Goal: Task Accomplishment & Management: Manage account settings

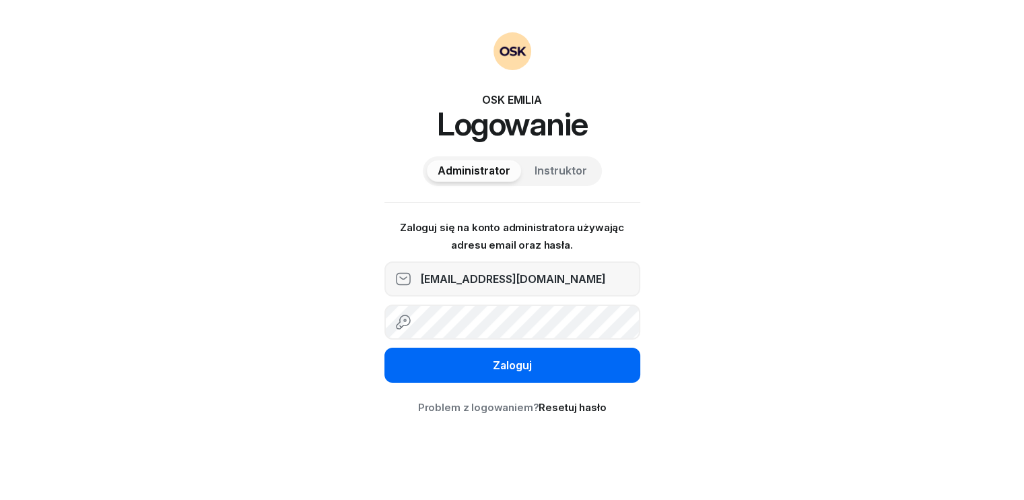
click at [547, 366] on button "Zaloguj" at bounding box center [513, 364] width 256 height 35
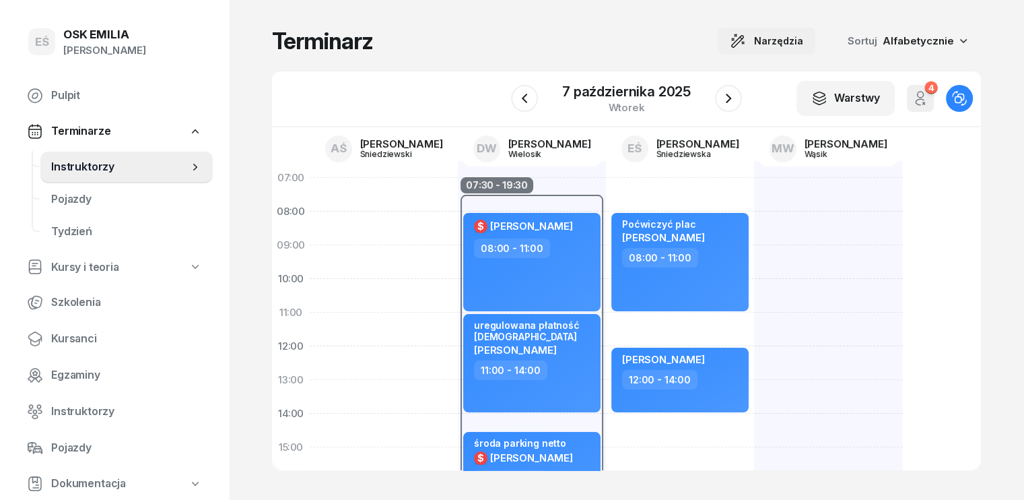
click at [803, 38] on span "Narzędzia" at bounding box center [778, 41] width 49 height 16
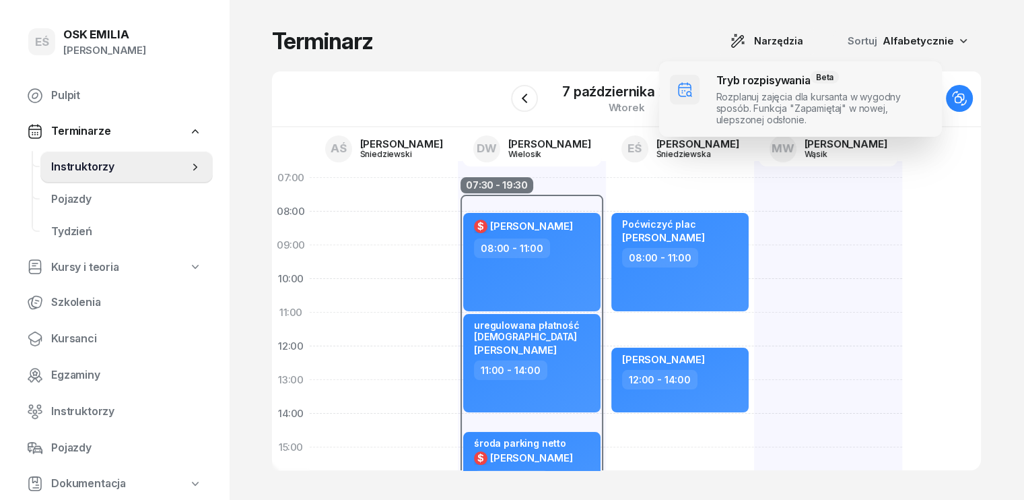
click at [760, 104] on span at bounding box center [800, 98] width 283 height 75
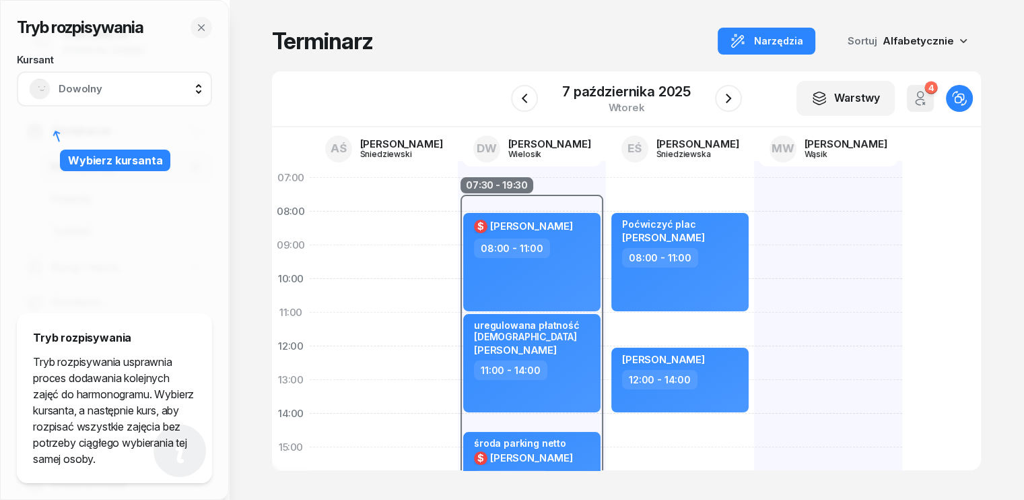
click at [78, 89] on span "Dowolny" at bounding box center [129, 89] width 141 height 18
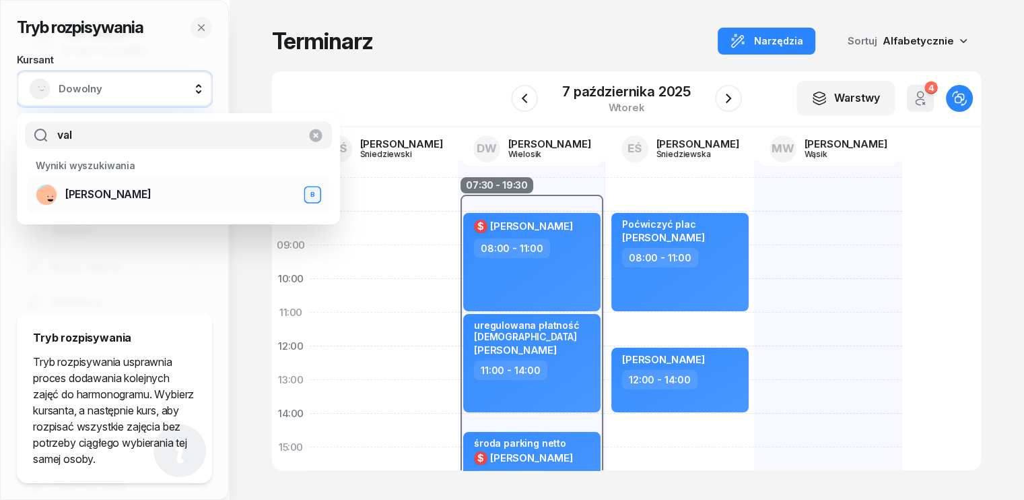
type input "val"
click at [100, 195] on span "[PERSON_NAME]" at bounding box center [108, 195] width 86 height 18
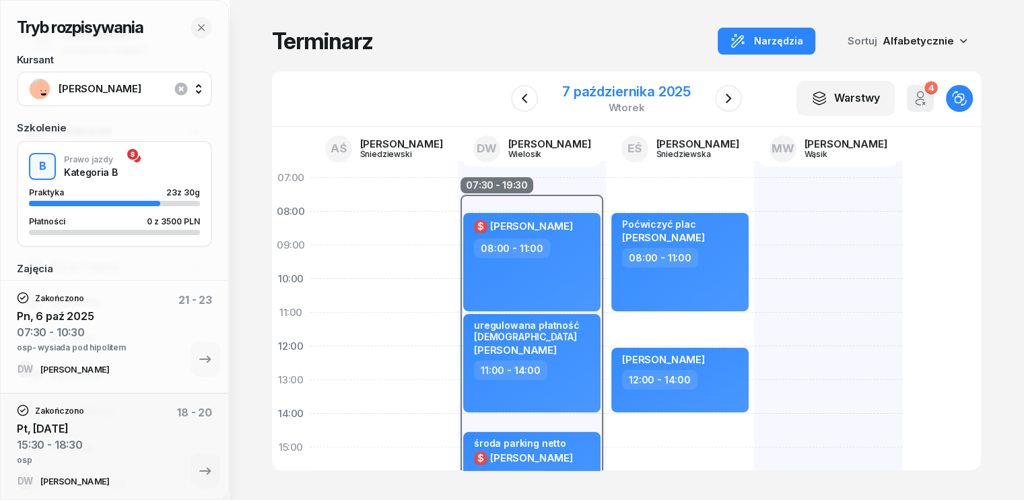
click at [636, 87] on div "7 października 2025" at bounding box center [626, 91] width 129 height 13
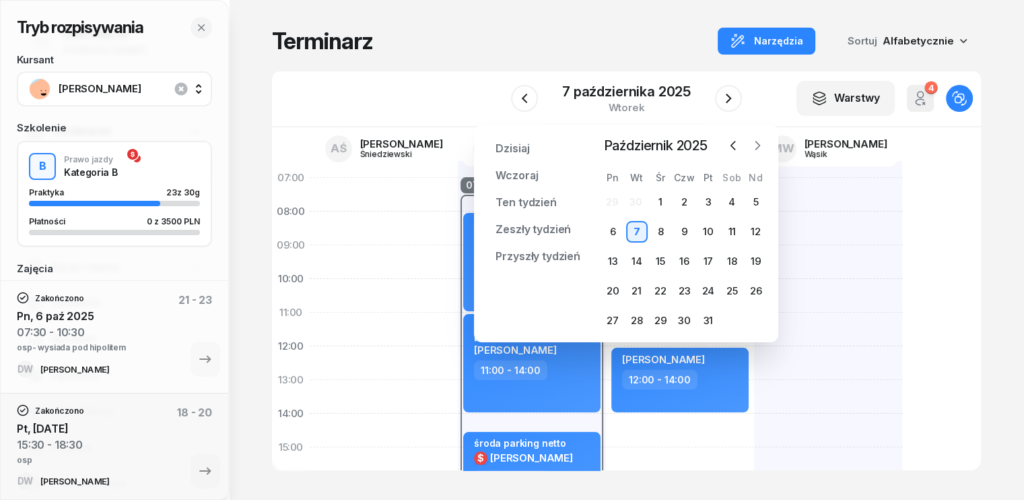
click at [759, 145] on icon "button" at bounding box center [758, 145] width 4 height 8
click at [613, 292] on div "17" at bounding box center [613, 291] width 22 height 22
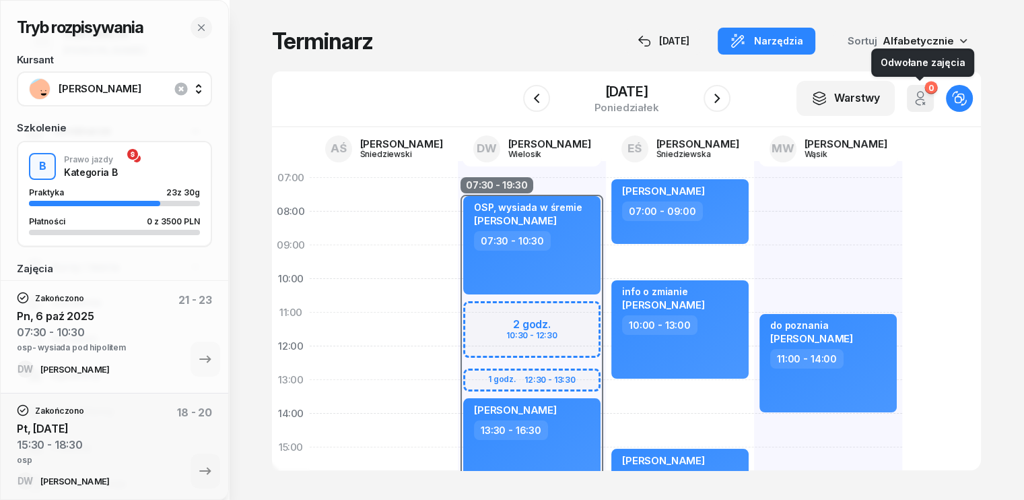
click at [924, 97] on icon "button" at bounding box center [921, 95] width 6 height 6
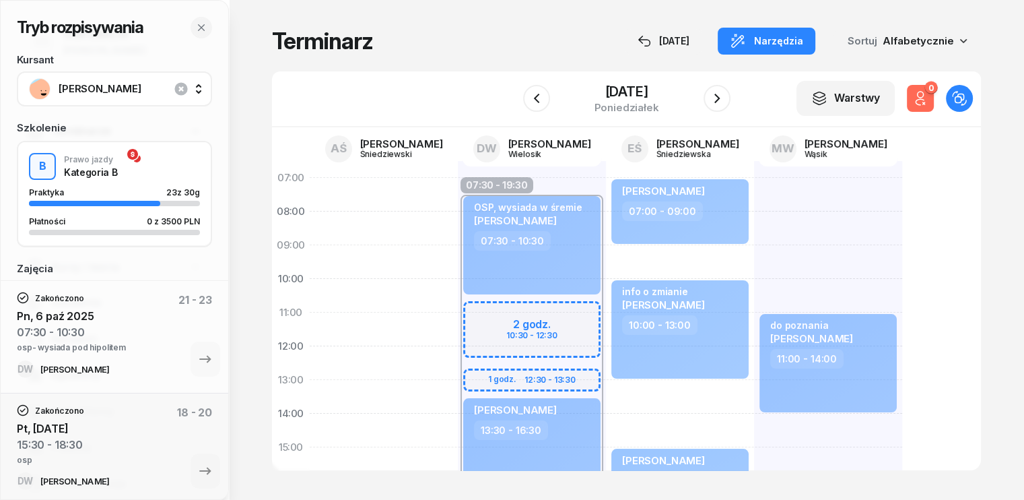
click at [924, 97] on icon "button" at bounding box center [921, 95] width 6 height 6
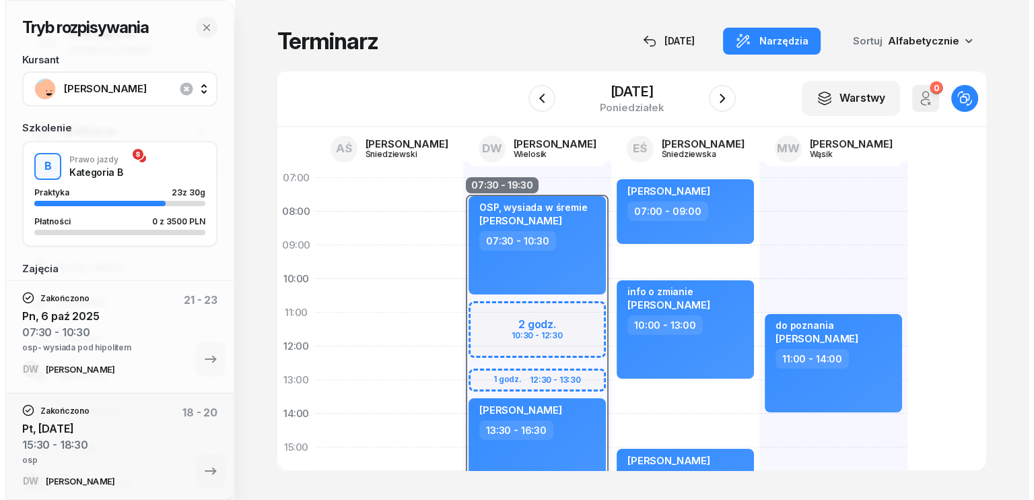
scroll to position [67, 0]
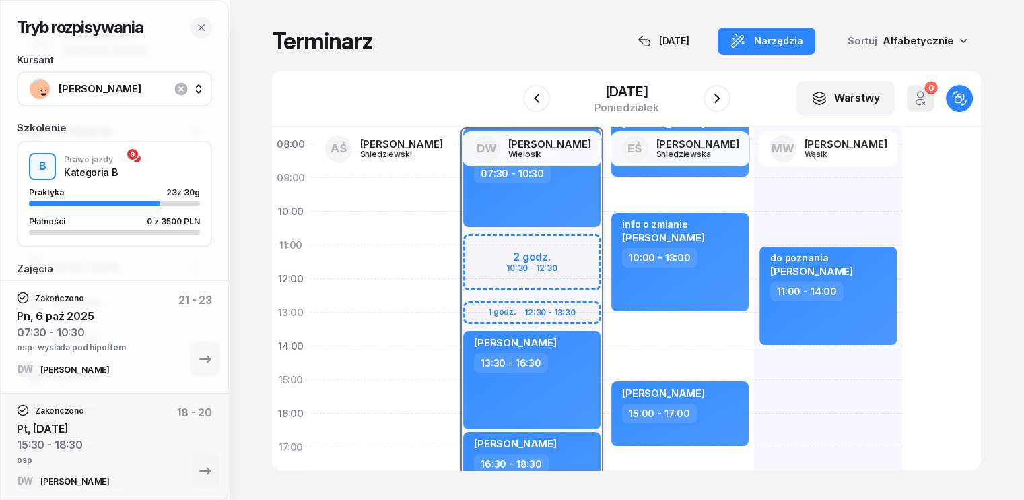
click at [606, 326] on div "[PERSON_NAME] 07:00 - 09:00 info o zmianie [PERSON_NAME] 10:00 - 13:00 [PERSON_…" at bounding box center [680, 397] width 148 height 606
select select "13"
select select "15"
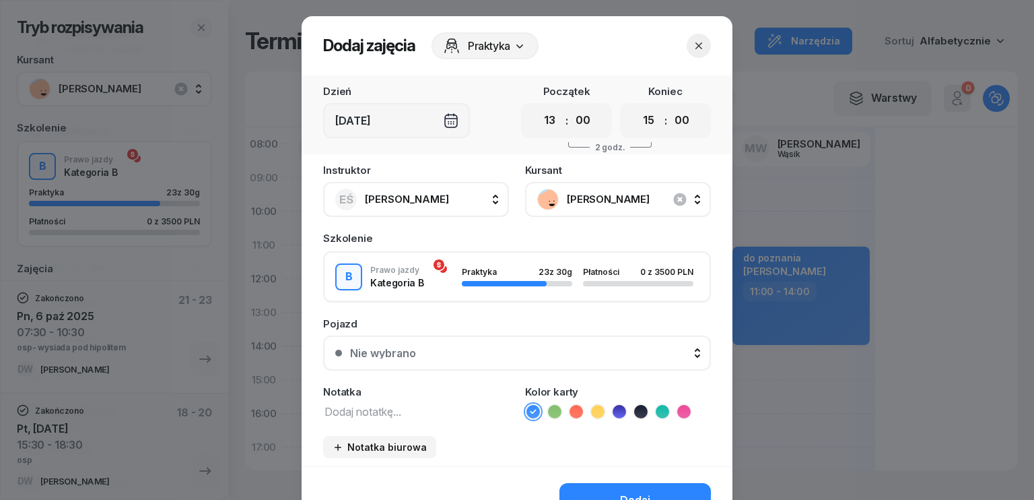
click at [692, 44] on icon "button" at bounding box center [698, 45] width 13 height 13
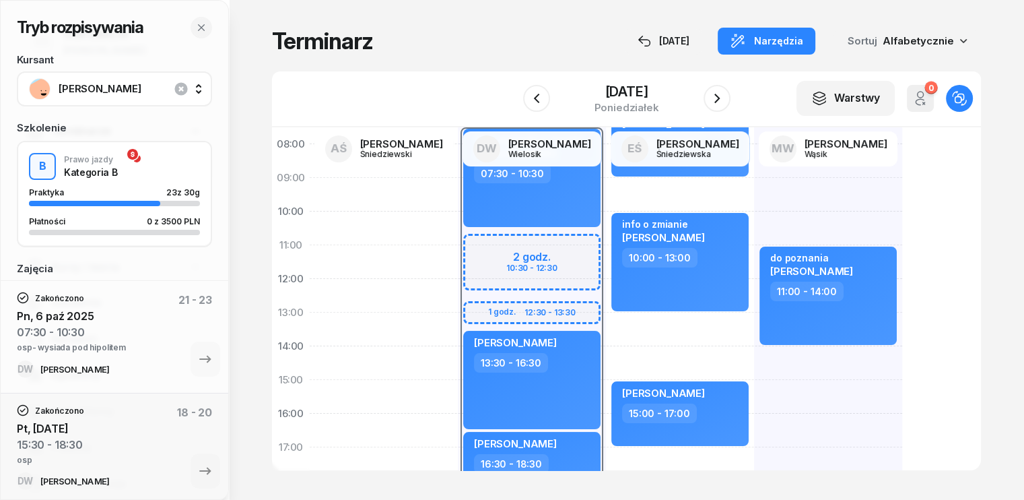
click at [606, 327] on div "[PERSON_NAME] 07:00 - 09:00 info o zmianie [PERSON_NAME] 10:00 - 13:00 [PERSON_…" at bounding box center [680, 397] width 148 height 606
select select "13"
select select "15"
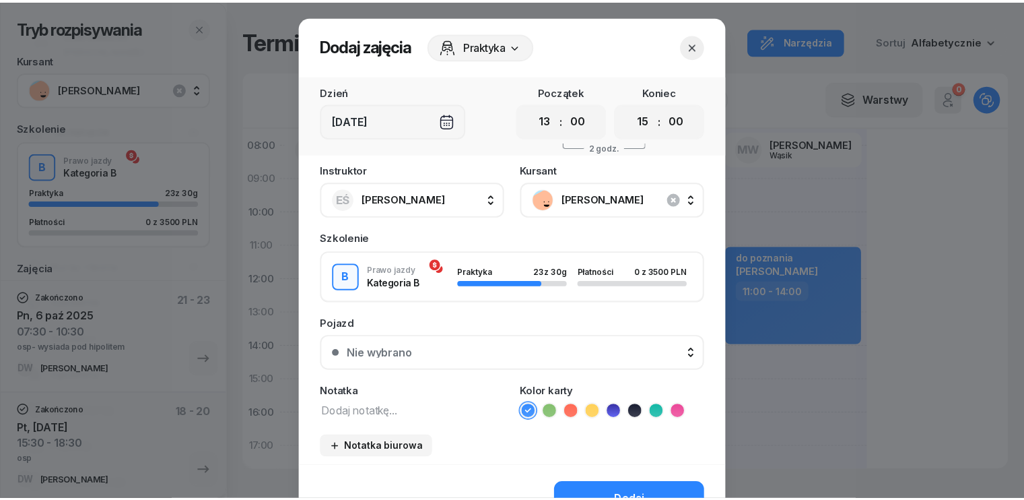
scroll to position [75, 0]
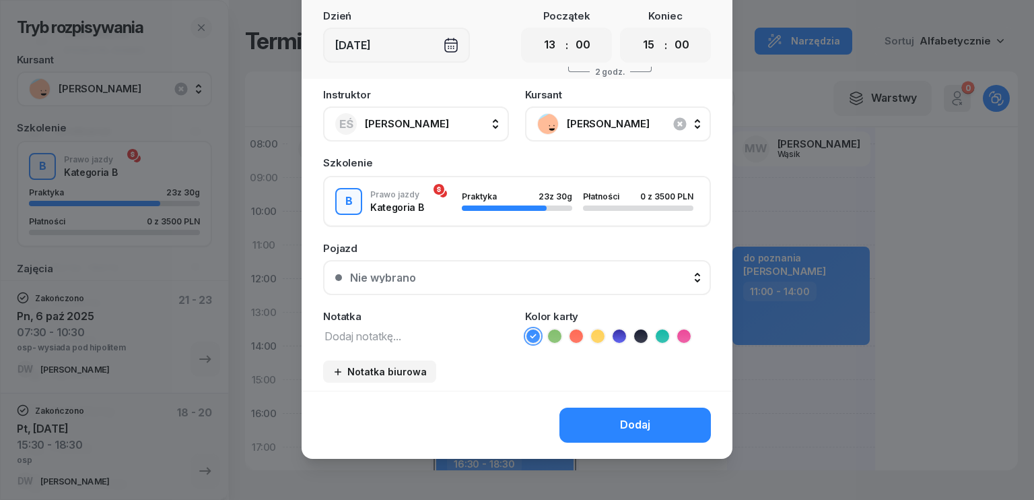
click at [372, 327] on textarea at bounding box center [416, 336] width 186 height 18
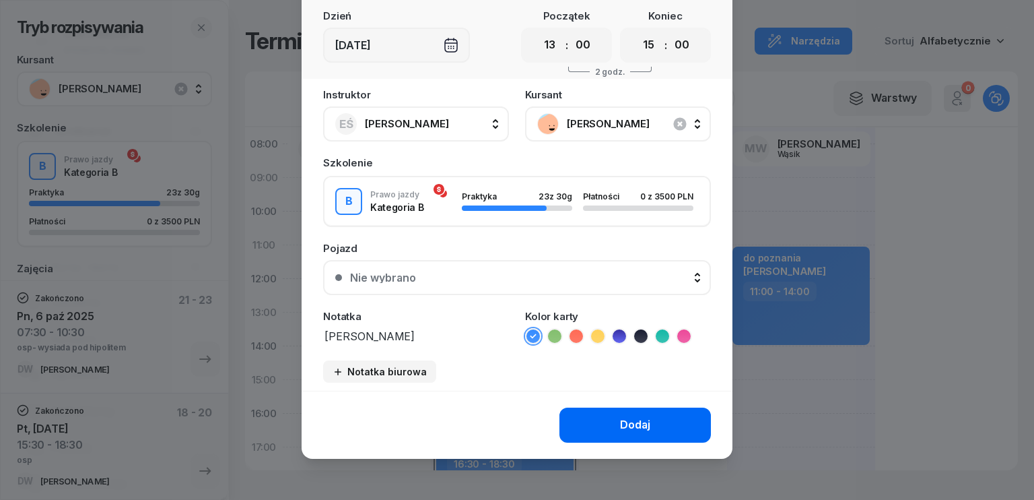
type textarea "[PERSON_NAME]"
click at [621, 429] on div "Dodaj" at bounding box center [635, 425] width 30 height 18
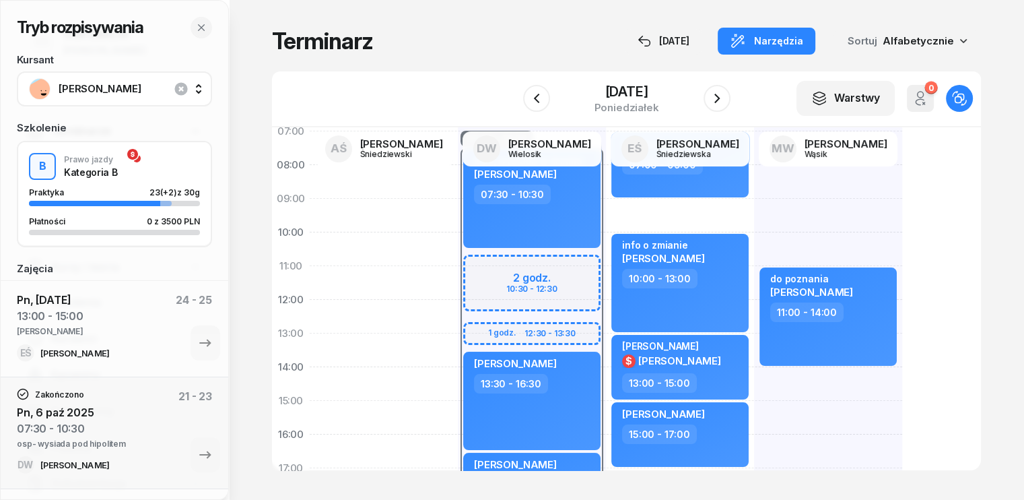
scroll to position [67, 0]
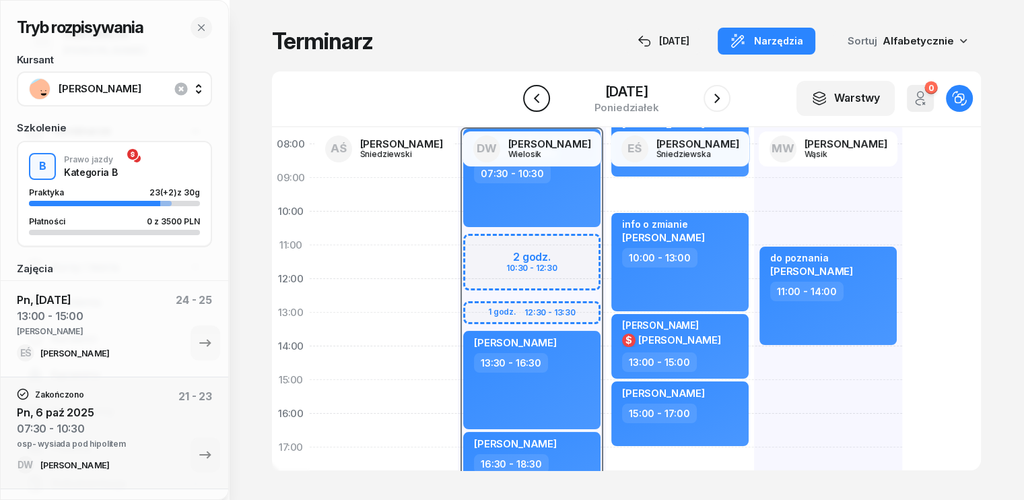
click at [537, 94] on icon "button" at bounding box center [537, 98] width 16 height 16
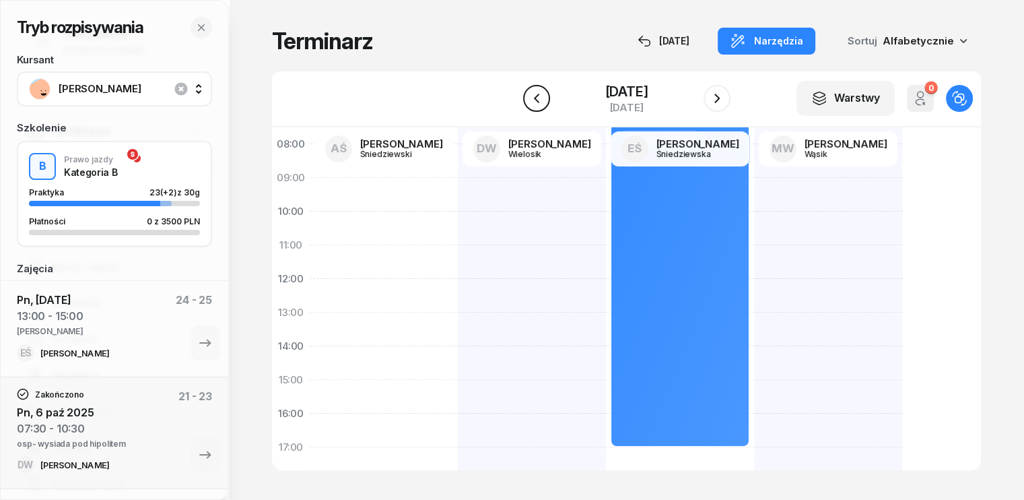
click at [537, 94] on icon "button" at bounding box center [537, 98] width 16 height 16
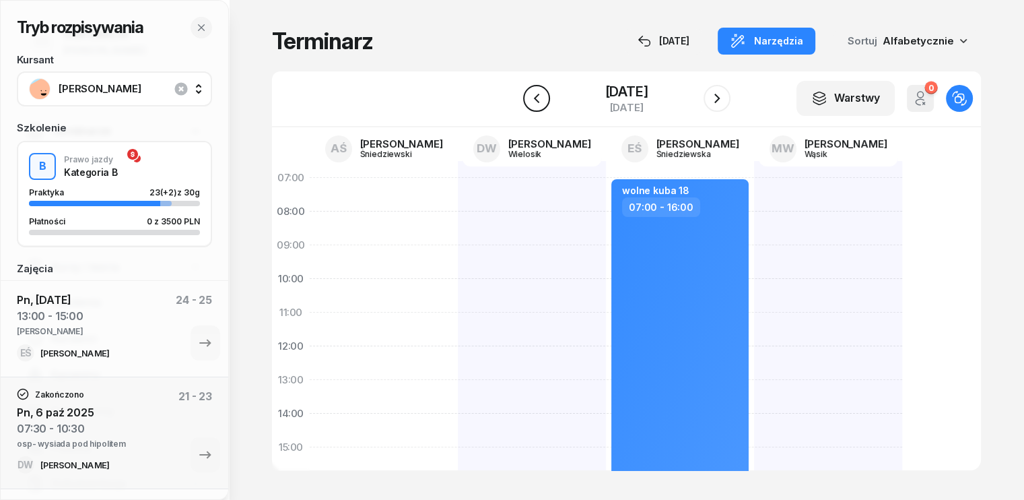
click at [531, 102] on icon "button" at bounding box center [537, 98] width 16 height 16
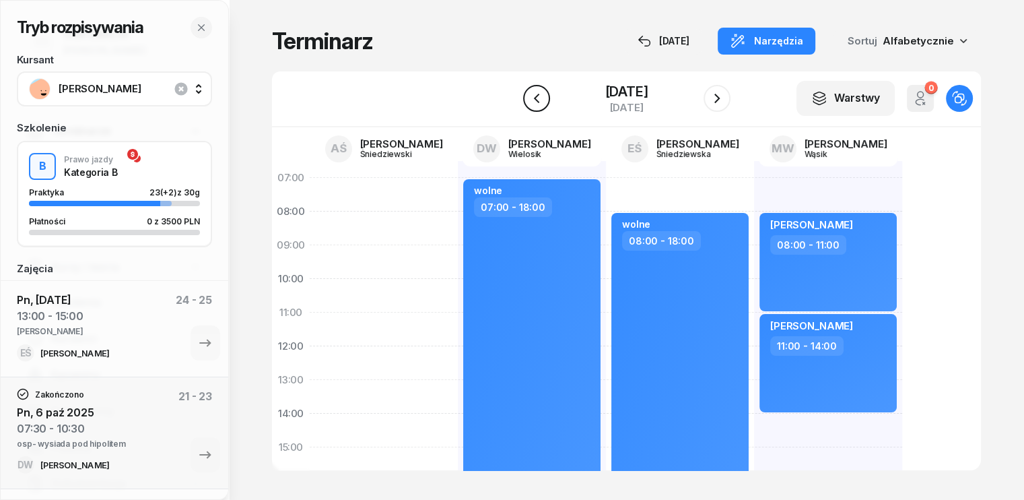
click at [531, 102] on icon "button" at bounding box center [537, 98] width 16 height 16
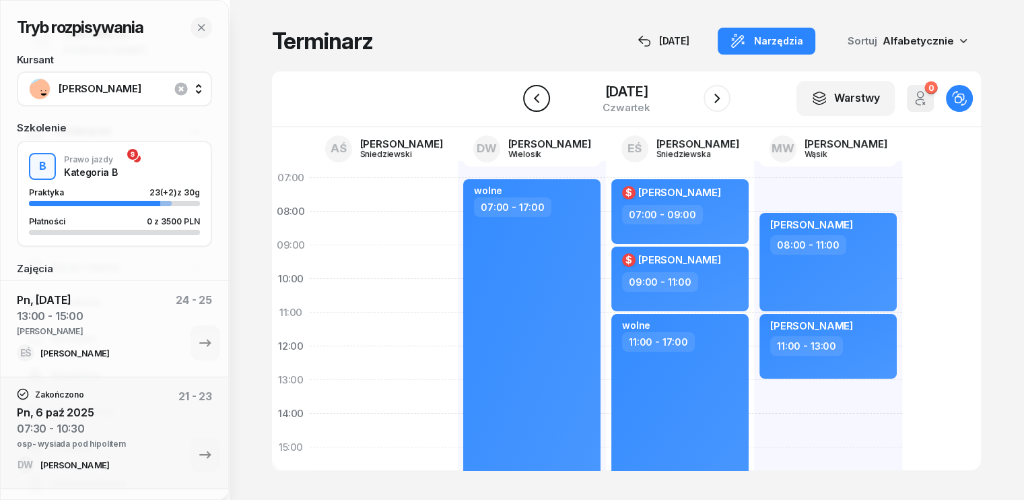
click at [537, 102] on icon "button" at bounding box center [537, 98] width 16 height 16
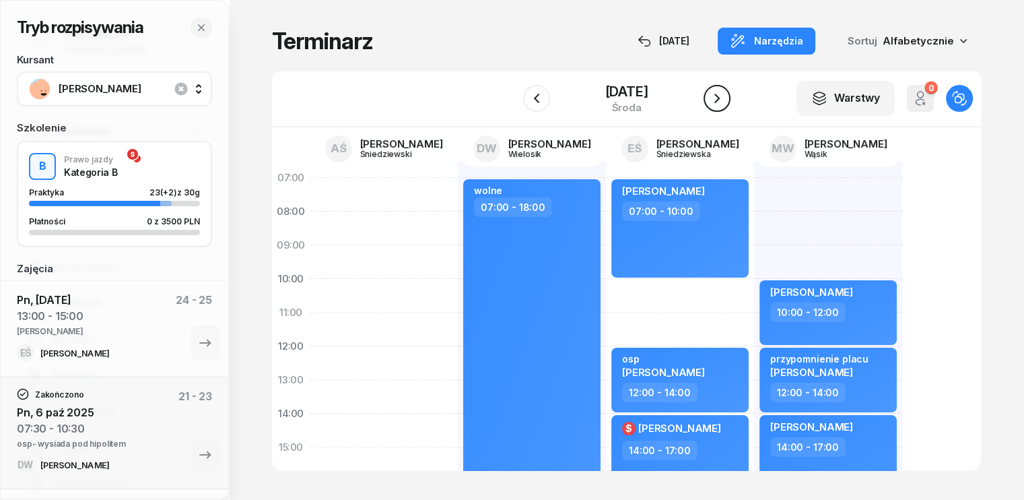
click at [723, 98] on icon "button" at bounding box center [717, 98] width 16 height 16
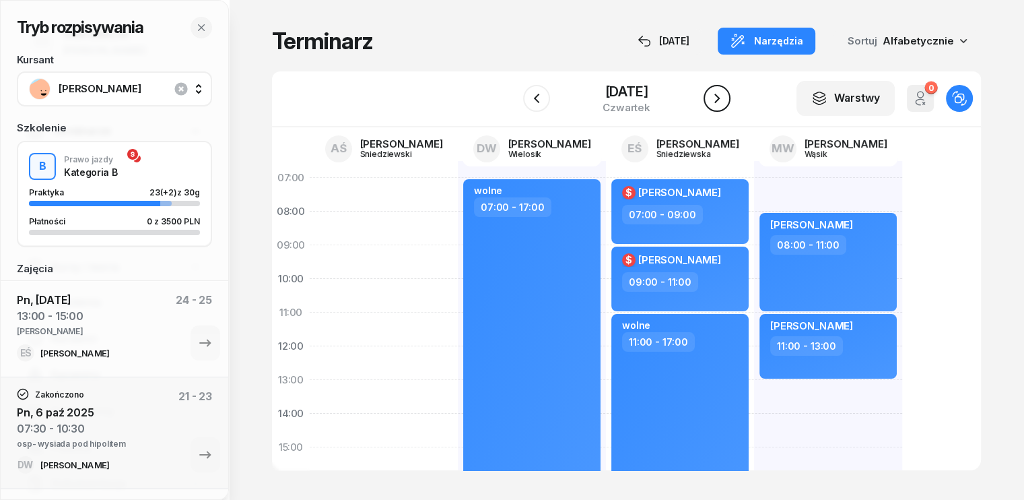
click at [723, 98] on icon "button" at bounding box center [717, 98] width 16 height 16
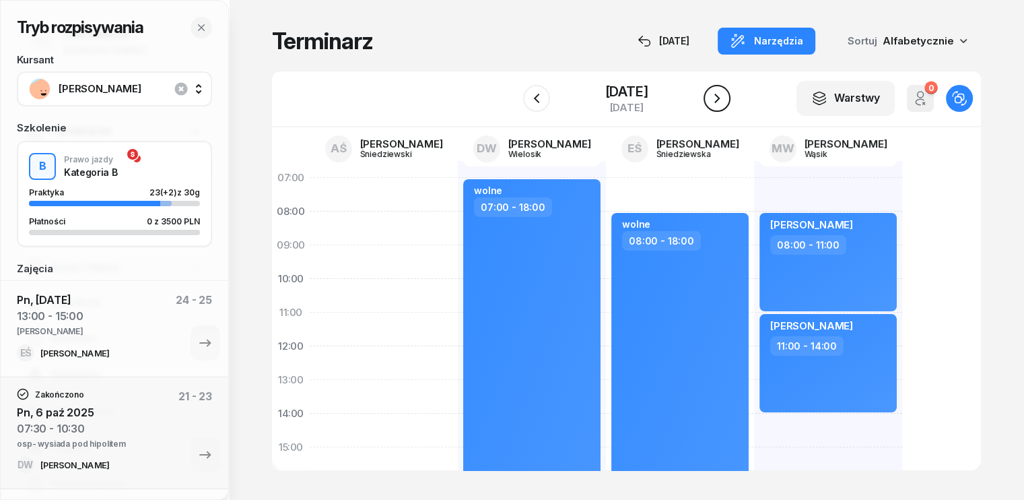
click at [723, 98] on icon "button" at bounding box center [717, 98] width 16 height 16
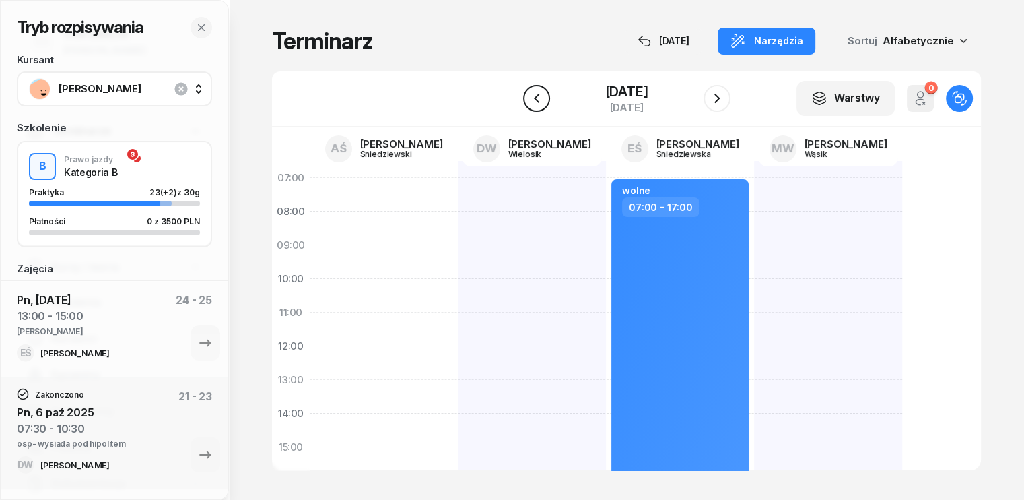
click at [523, 104] on button "button" at bounding box center [536, 98] width 27 height 27
click at [524, 100] on button "button" at bounding box center [536, 98] width 27 height 27
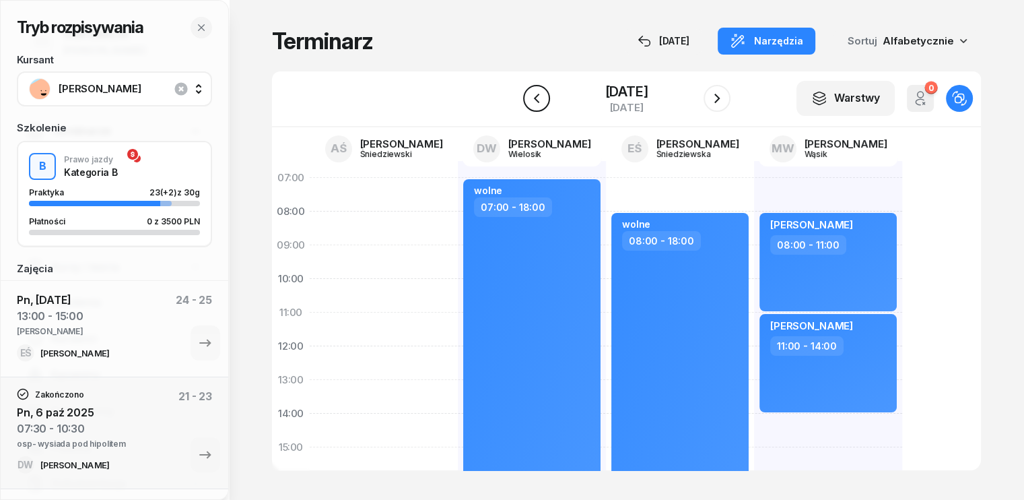
click at [536, 93] on icon "button" at bounding box center [537, 98] width 16 height 16
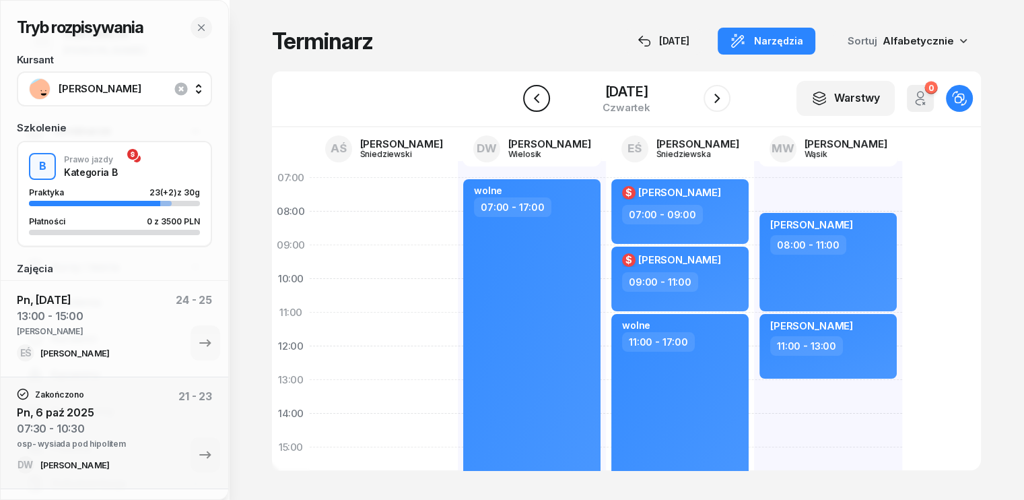
click at [533, 89] on button "button" at bounding box center [536, 98] width 27 height 27
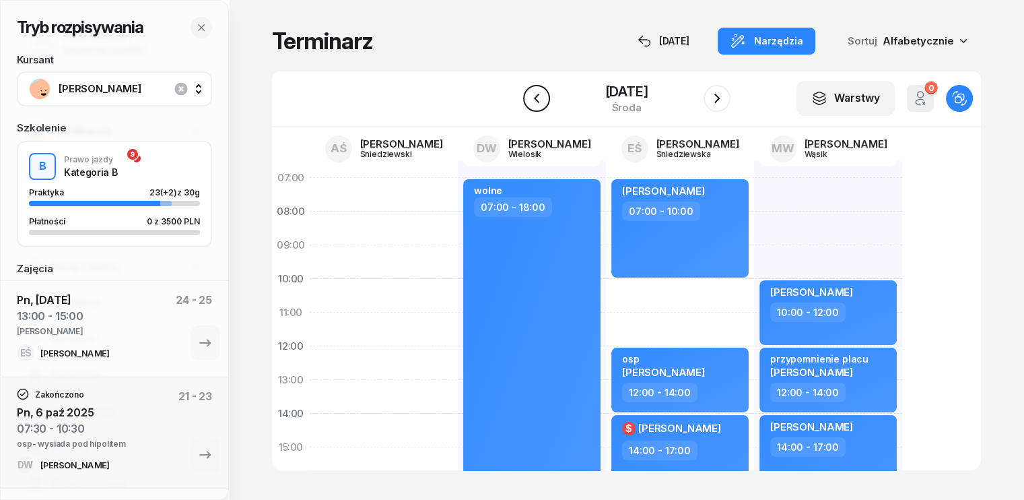
click at [533, 105] on icon "button" at bounding box center [537, 98] width 16 height 16
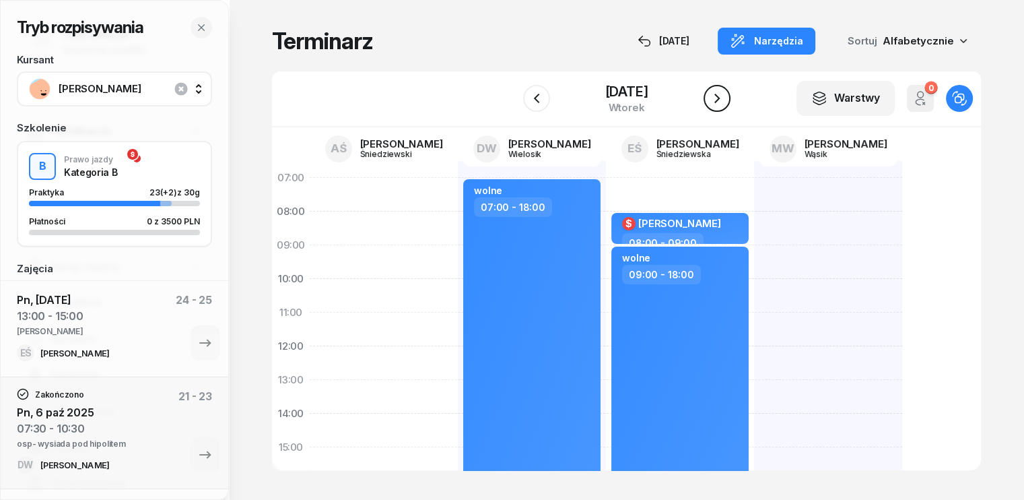
click at [719, 102] on icon "button" at bounding box center [717, 98] width 16 height 16
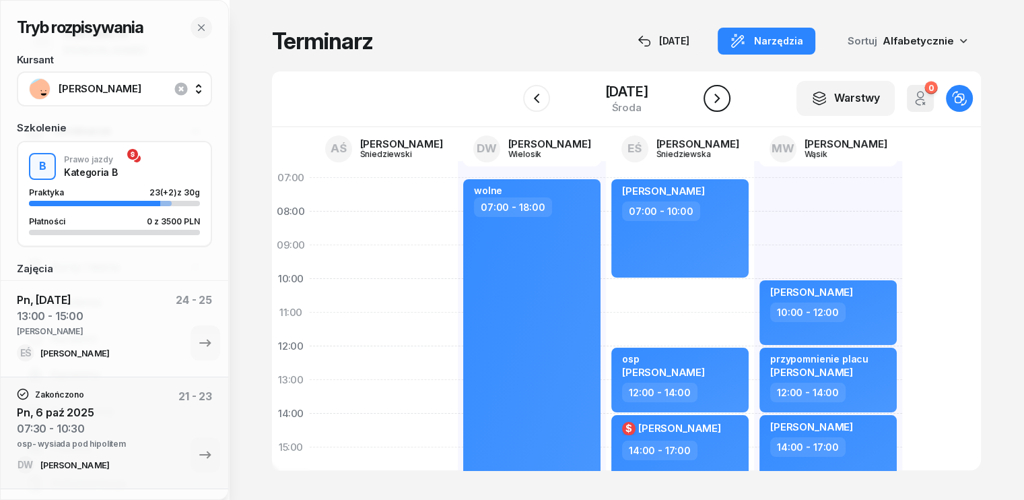
click at [719, 102] on icon "button" at bounding box center [717, 98] width 16 height 16
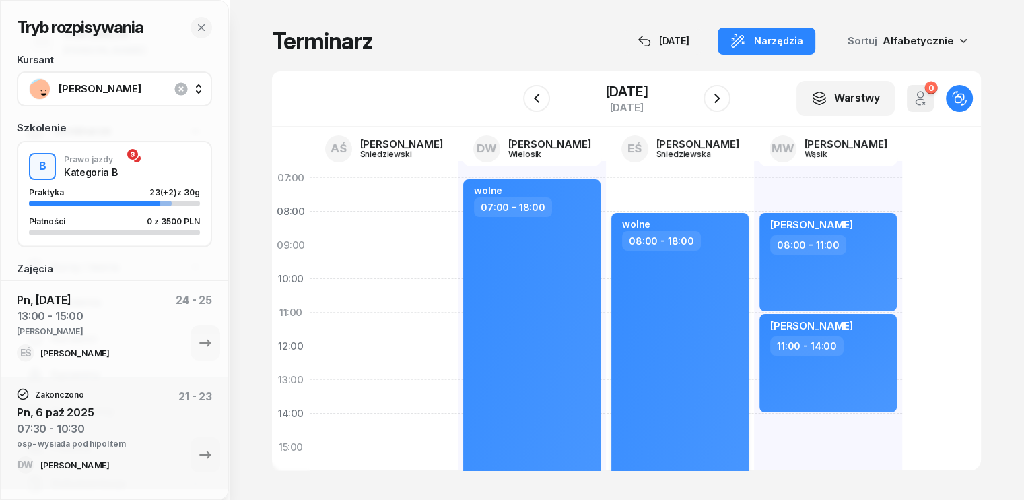
click at [681, 229] on div "wolne" at bounding box center [681, 224] width 119 height 13
select select "08"
select select "18"
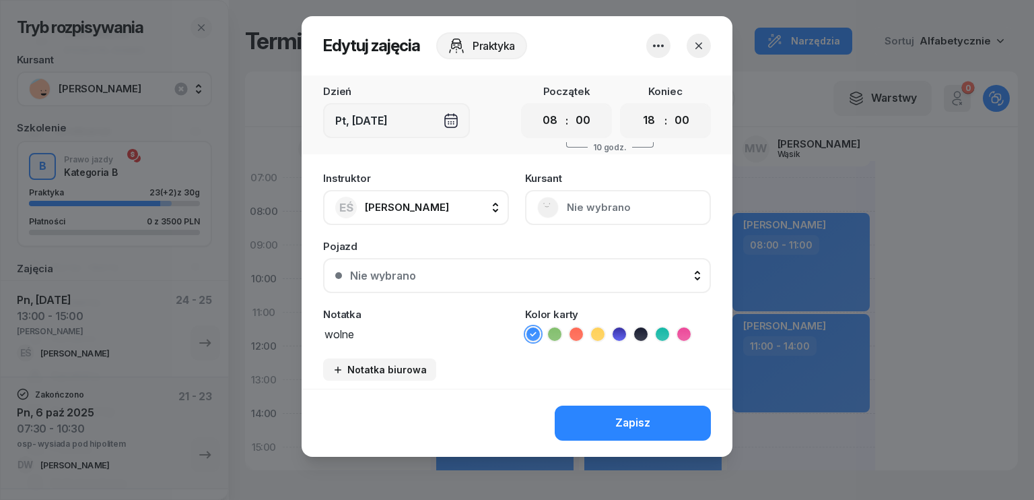
click at [699, 51] on icon "button" at bounding box center [698, 45] width 13 height 13
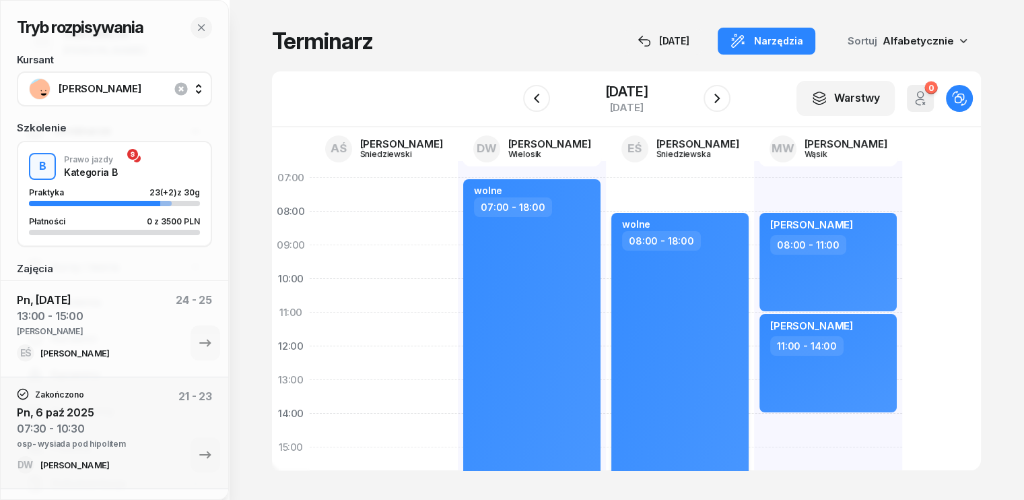
click at [644, 284] on div "wolne 08:00 - 18:00" at bounding box center [679, 380] width 137 height 334
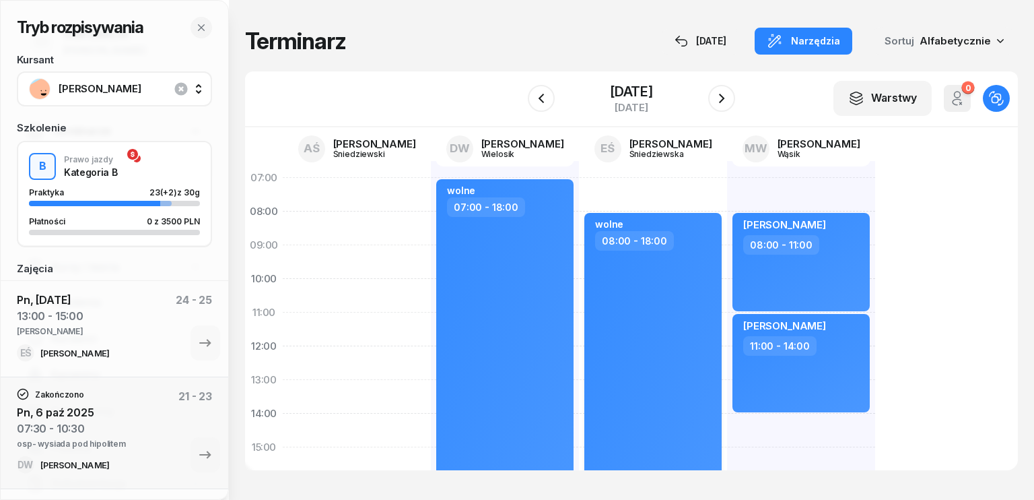
select select "08"
select select "18"
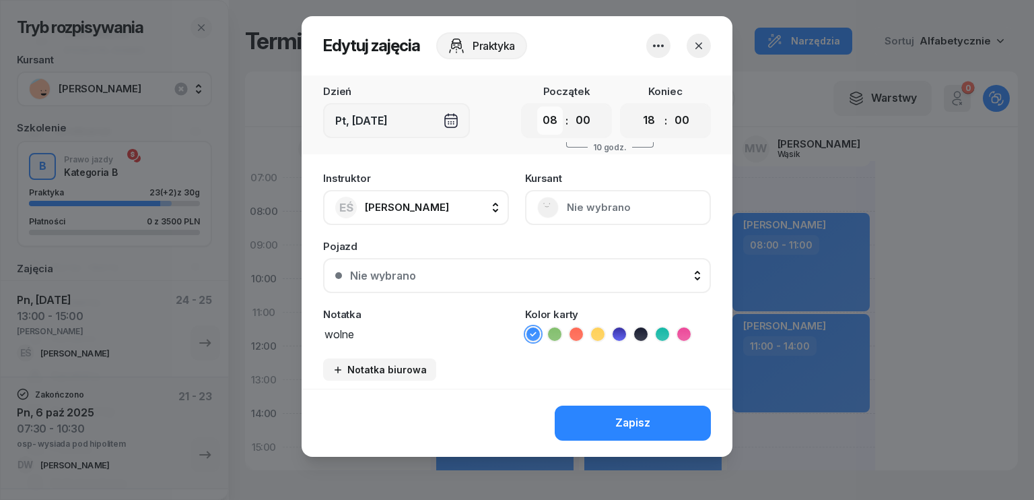
click at [552, 123] on select "00 01 02 03 04 05 06 07 08 09 10 11 12 13 14 15 16 17 18 19 20 21 22 23" at bounding box center [550, 120] width 26 height 28
select select "10"
click at [537, 106] on select "00 01 02 03 04 05 06 07 08 09 10 11 12 13 14 15 16 17 18 19 20 21 22 23" at bounding box center [550, 120] width 26 height 28
click at [629, 421] on div "Zapisz" at bounding box center [632, 423] width 35 height 18
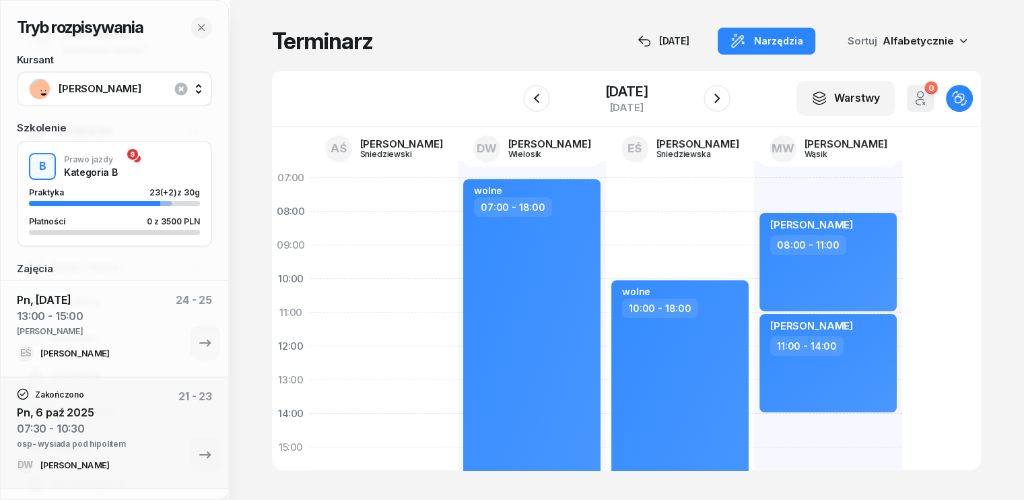
click at [606, 193] on div "wolne 10:00 - 18:00" at bounding box center [680, 464] width 148 height 606
select select "07"
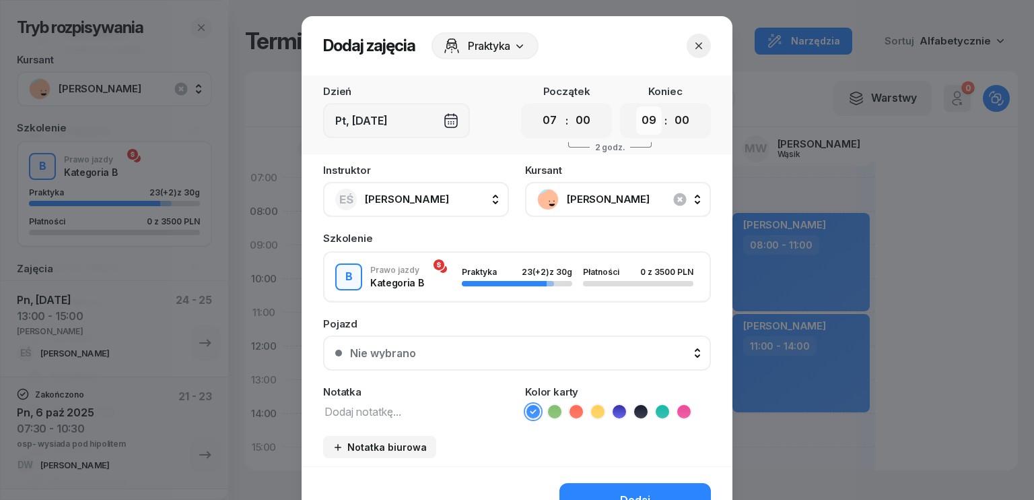
click at [638, 123] on select "00 01 02 03 04 05 06 07 08 09 10 11 12 13 14 15 16 17 18 19 20 21 22 23" at bounding box center [649, 120] width 26 height 28
select select "10"
click at [636, 106] on select "00 01 02 03 04 05 06 07 08 09 10 11 12 13 14 15 16 17 18 19 20 21 22 23" at bounding box center [649, 120] width 26 height 28
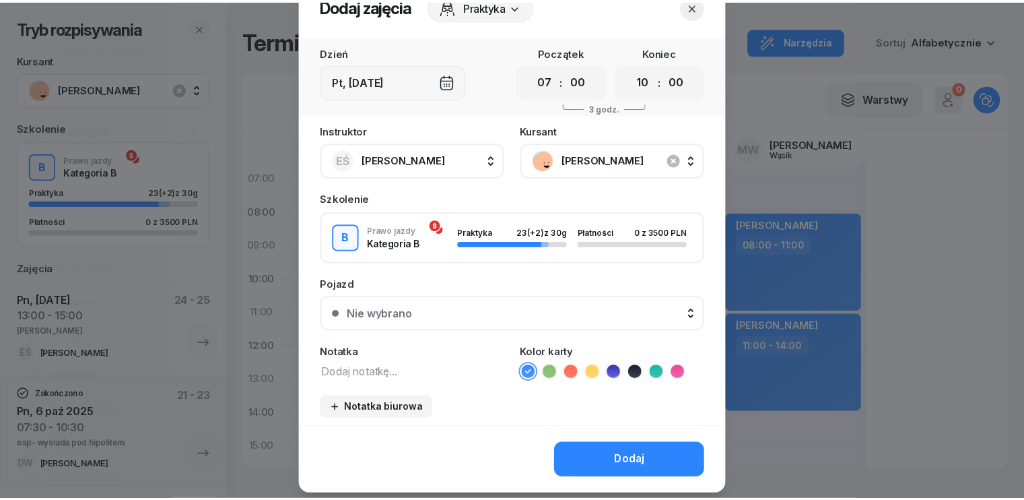
scroll to position [75, 0]
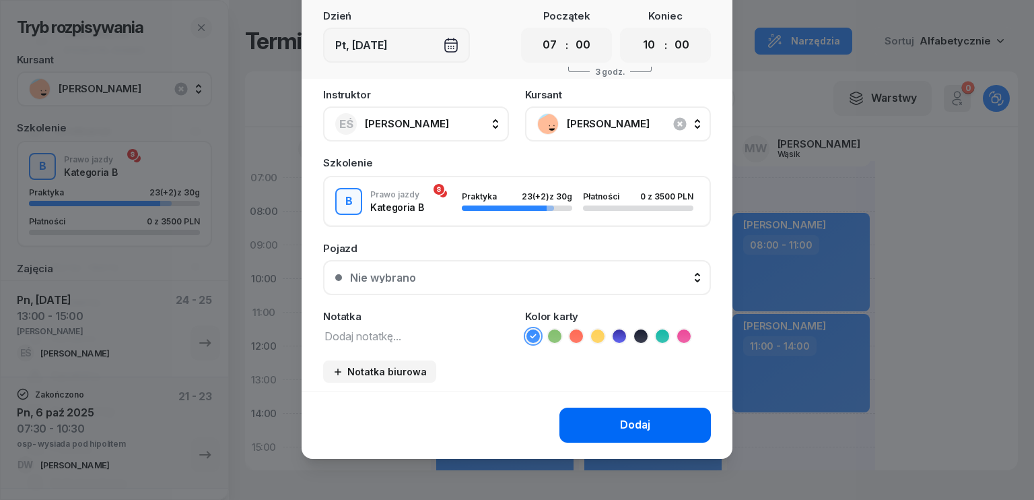
click at [630, 420] on div "Dodaj" at bounding box center [635, 425] width 30 height 18
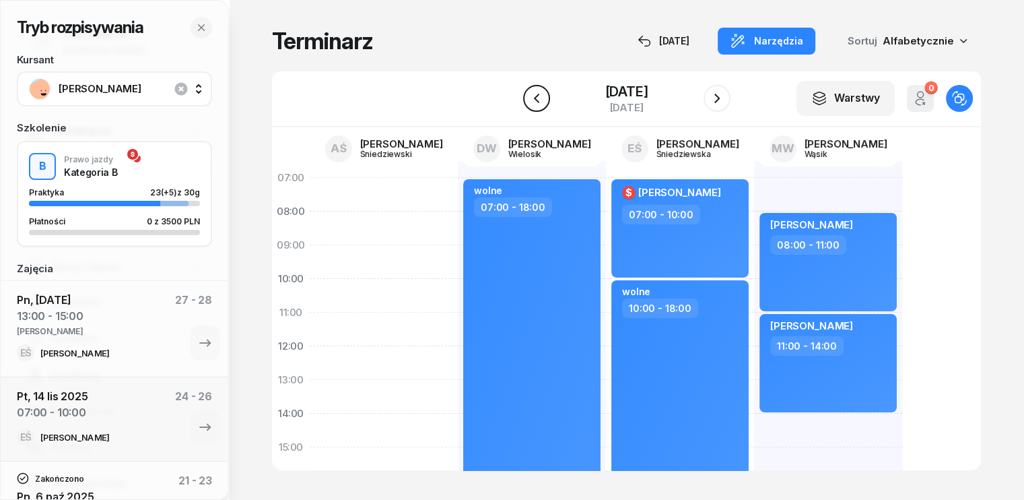
click at [535, 96] on icon "button" at bounding box center [535, 98] width 5 height 9
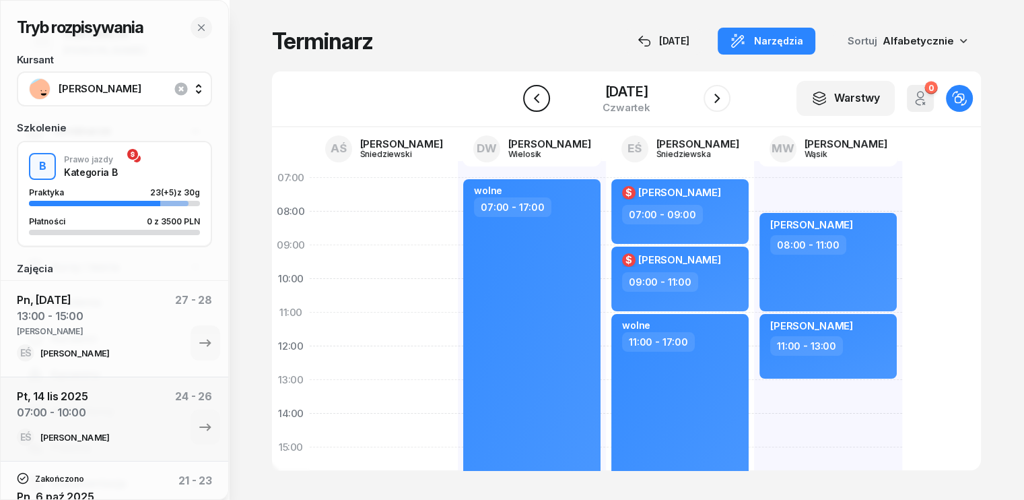
click at [535, 96] on icon "button" at bounding box center [535, 98] width 5 height 9
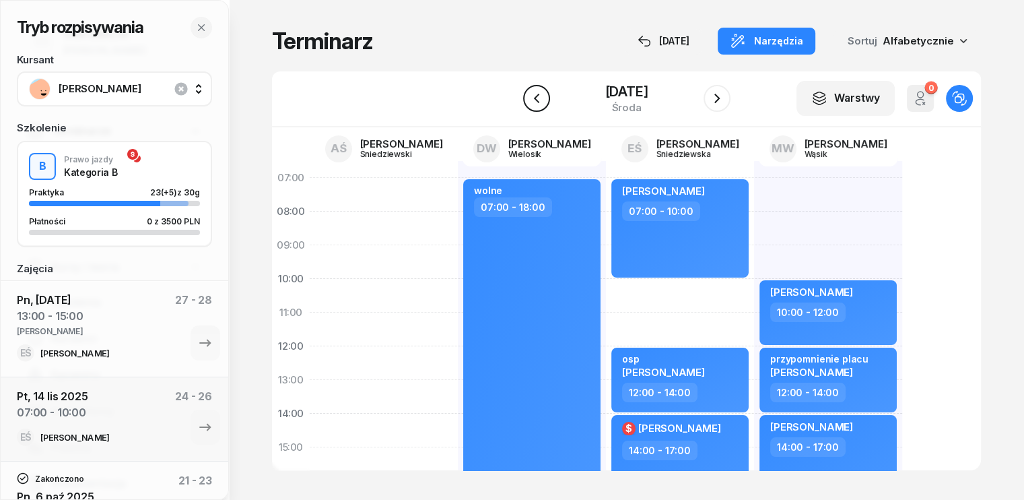
click at [535, 96] on icon "button" at bounding box center [535, 98] width 5 height 9
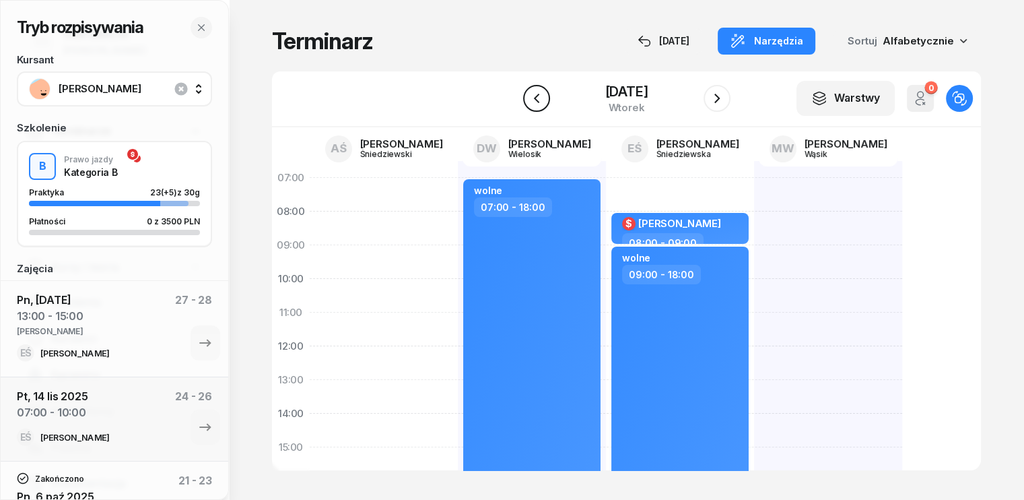
click at [535, 96] on icon "button" at bounding box center [535, 98] width 5 height 9
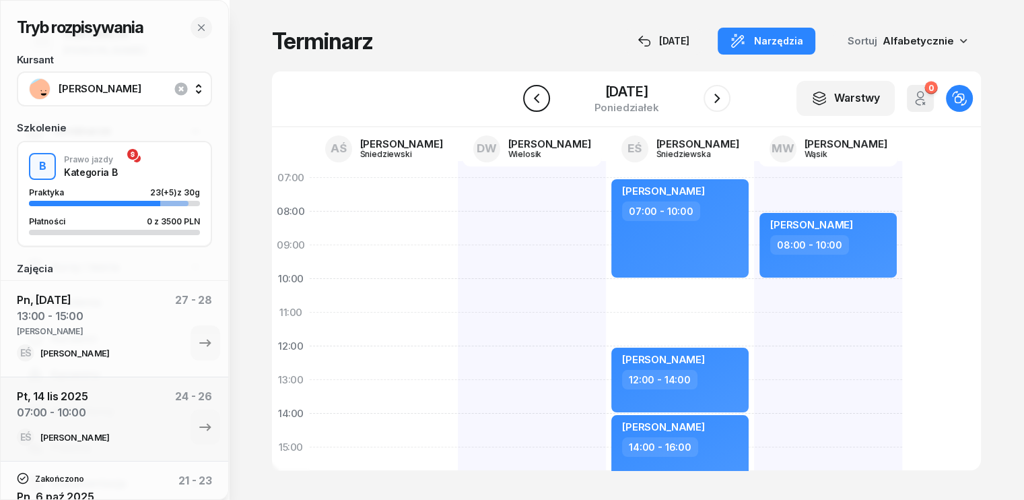
click at [535, 96] on icon "button" at bounding box center [535, 98] width 5 height 9
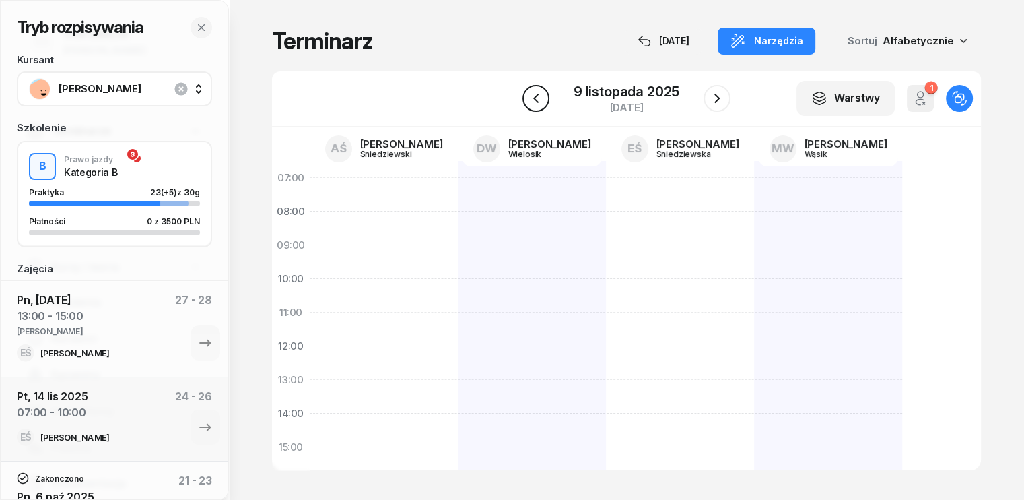
click at [535, 96] on icon "button" at bounding box center [536, 98] width 16 height 16
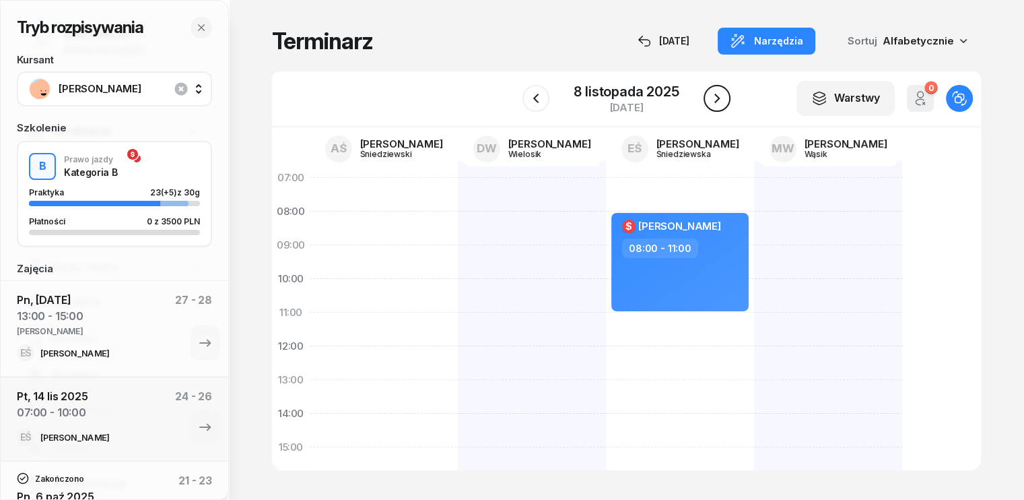
click at [722, 99] on icon "button" at bounding box center [717, 98] width 16 height 16
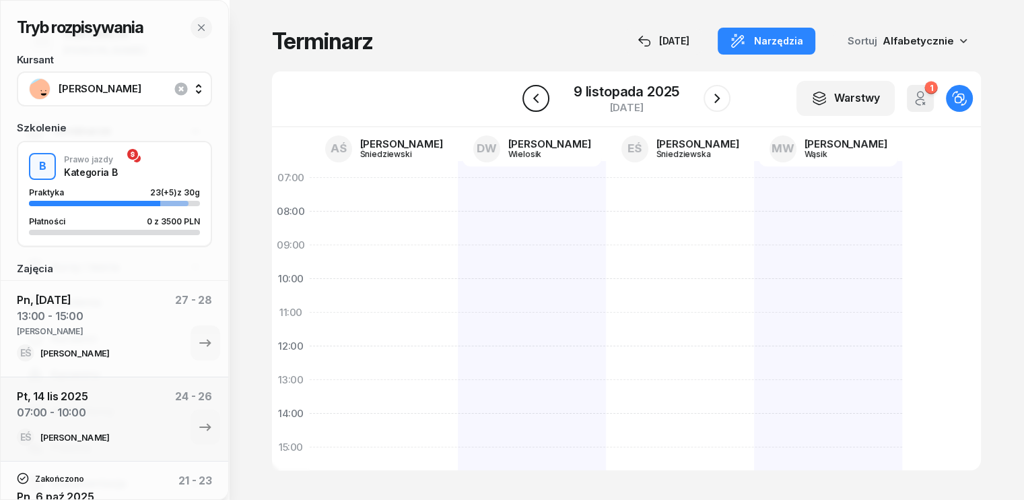
click at [540, 100] on icon "button" at bounding box center [536, 98] width 16 height 16
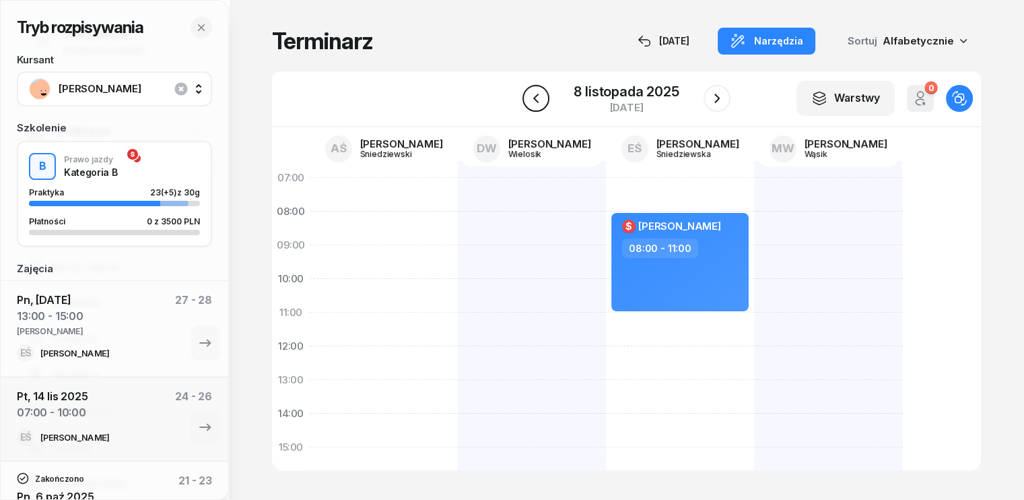
click at [540, 100] on icon "button" at bounding box center [536, 98] width 16 height 16
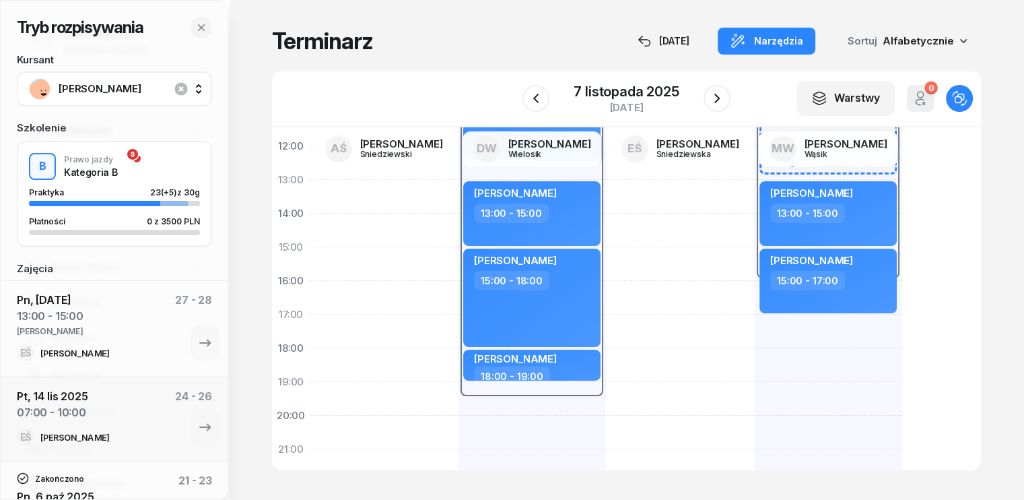
scroll to position [202, 0]
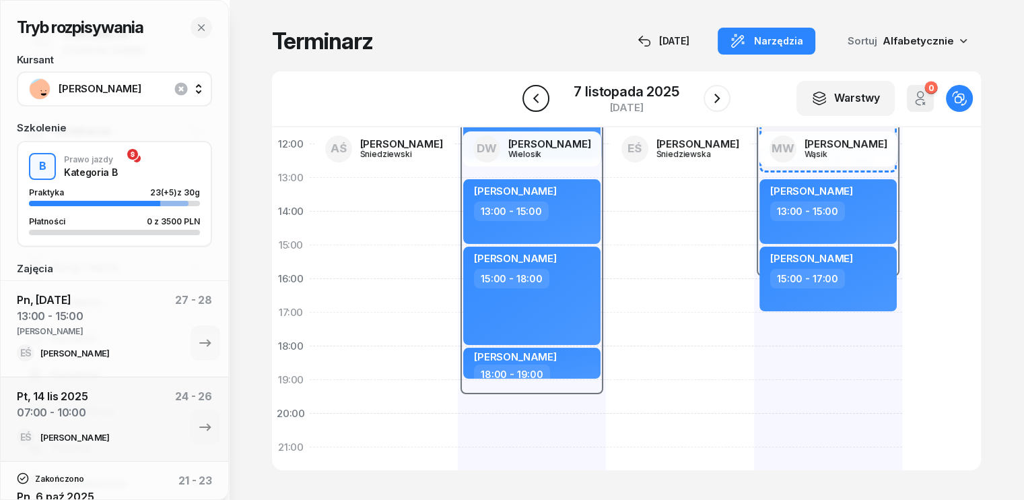
click at [537, 92] on icon "button" at bounding box center [536, 98] width 16 height 16
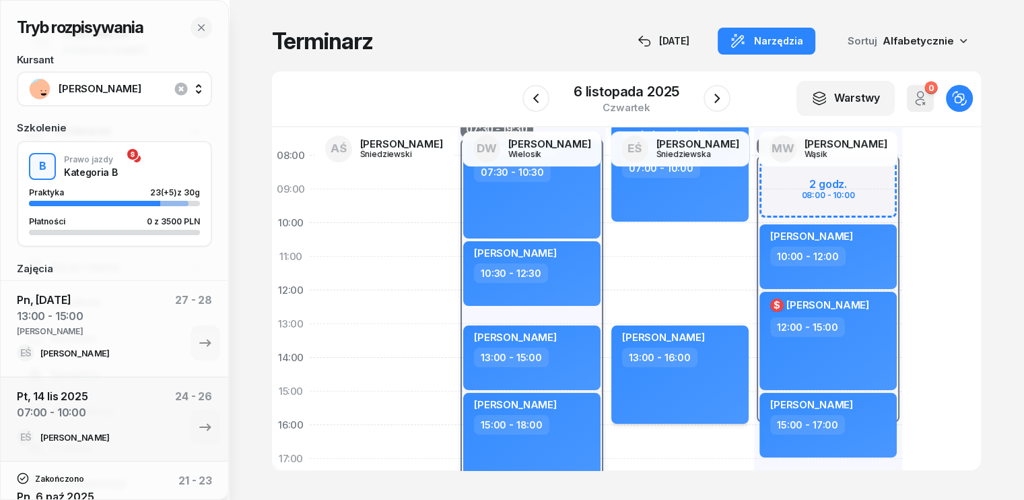
scroll to position [135, 0]
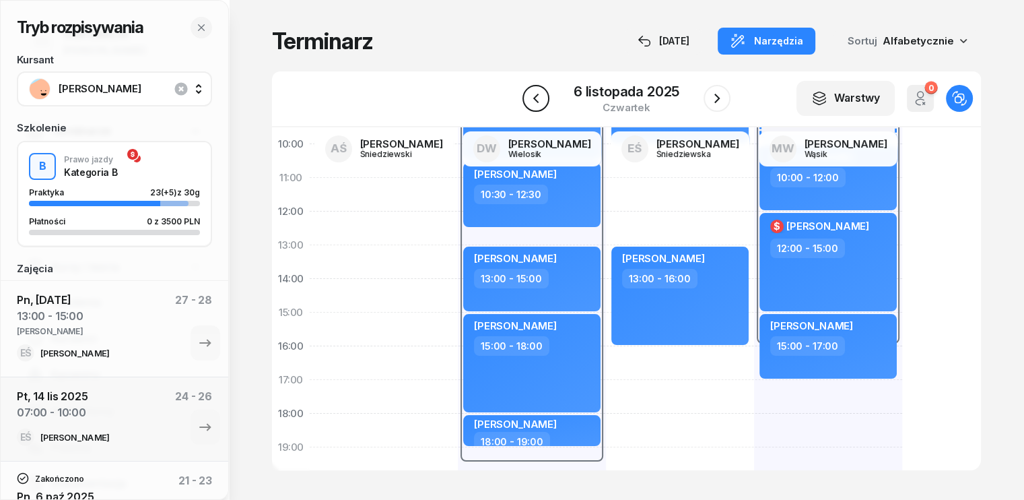
click at [543, 93] on icon "button" at bounding box center [536, 98] width 16 height 16
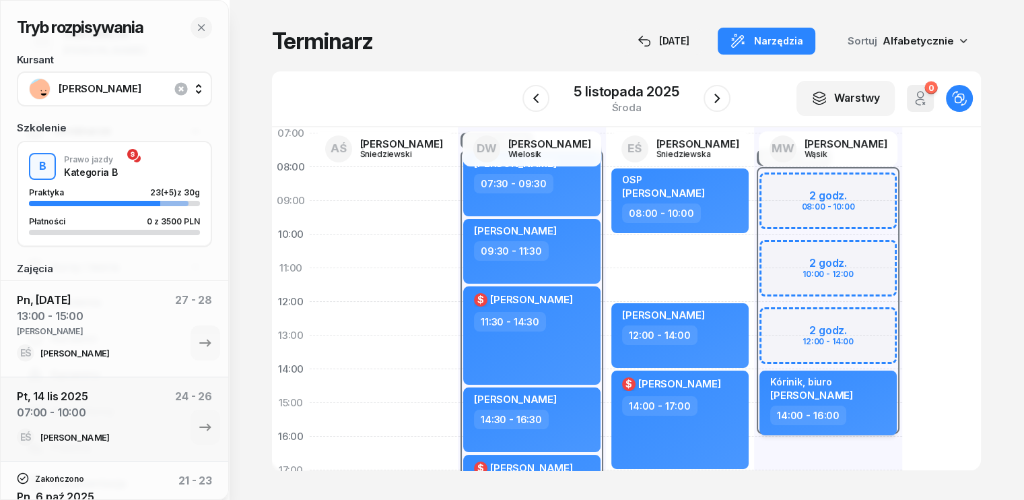
scroll to position [67, 0]
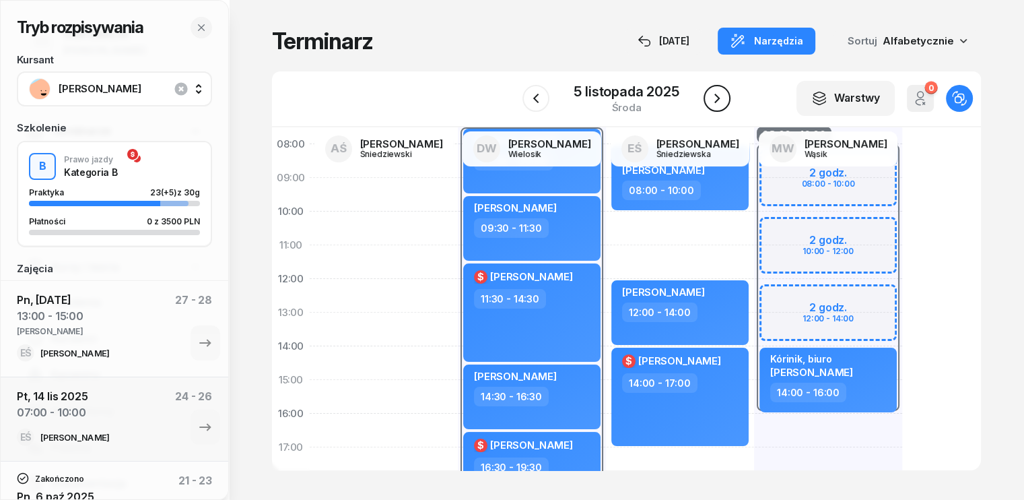
click at [721, 96] on icon "button" at bounding box center [717, 98] width 16 height 16
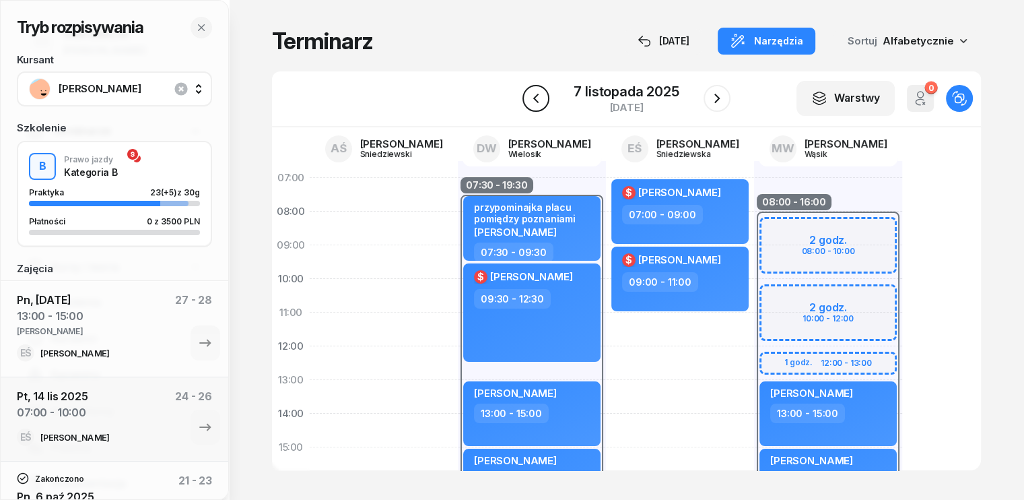
click at [533, 97] on icon "button" at bounding box center [536, 98] width 16 height 16
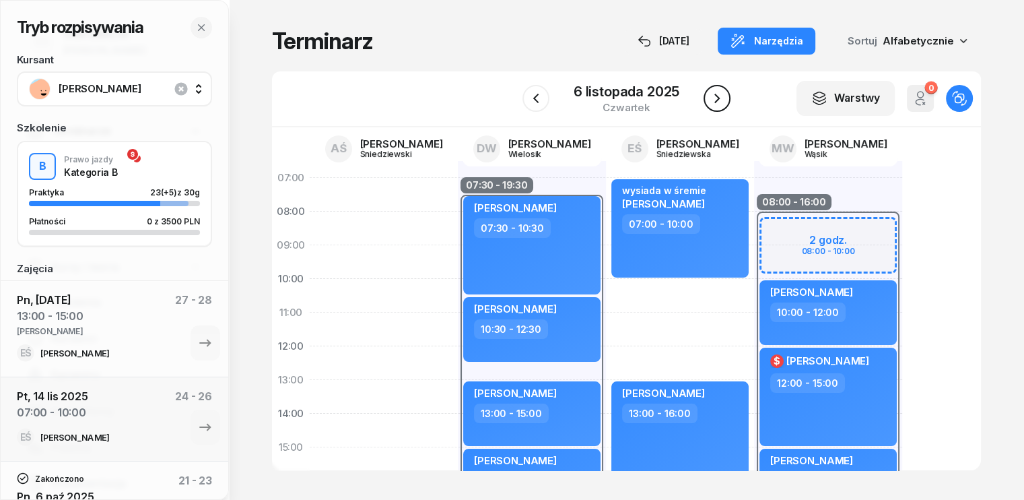
click at [725, 103] on button "button" at bounding box center [717, 98] width 27 height 27
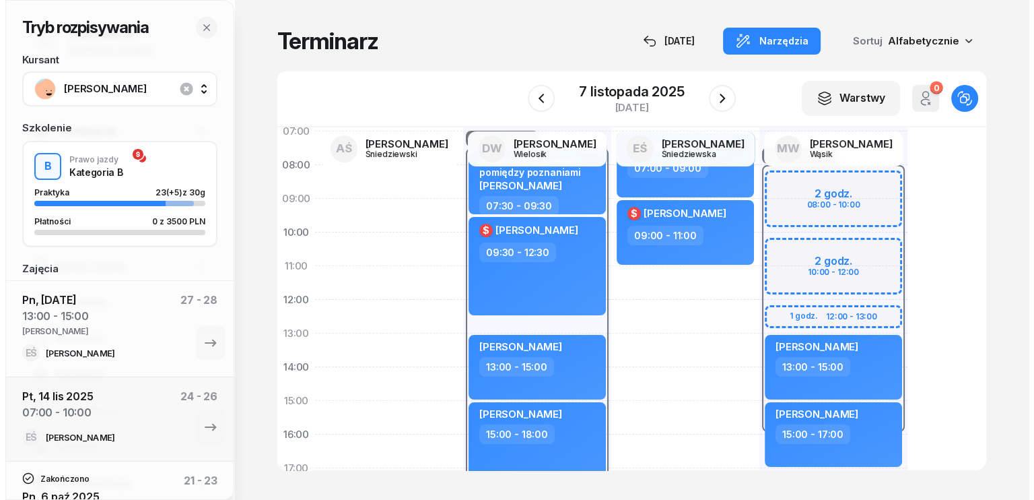
scroll to position [135, 0]
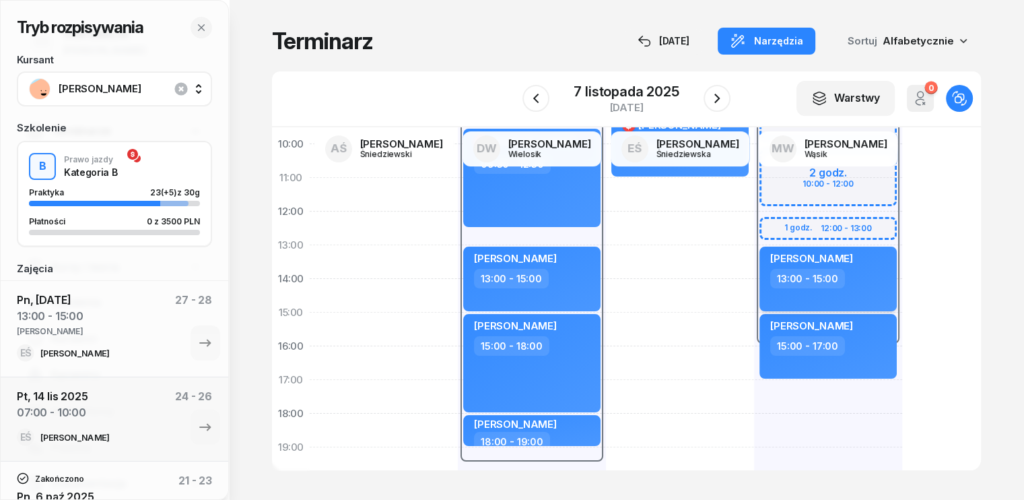
click at [852, 281] on div "13:00 - 15:00" at bounding box center [829, 279] width 119 height 20
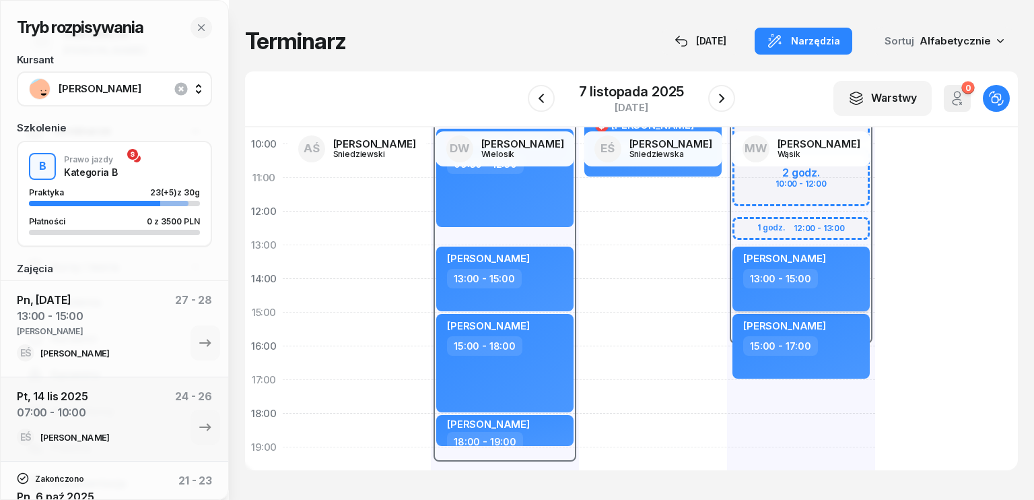
select select "13"
select select "15"
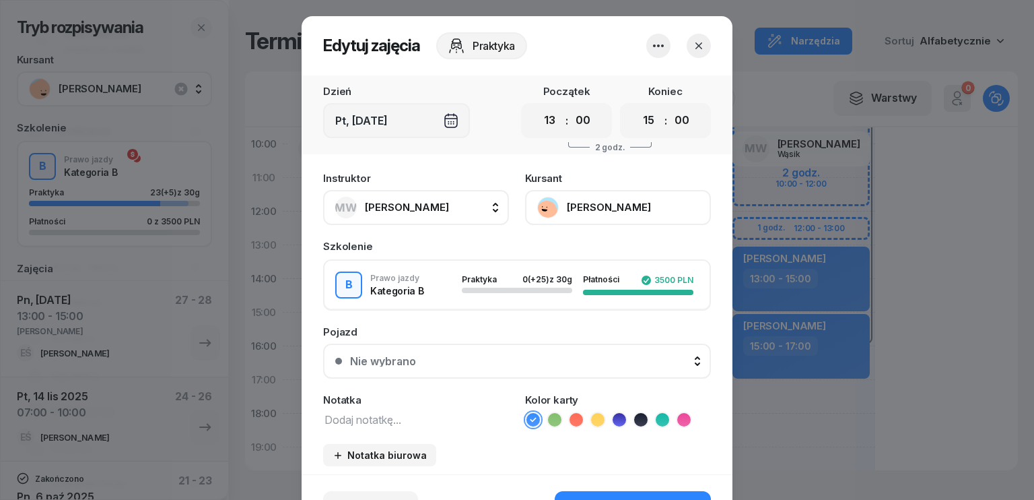
click at [412, 211] on span "[PERSON_NAME]" at bounding box center [407, 207] width 84 height 13
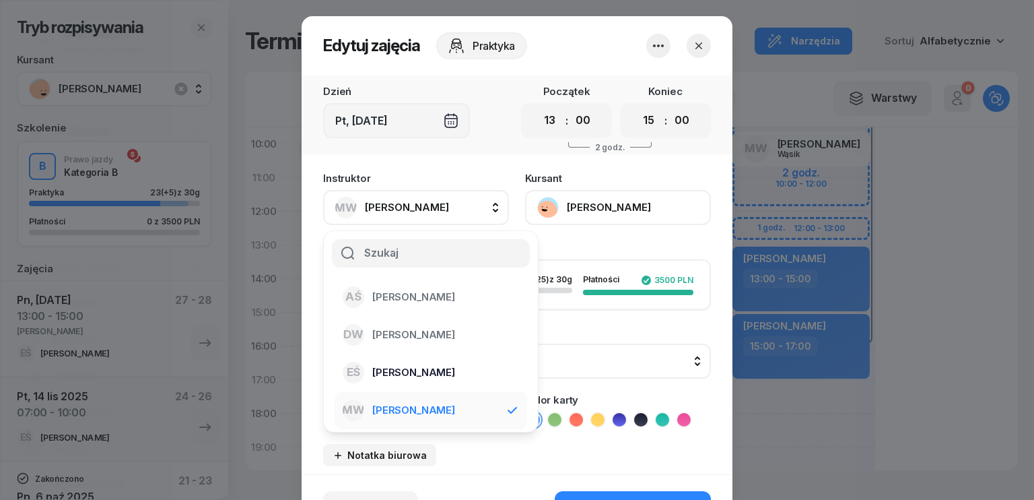
click at [403, 371] on span "[PERSON_NAME]" at bounding box center [413, 373] width 83 height 18
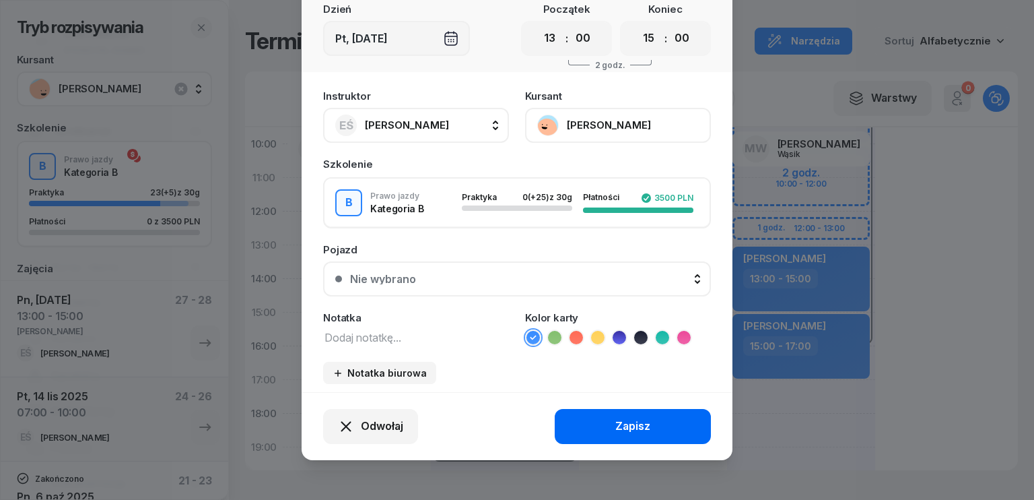
scroll to position [84, 0]
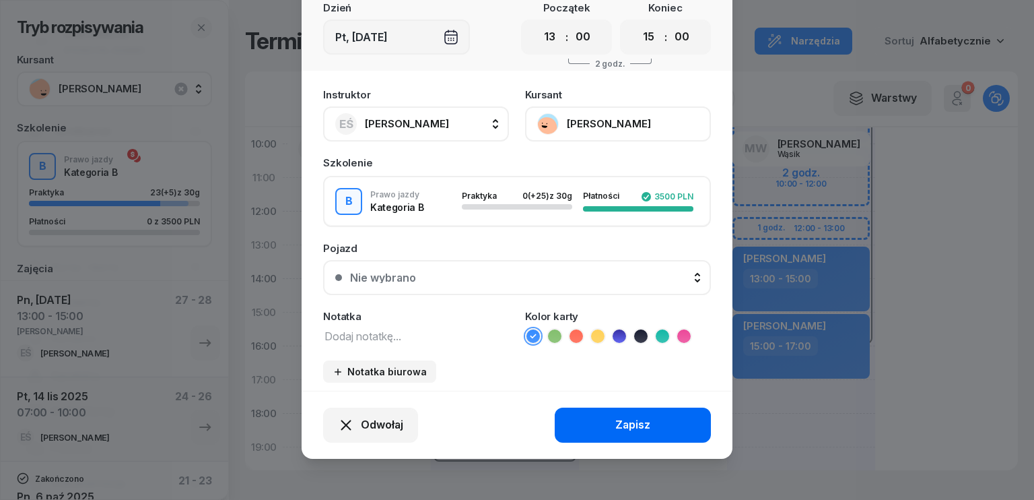
click at [599, 428] on button "Zapisz" at bounding box center [633, 424] width 156 height 35
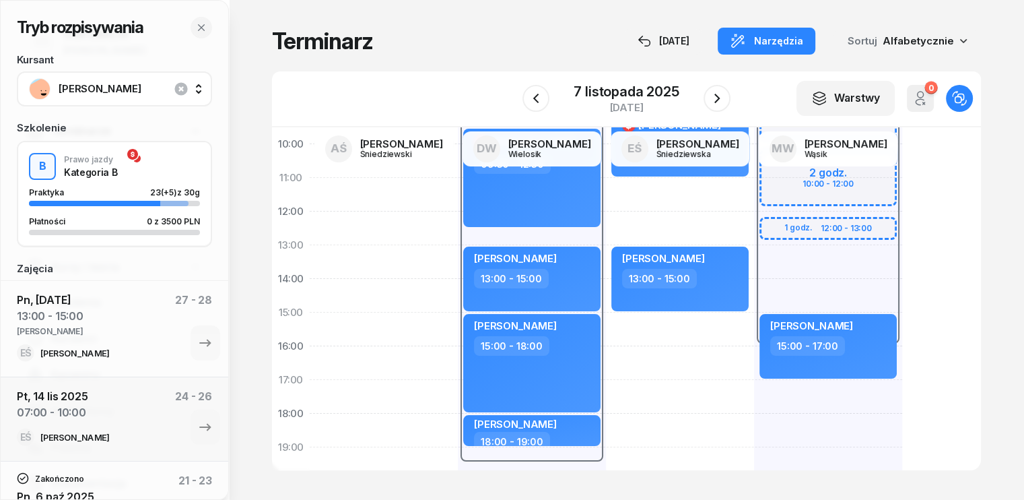
click at [754, 255] on div "08:00 - 16:00" at bounding box center [828, 211] width 148 height 269
select select "08"
select select "16"
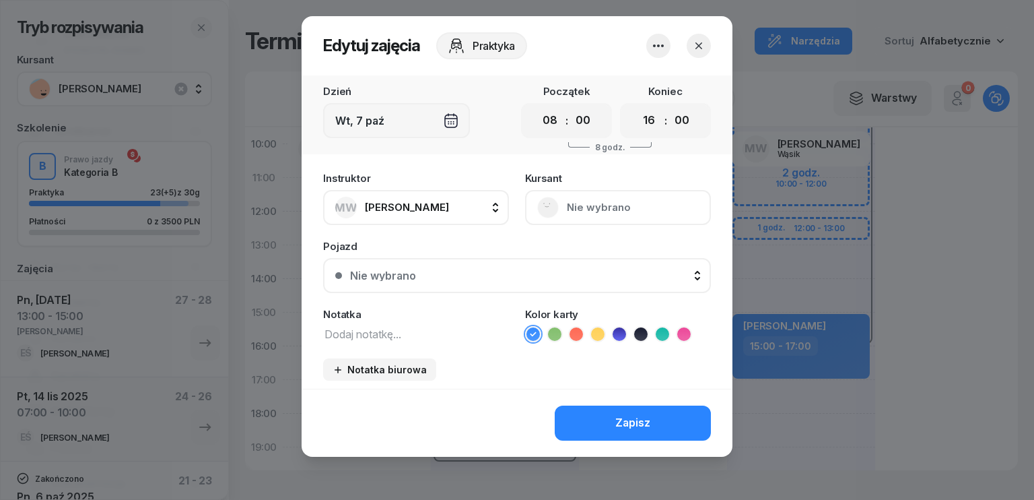
click at [695, 48] on icon "button" at bounding box center [698, 45] width 13 height 13
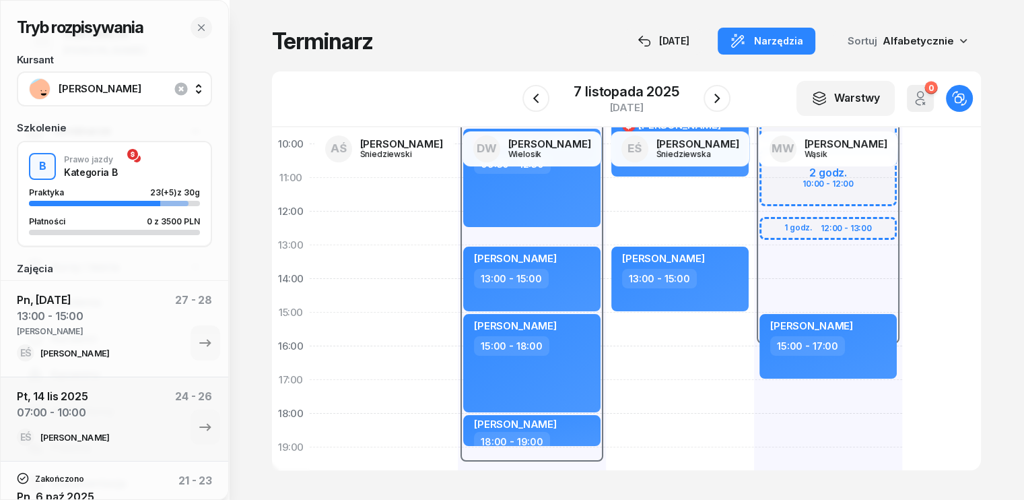
click at [754, 400] on div "08:00 - 16:00 2 godz. 08:00 - 10:00 2 godz. 10:00 - 12:00 1 godz. 12:00 - 13:00…" at bounding box center [828, 329] width 148 height 606
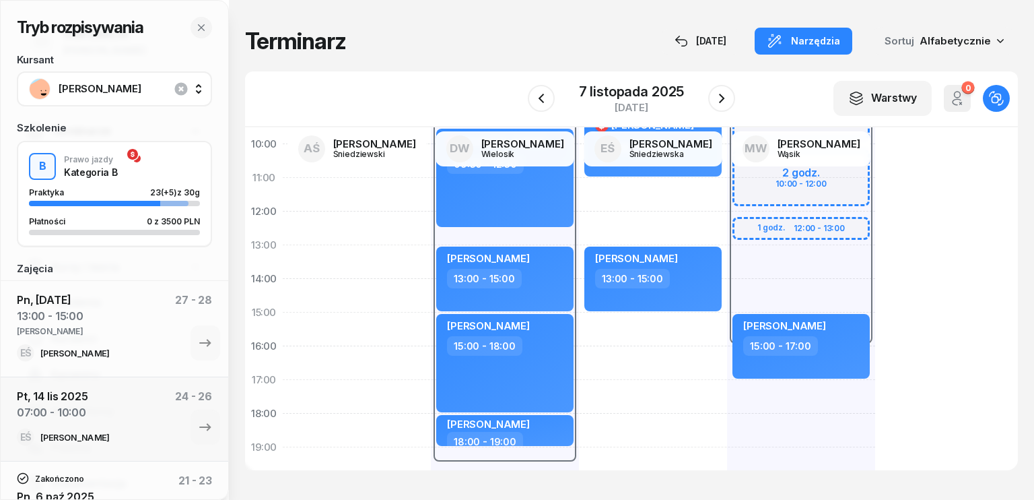
select select "17"
select select "19"
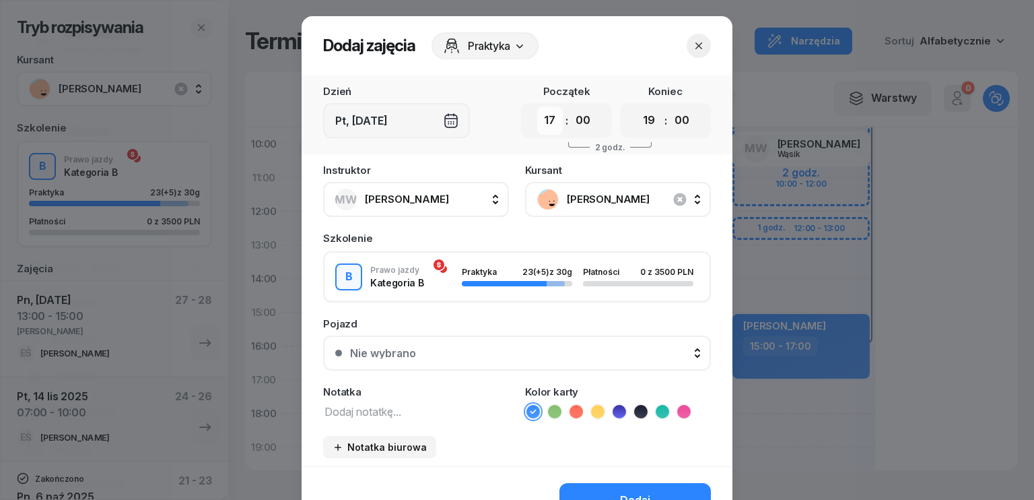
click at [550, 118] on select "00 01 02 03 04 05 06 07 08 09 10 11 12 13 14 15 16 17 18 19 20 21 22 23" at bounding box center [550, 120] width 26 height 28
select select "12"
click at [537, 106] on select "00 01 02 03 04 05 06 07 08 09 10 11 12 13 14 15 16 17 18 19 20 21 22 23" at bounding box center [550, 120] width 26 height 28
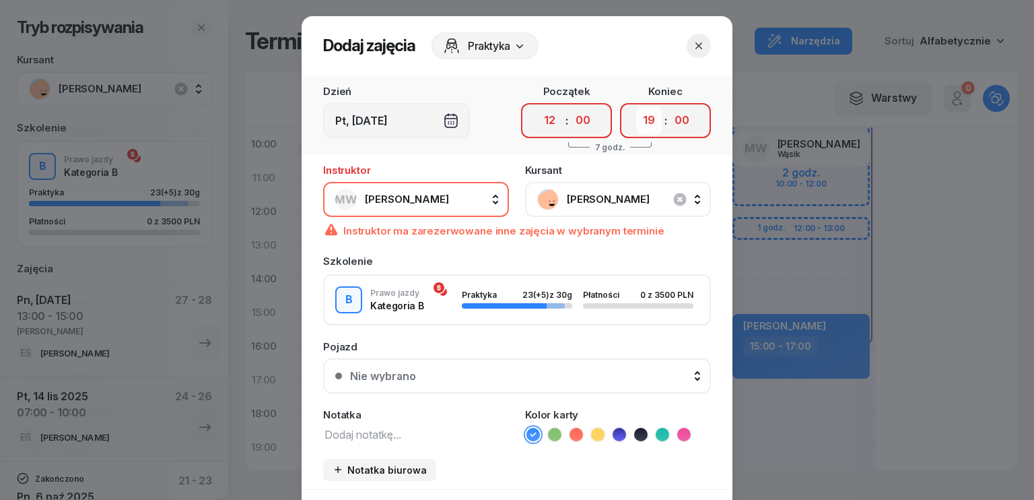
drag, startPoint x: 636, startPoint y: 126, endPoint x: 640, endPoint y: 133, distance: 8.2
click at [636, 126] on select "00 01 02 03 04 05 06 07 08 09 10 11 12 13 14 15 16 17 18 19 20 21 22 23" at bounding box center [649, 120] width 26 height 28
select select "15"
click at [636, 106] on select "00 01 02 03 04 05 06 07 08 09 10 11 12 13 14 15 16 17 18 19 20 21 22 23" at bounding box center [649, 120] width 26 height 28
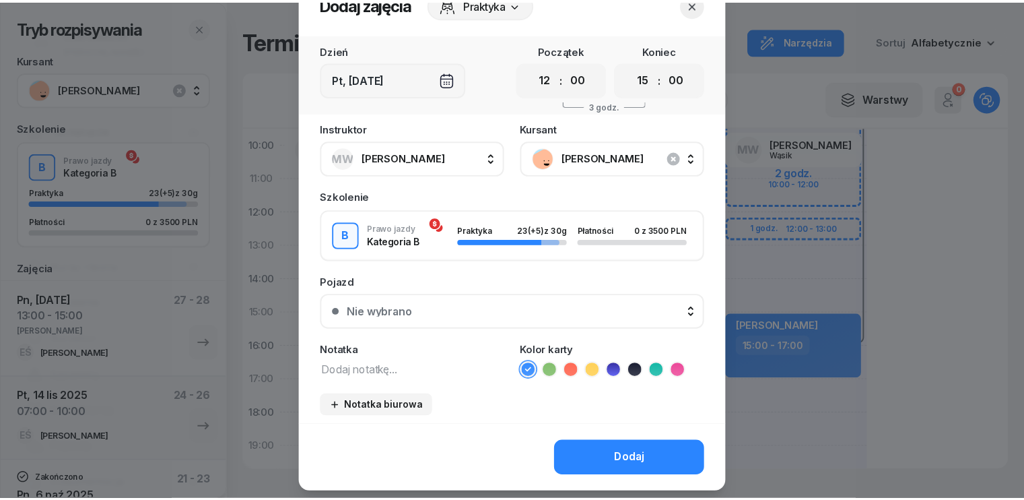
scroll to position [75, 0]
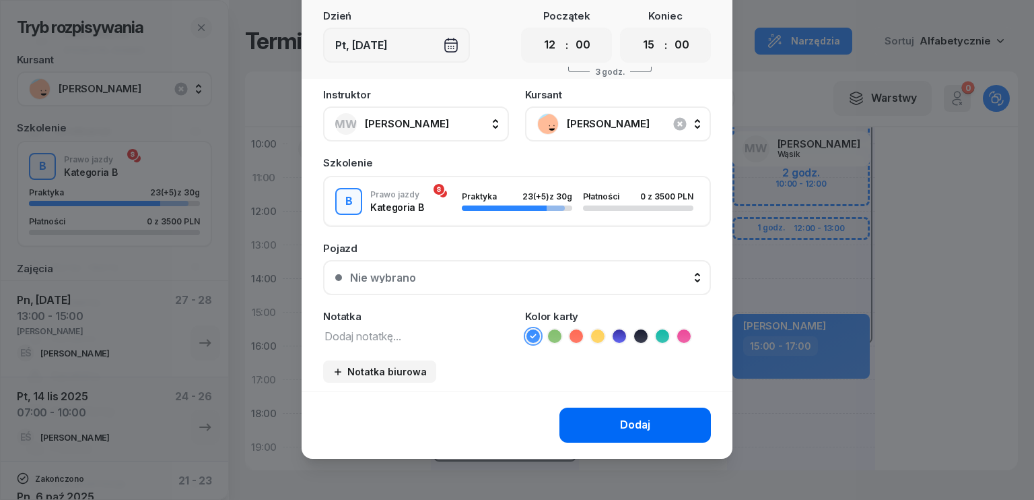
click at [611, 426] on button "Dodaj" at bounding box center [636, 424] width 152 height 35
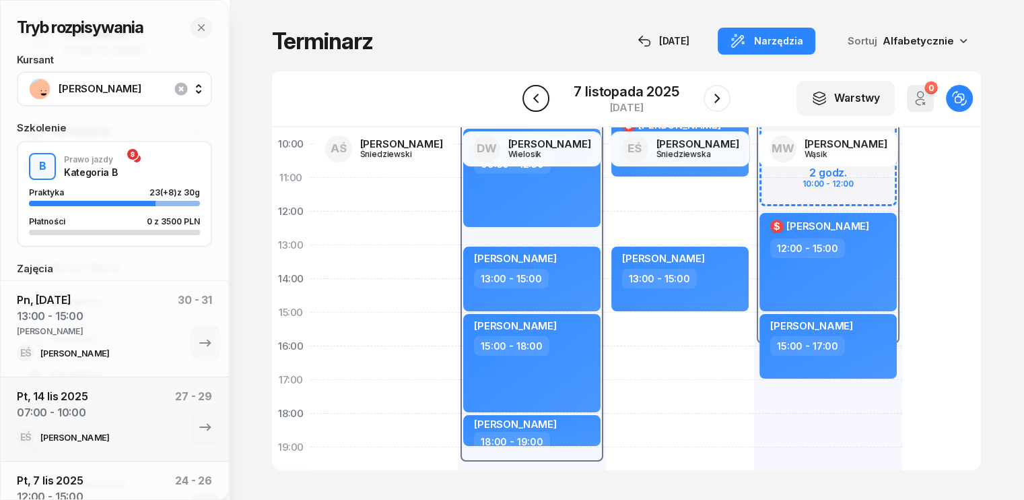
click at [533, 96] on icon "button" at bounding box center [536, 98] width 16 height 16
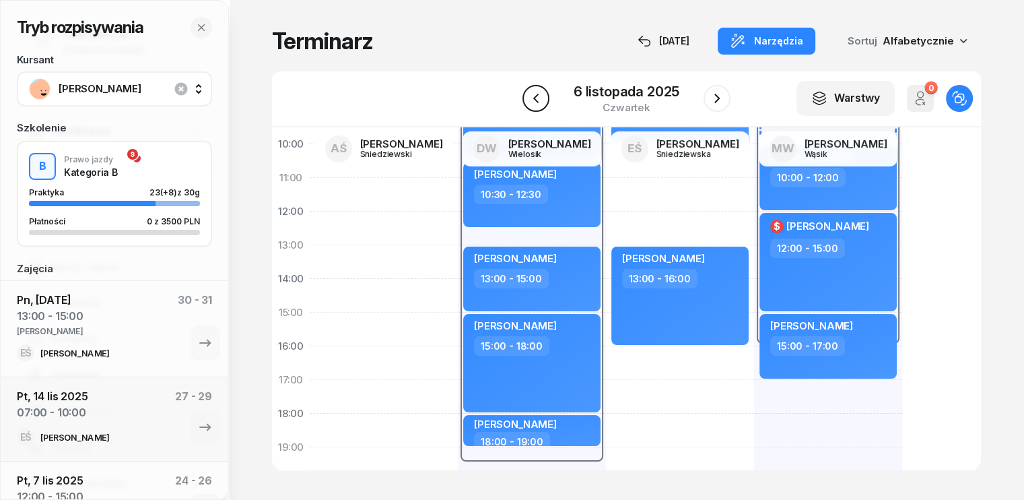
click at [535, 97] on icon "button" at bounding box center [535, 98] width 5 height 9
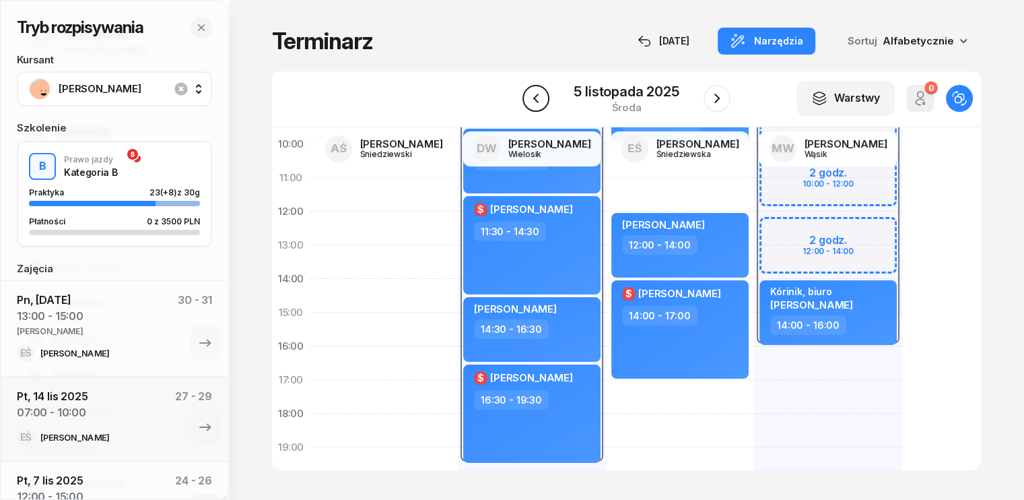
click at [539, 99] on icon "button" at bounding box center [536, 98] width 16 height 16
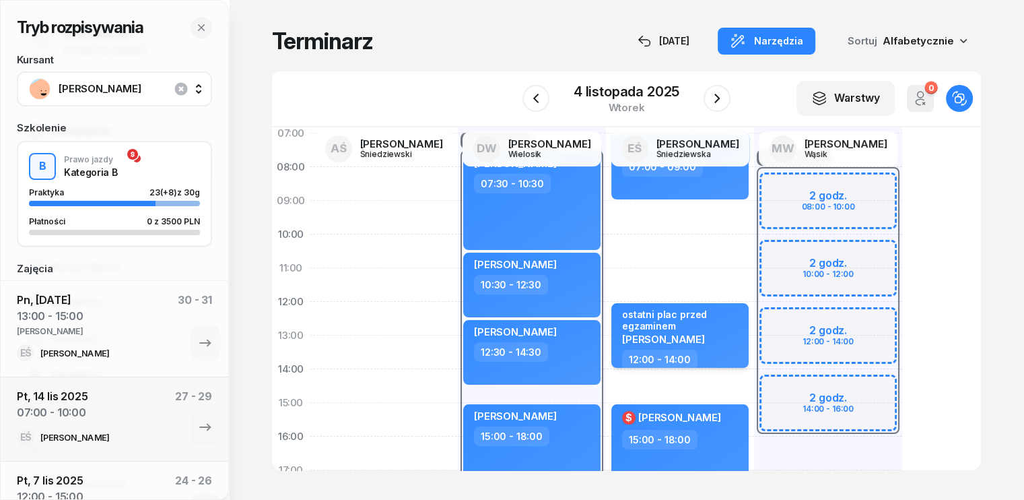
scroll to position [67, 0]
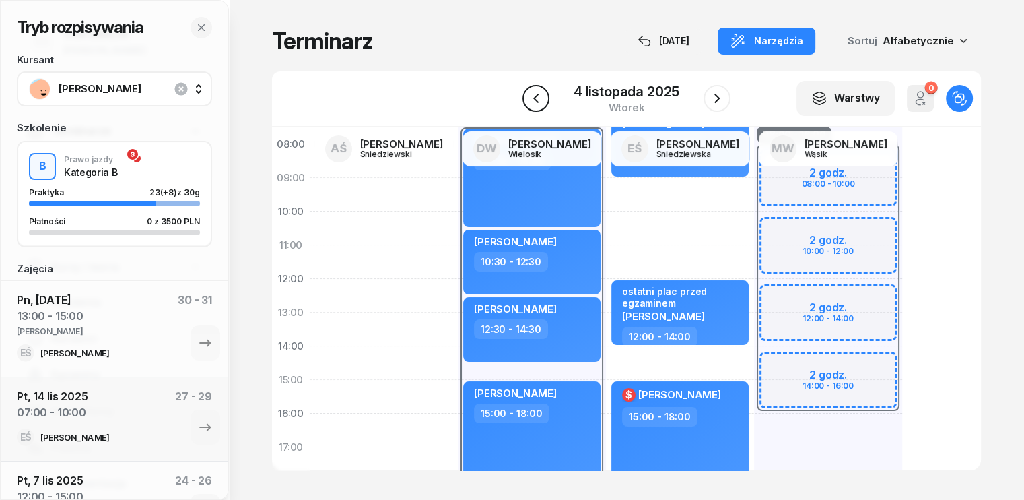
click at [525, 102] on button "button" at bounding box center [536, 98] width 27 height 27
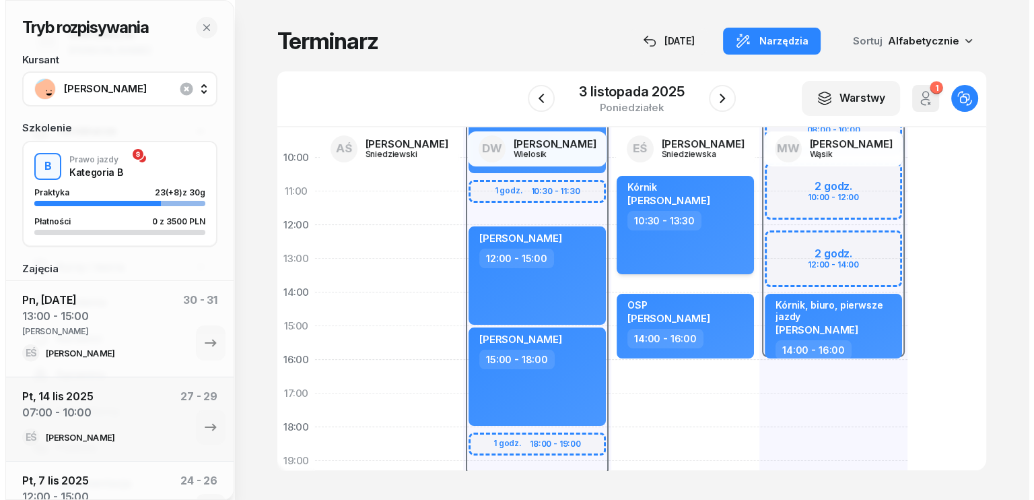
scroll to position [202, 0]
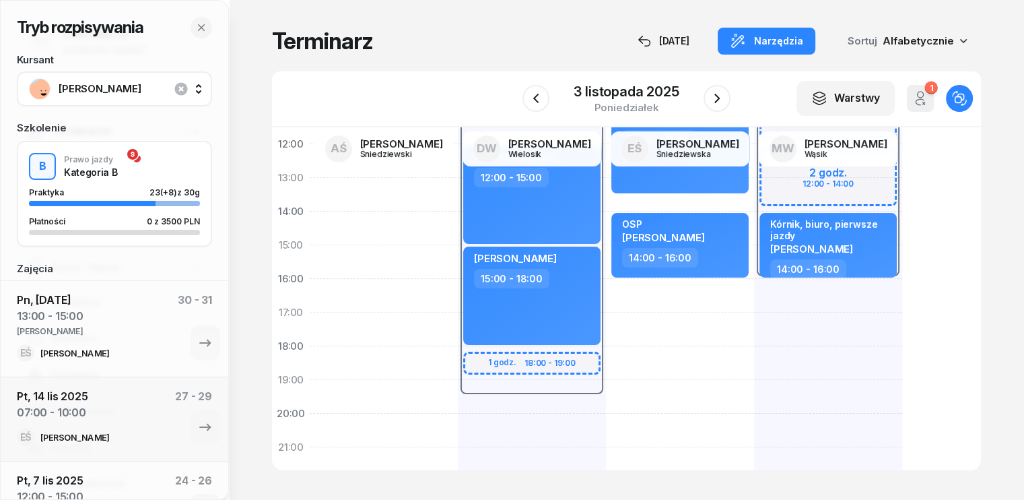
click at [606, 289] on div "[PERSON_NAME] 07:00 - 09:00 Kórnik [PERSON_NAME] 10:30 - 13:30 OSP [PERSON_NAME…" at bounding box center [680, 262] width 148 height 606
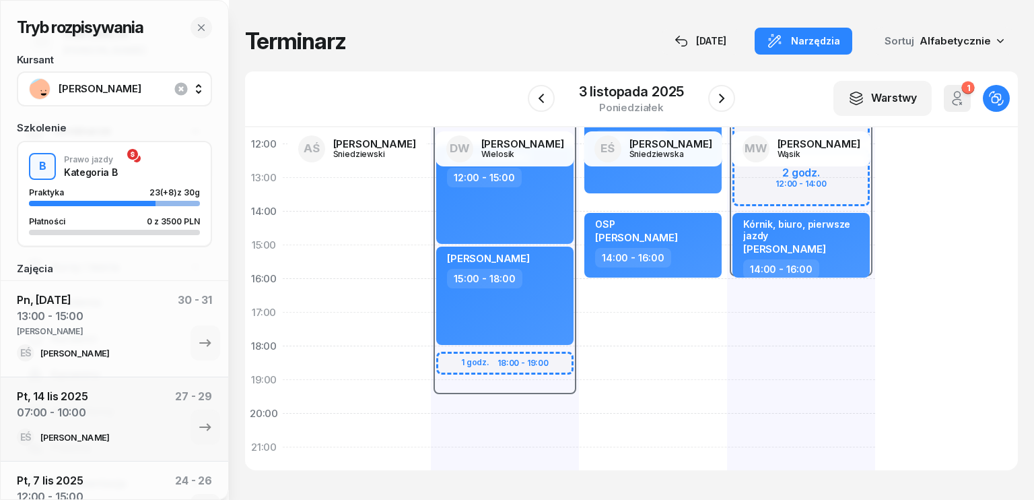
select select "16"
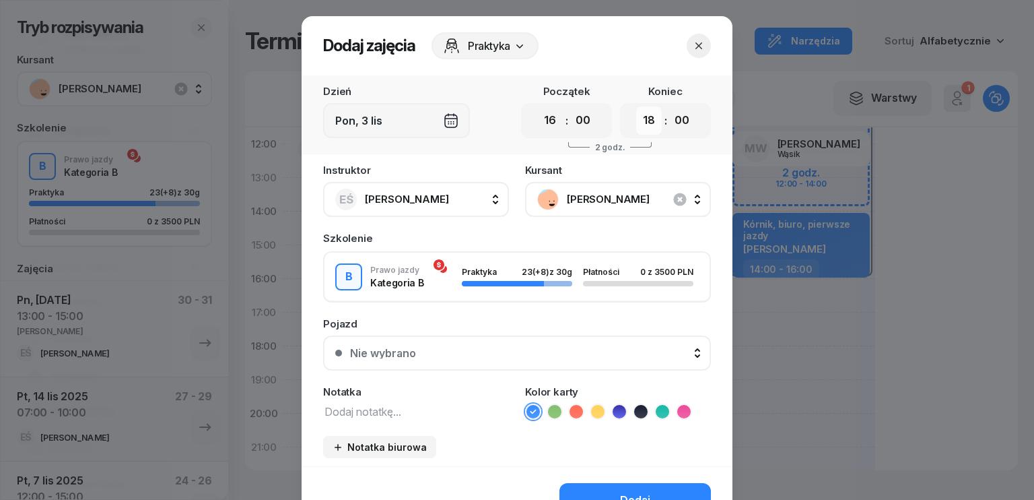
click at [646, 118] on select "00 01 02 03 04 05 06 07 08 09 10 11 12 13 14 15 16 17 18 19 20 21 22 23" at bounding box center [649, 120] width 26 height 28
select select "19"
click at [636, 106] on select "00 01 02 03 04 05 06 07 08 09 10 11 12 13 14 15 16 17 18 19 20 21 22 23" at bounding box center [649, 120] width 26 height 28
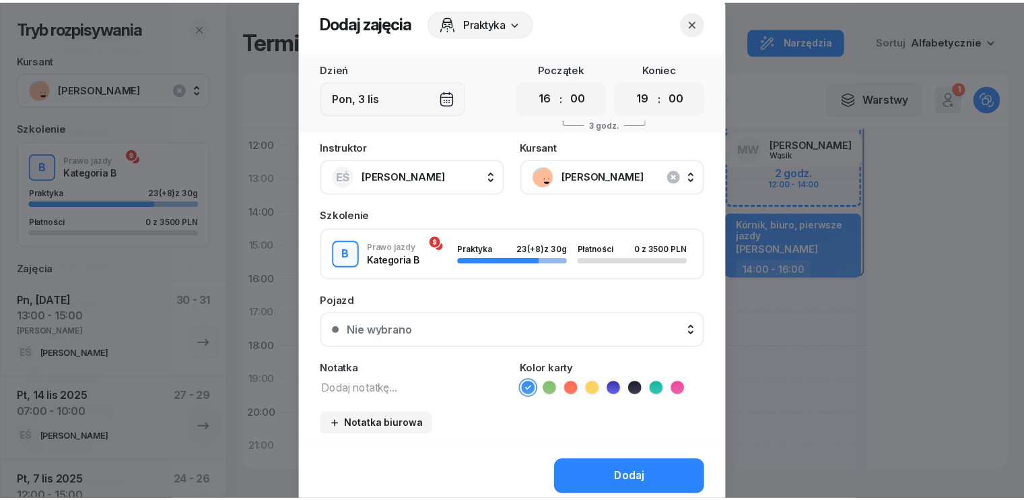
scroll to position [0, 0]
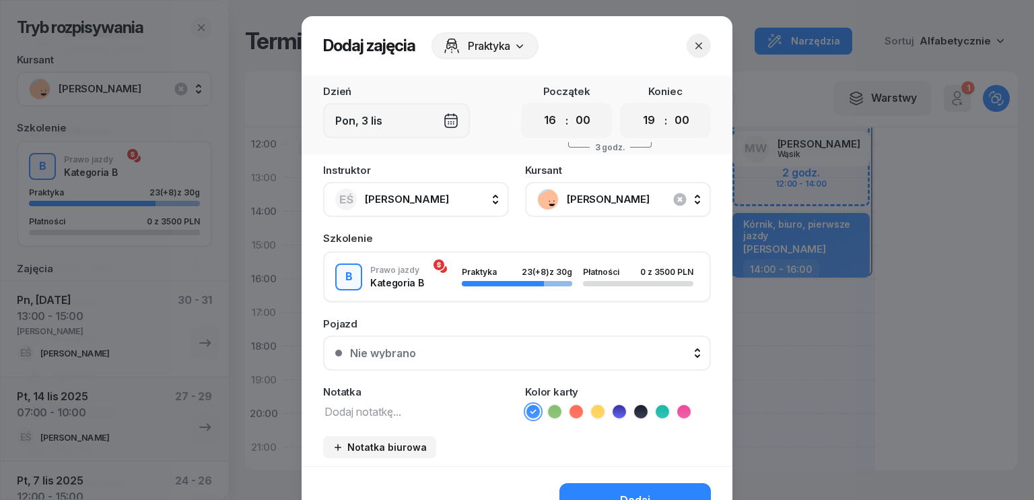
click at [695, 42] on icon "button" at bounding box center [698, 45] width 13 height 13
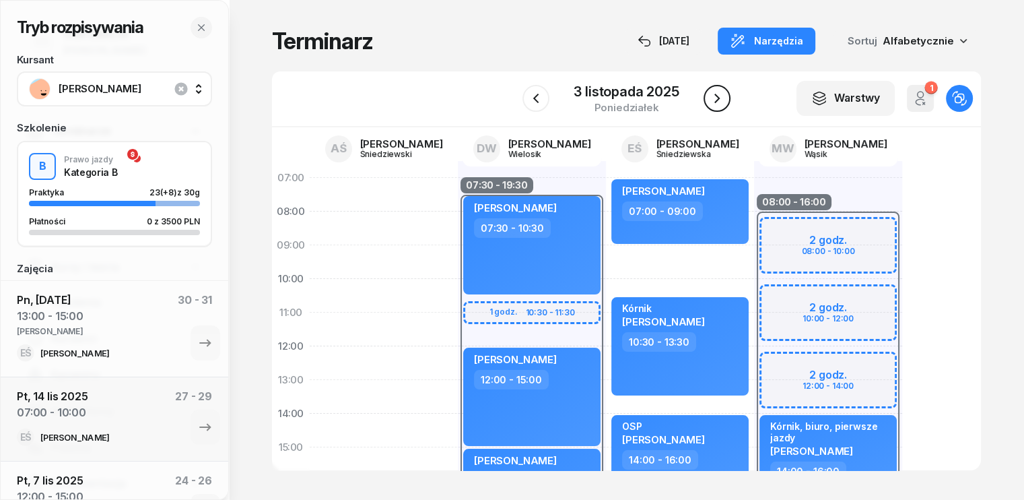
click at [716, 96] on icon "button" at bounding box center [716, 98] width 5 height 9
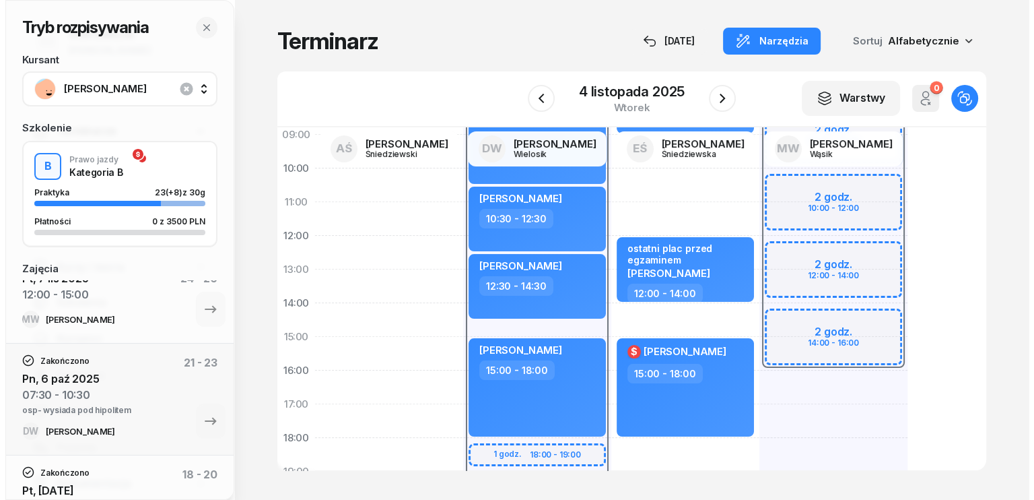
scroll to position [135, 0]
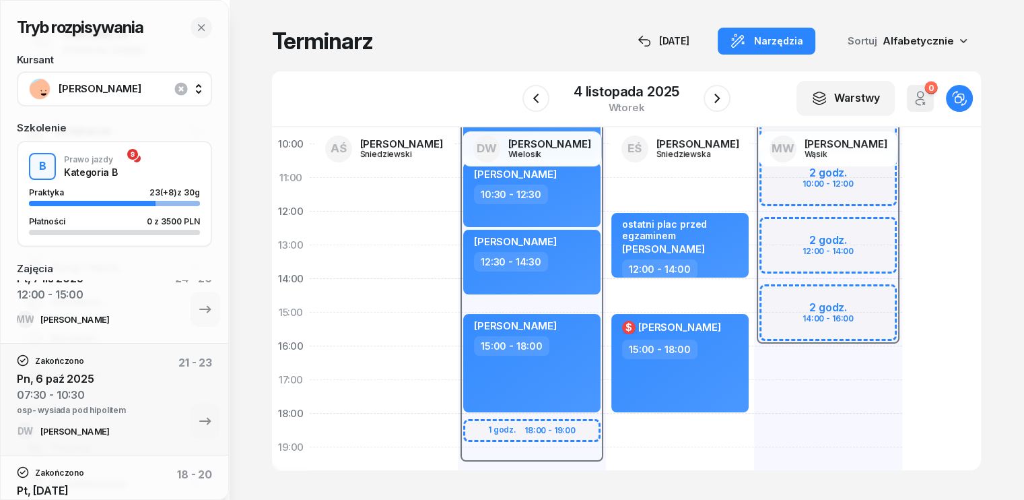
click at [754, 353] on div "08:00 - 16:00 2 godz. 08:00 - 10:00 2 godz. 10:00 - 12:00 2 godz. 12:00 - 14:00…" at bounding box center [828, 329] width 148 height 606
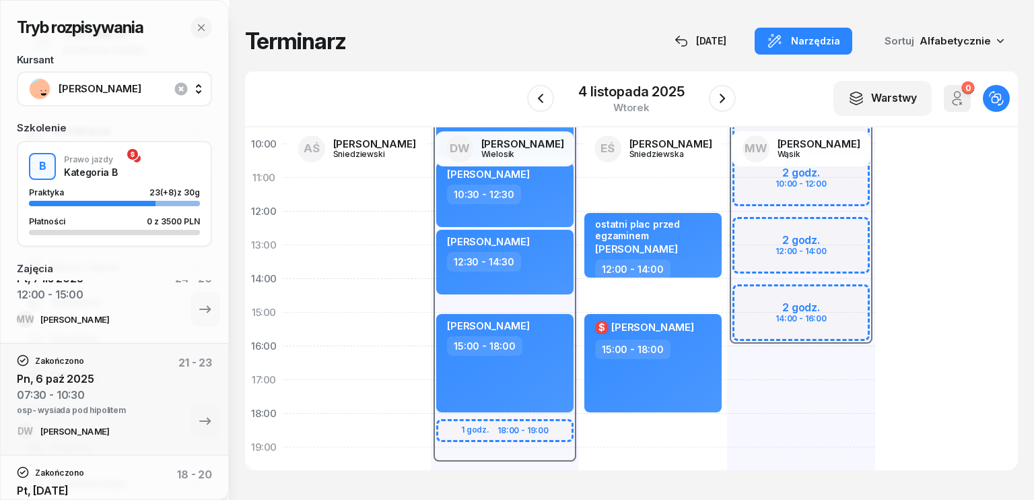
select select "16"
select select "18"
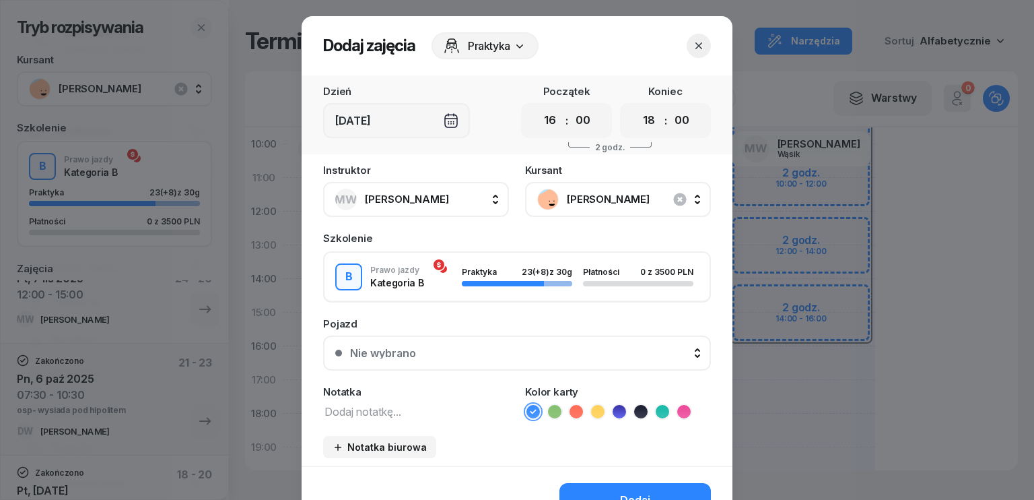
click at [531, 112] on div "00 01 02 03 04 05 06 07 08 09 10 11 12 13 14 15 16 17 18 19 20 21 22 23 : 00 05…" at bounding box center [566, 120] width 91 height 35
click at [540, 124] on select "00 01 02 03 04 05 06 07 08 09 10 11 12 13 14 15 16 17 18 19 20 21 22 23" at bounding box center [550, 120] width 26 height 28
select select "13"
click at [537, 106] on select "00 01 02 03 04 05 06 07 08 09 10 11 12 13 14 15 16 17 18 19 20 21 22 23" at bounding box center [550, 120] width 26 height 28
click at [641, 121] on select "00 01 02 03 04 05 06 07 08 09 10 11 12 13 14 15 16 17 18 19 20 21 22 23" at bounding box center [649, 120] width 26 height 28
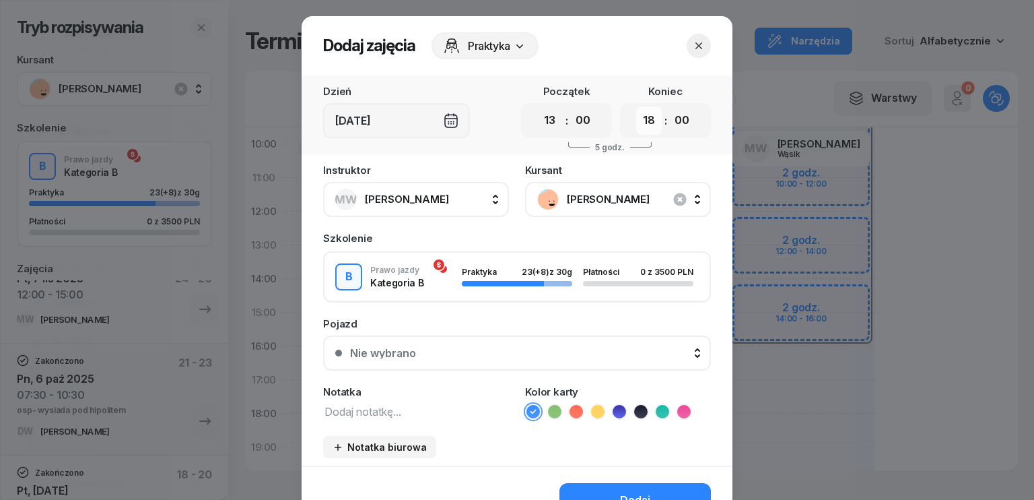
select select "16"
click at [636, 106] on select "00 01 02 03 04 05 06 07 08 09 10 11 12 13 14 15 16 17 18 19 20 21 22 23" at bounding box center [649, 120] width 26 height 28
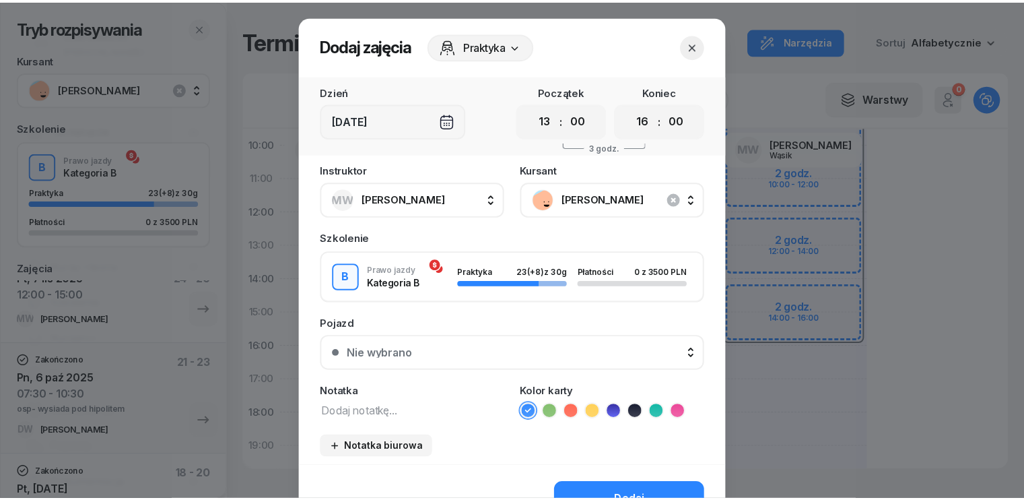
scroll to position [75, 0]
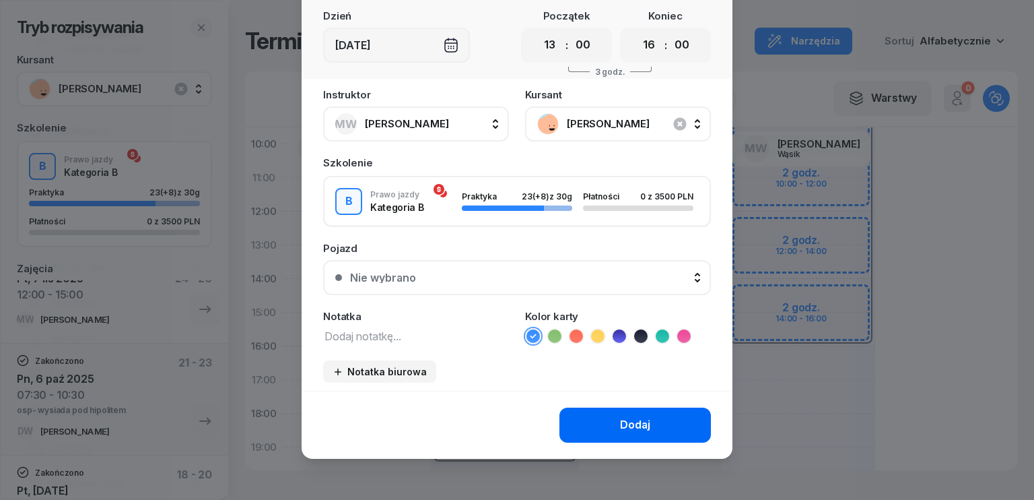
click at [644, 421] on div "Dodaj" at bounding box center [635, 425] width 30 height 18
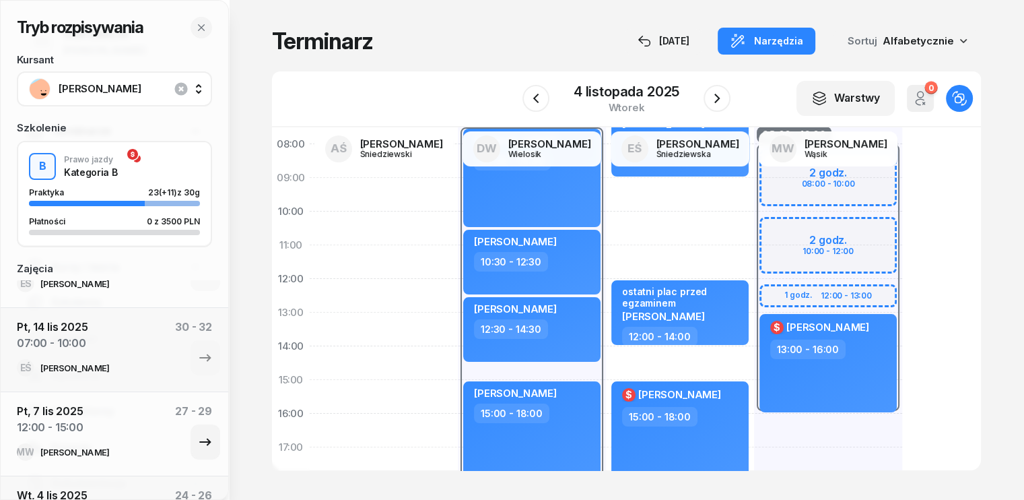
scroll to position [0, 0]
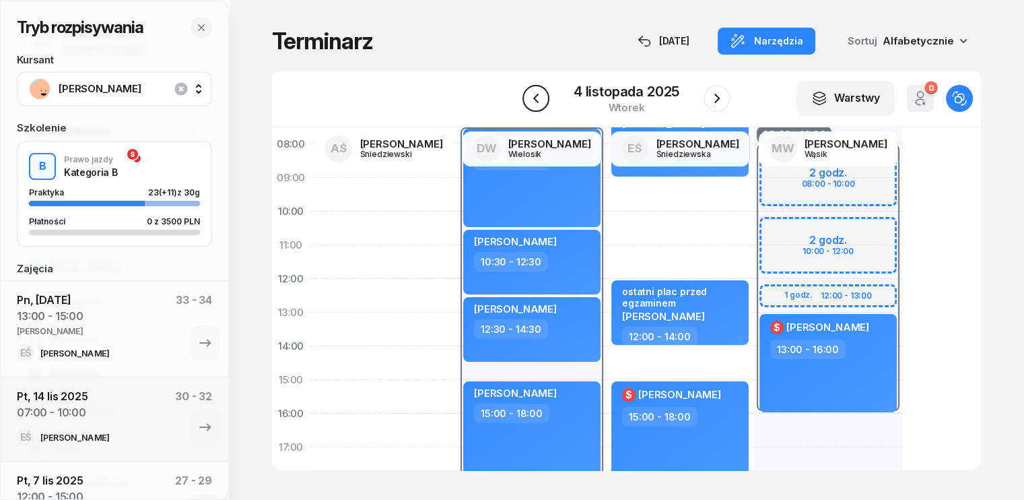
click at [533, 94] on icon "button" at bounding box center [536, 98] width 16 height 16
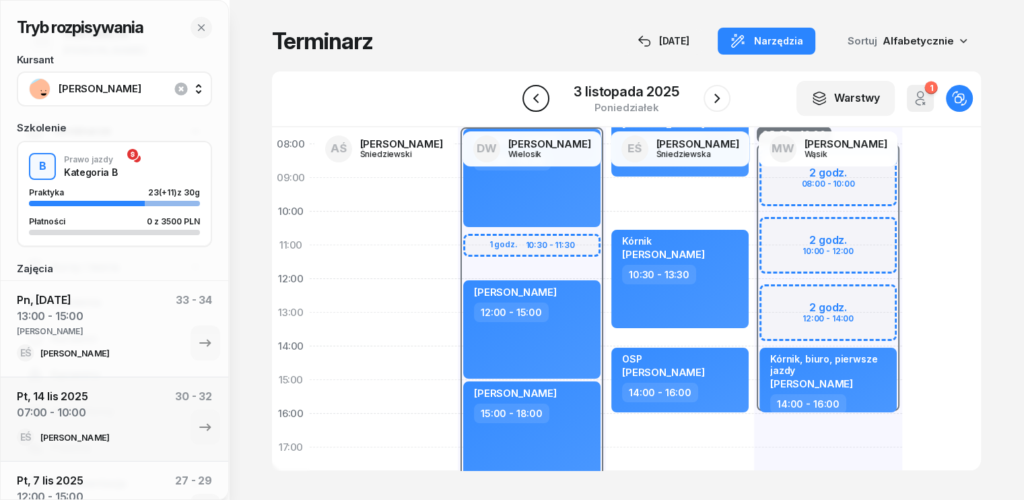
click at [534, 98] on icon "button" at bounding box center [535, 98] width 5 height 9
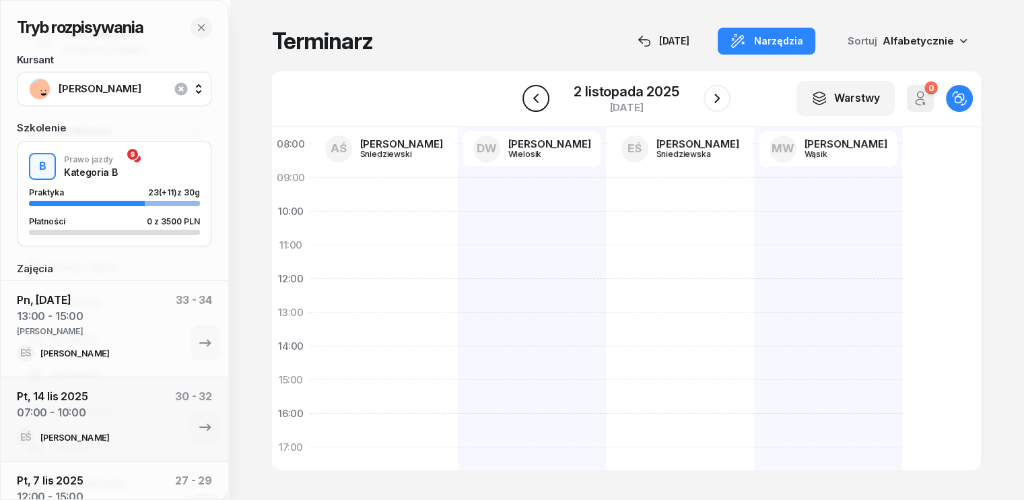
click at [540, 94] on icon "button" at bounding box center [536, 98] width 16 height 16
click at [540, 94] on icon "button" at bounding box center [537, 98] width 16 height 16
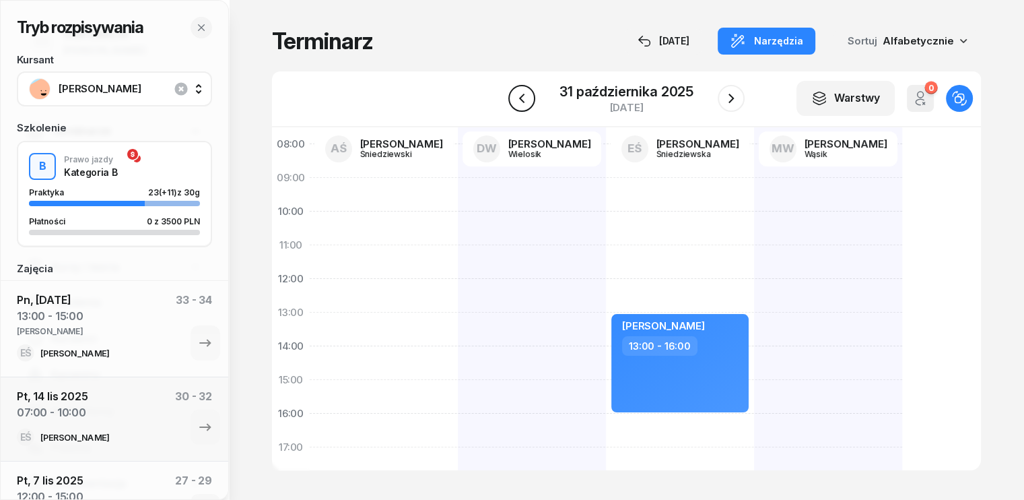
click at [525, 99] on icon "button" at bounding box center [522, 98] width 16 height 16
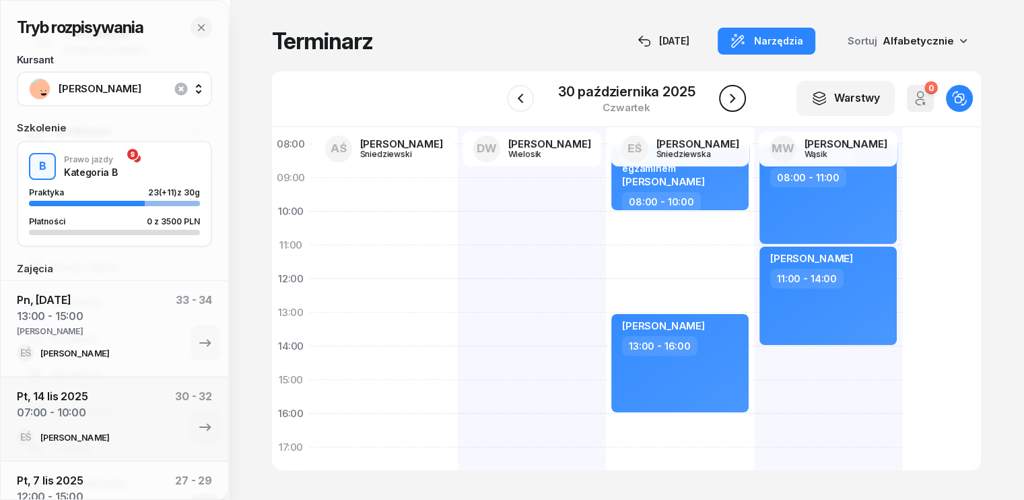
click at [733, 99] on icon "button" at bounding box center [732, 98] width 5 height 9
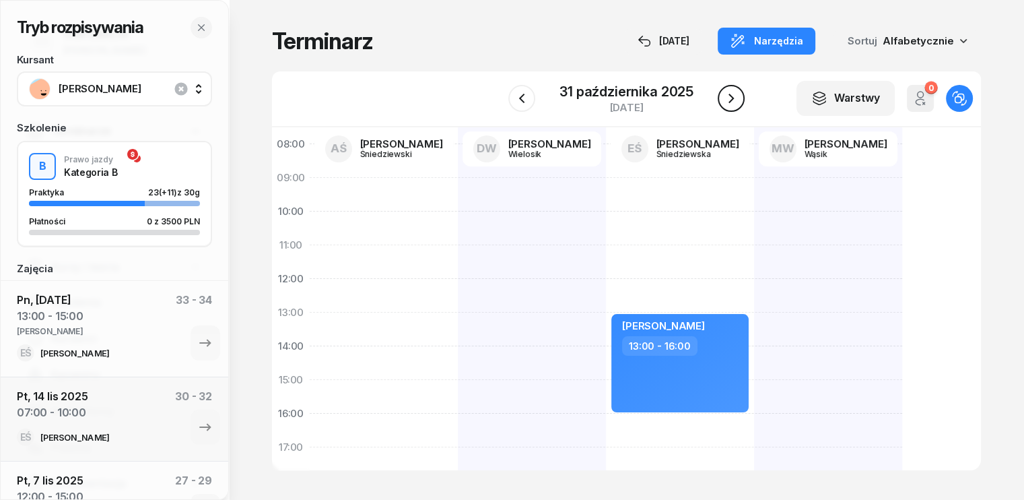
click at [731, 98] on icon "button" at bounding box center [731, 98] width 16 height 16
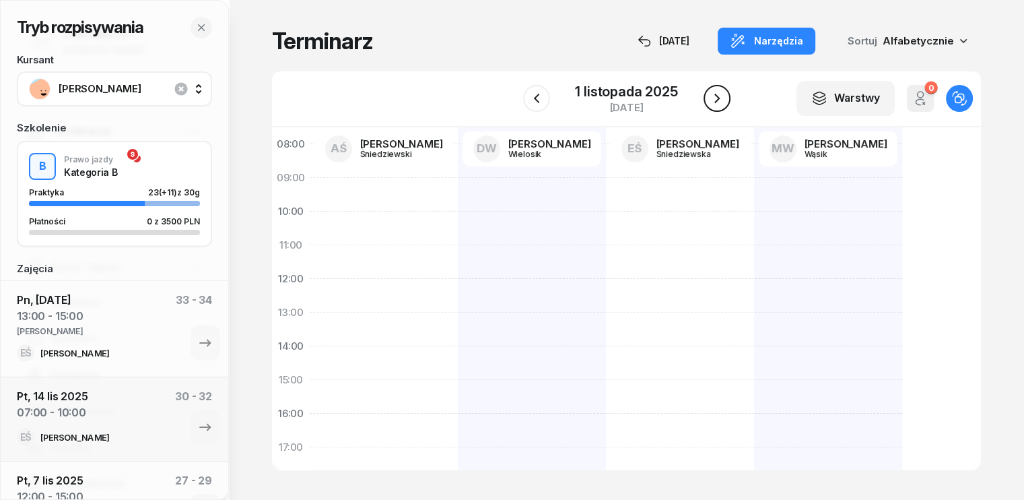
click at [719, 102] on icon "button" at bounding box center [717, 98] width 16 height 16
click at [717, 102] on icon "button" at bounding box center [717, 98] width 16 height 16
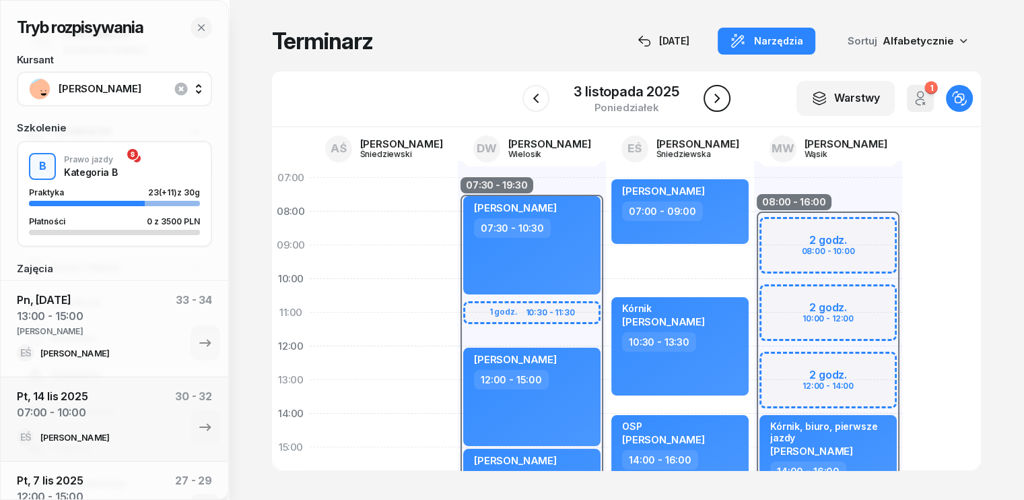
click at [716, 99] on icon "button" at bounding box center [717, 98] width 16 height 16
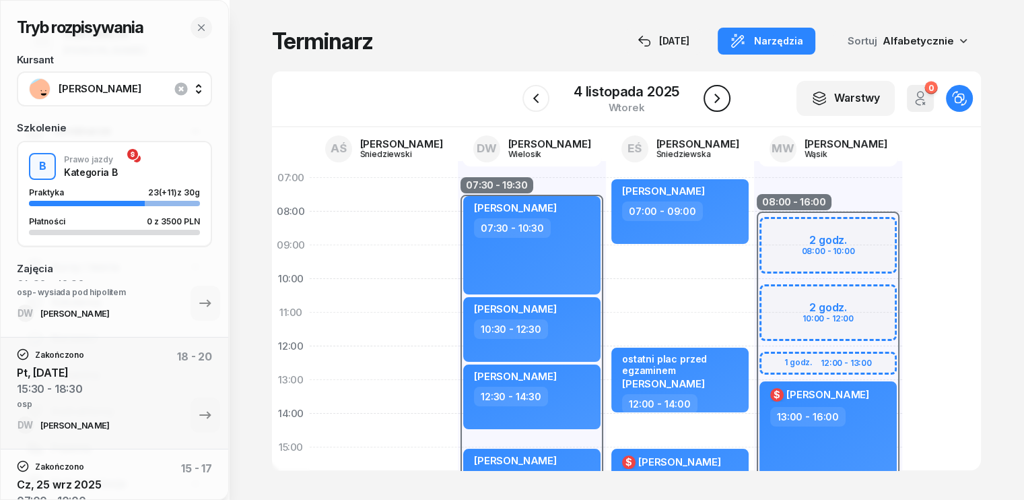
click at [719, 103] on icon "button" at bounding box center [717, 98] width 16 height 16
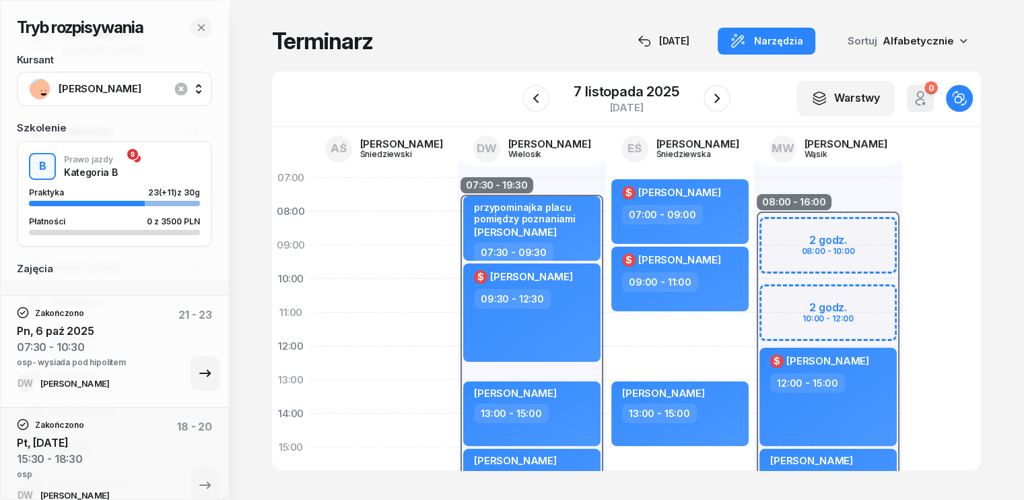
scroll to position [337, 0]
click at [538, 99] on icon "button" at bounding box center [536, 98] width 16 height 16
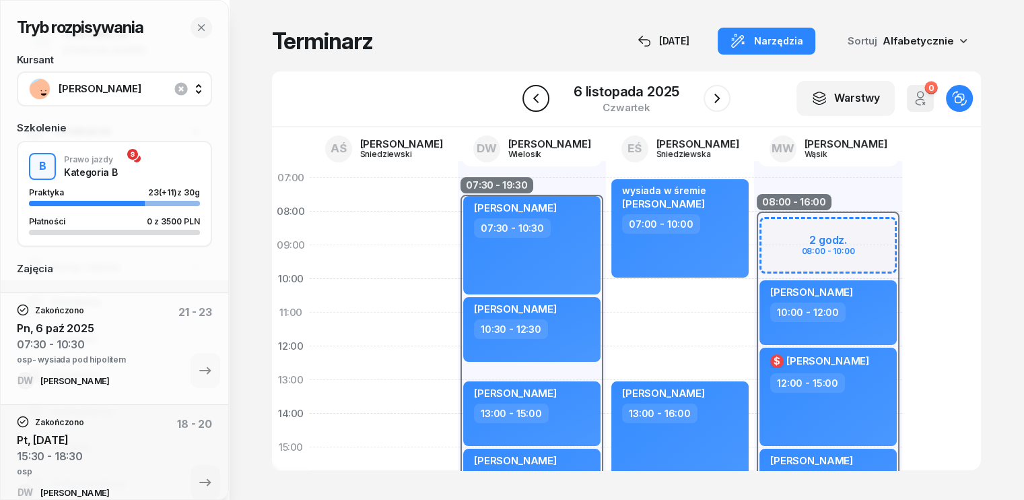
click at [538, 99] on icon "button" at bounding box center [536, 98] width 16 height 16
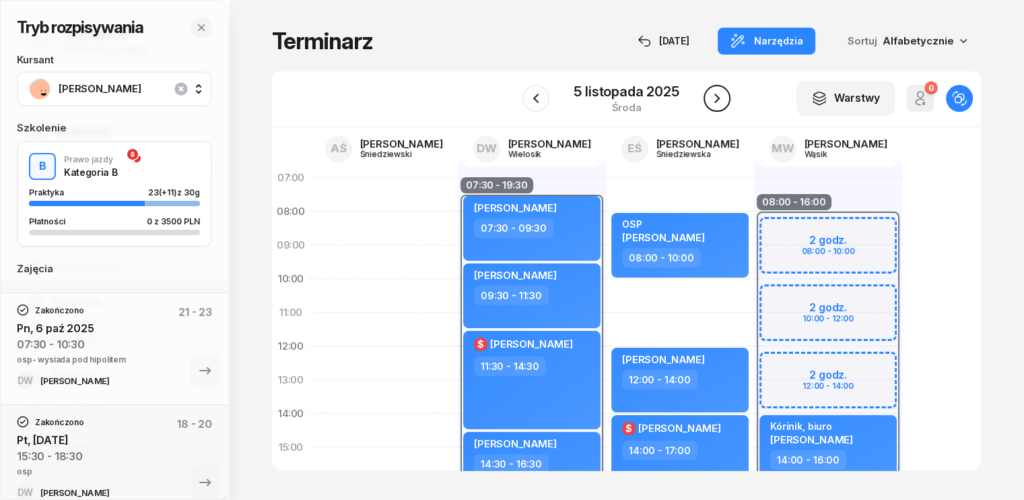
click at [716, 97] on icon "button" at bounding box center [717, 98] width 16 height 16
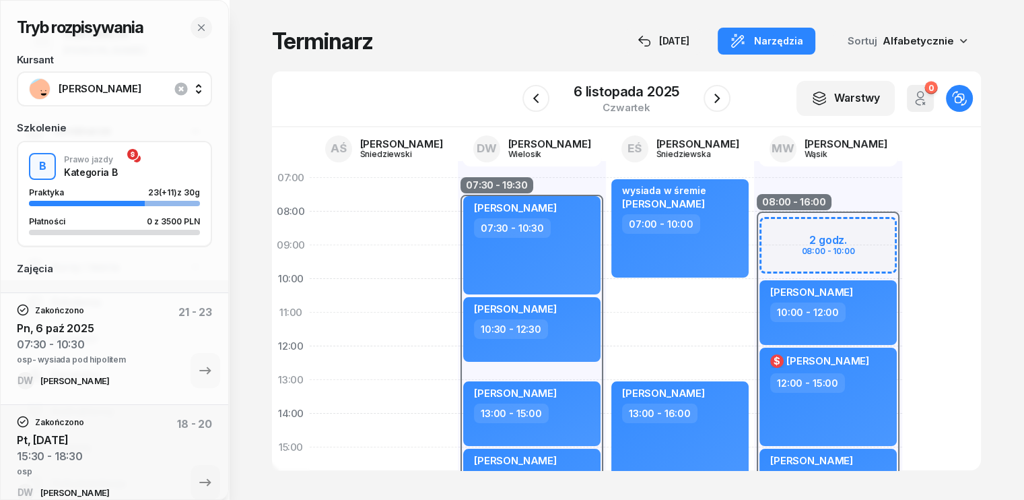
click at [418, 69] on div "Tryb rozpisywania Kursant [PERSON_NAME] Szkolenie B Prawo jazdy Kategoria B Pra…" at bounding box center [626, 248] width 763 height 497
click at [721, 99] on icon "button" at bounding box center [717, 98] width 16 height 16
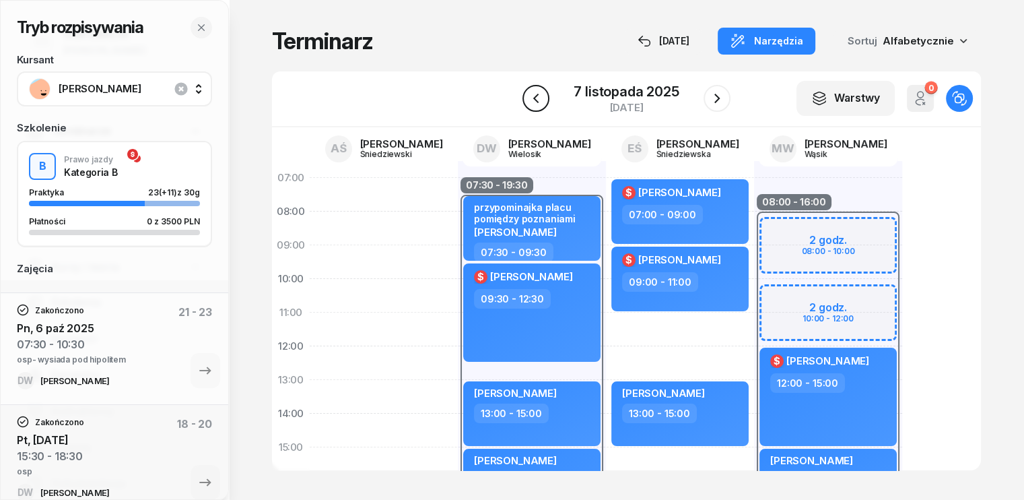
click at [531, 96] on icon "button" at bounding box center [536, 98] width 16 height 16
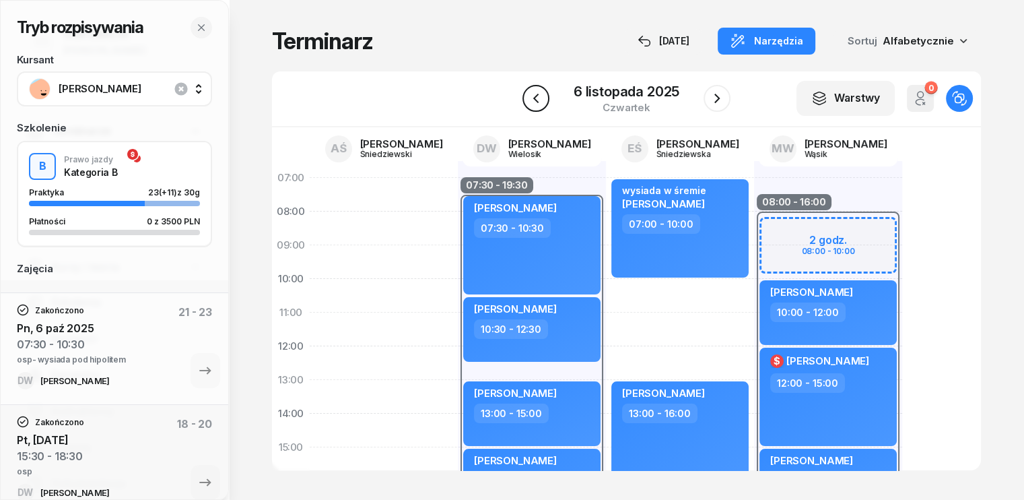
click at [531, 96] on icon "button" at bounding box center [536, 98] width 16 height 16
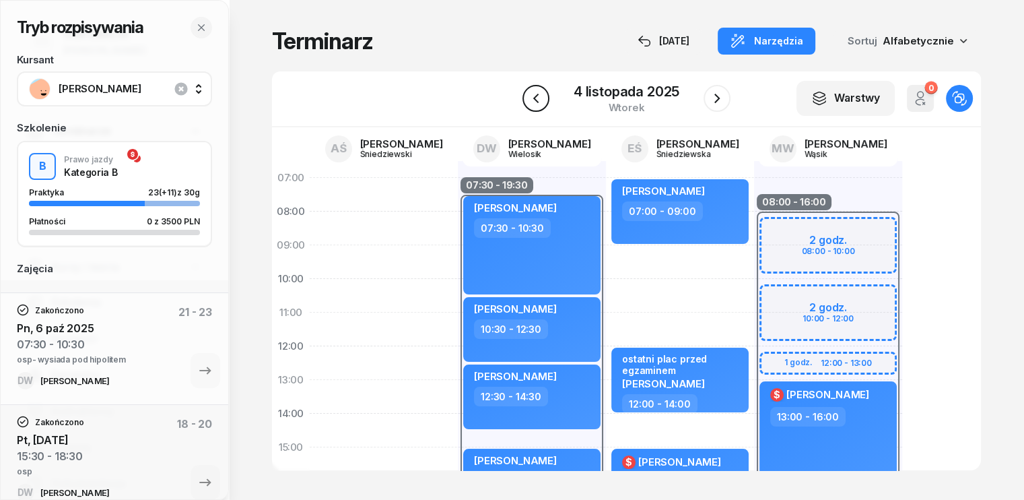
click at [529, 94] on icon "button" at bounding box center [536, 98] width 16 height 16
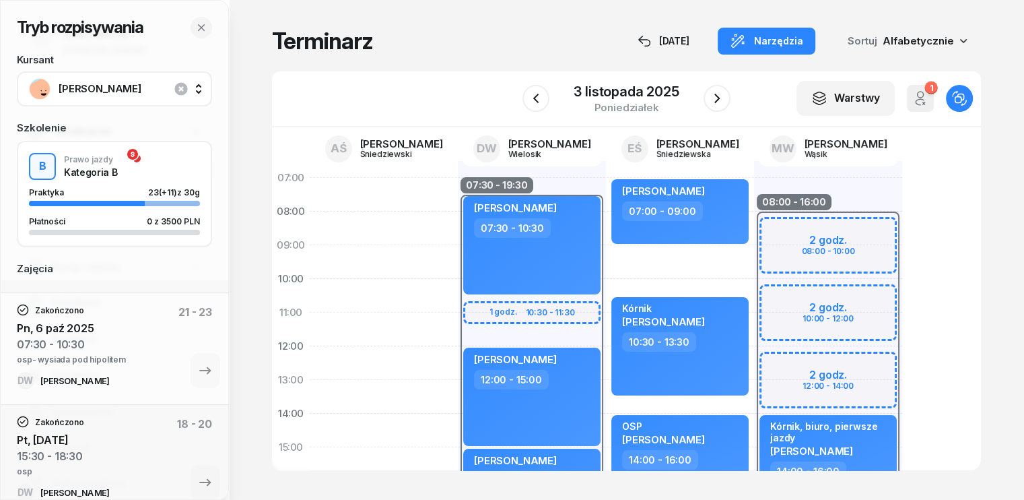
scroll to position [67, 0]
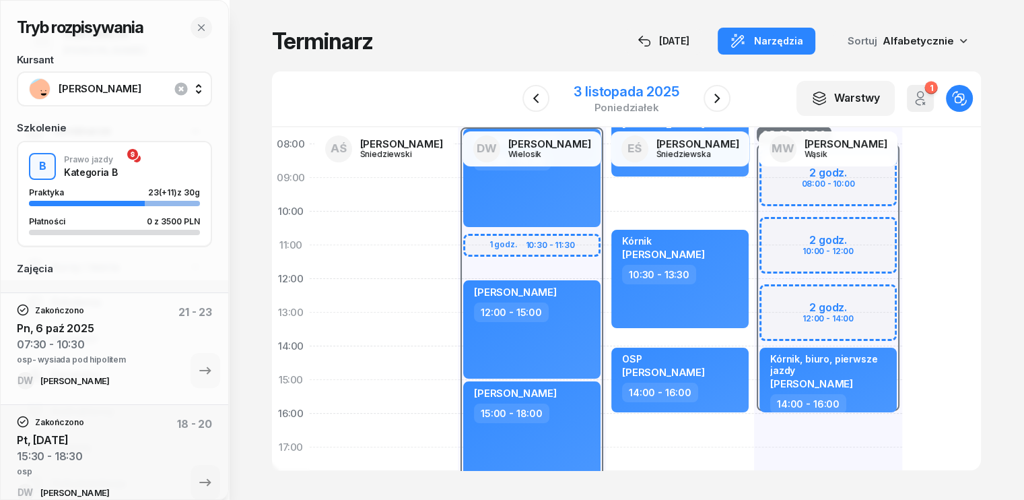
click at [582, 90] on div "3 listopada 2025" at bounding box center [626, 91] width 105 height 13
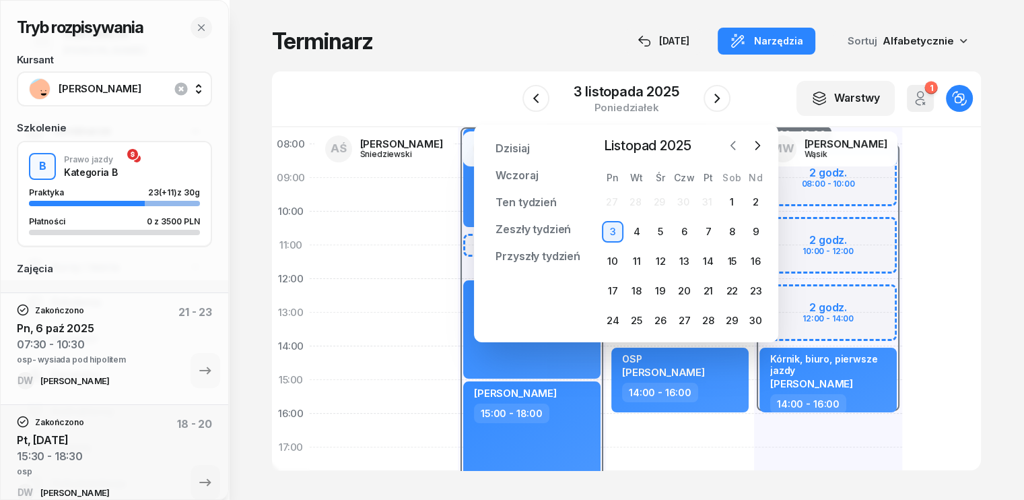
click at [733, 148] on icon "button" at bounding box center [733, 145] width 13 height 13
click at [611, 262] on div "13" at bounding box center [613, 262] width 22 height 22
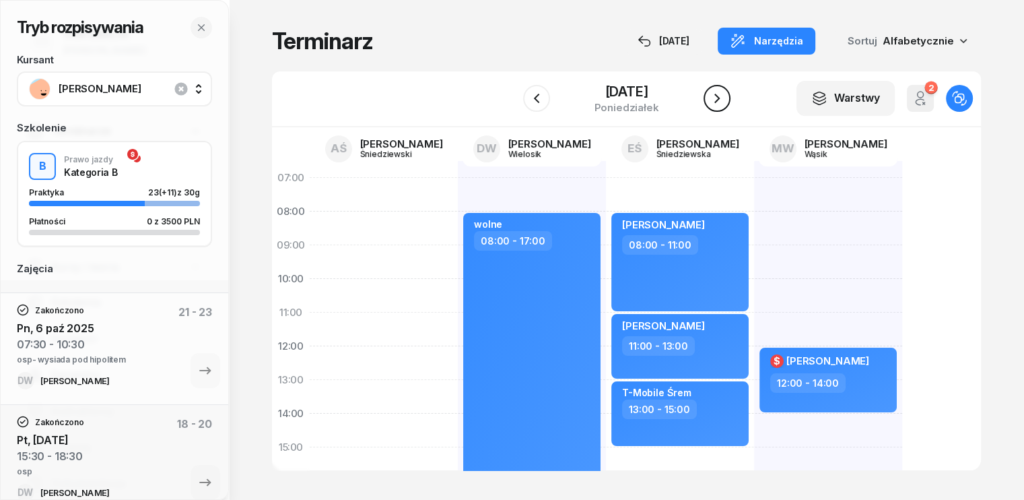
click at [725, 94] on icon "button" at bounding box center [717, 98] width 16 height 16
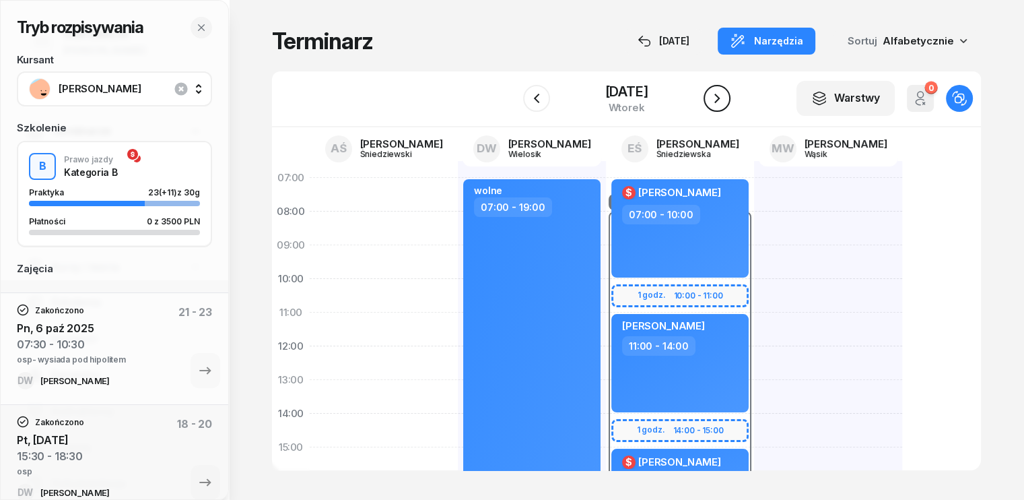
click at [725, 94] on icon "button" at bounding box center [717, 98] width 16 height 16
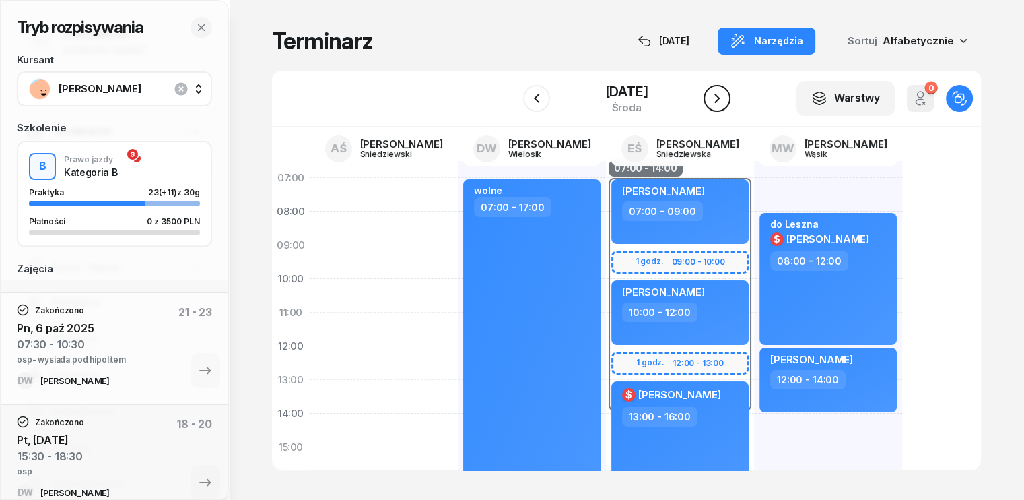
click at [725, 94] on icon "button" at bounding box center [717, 98] width 16 height 16
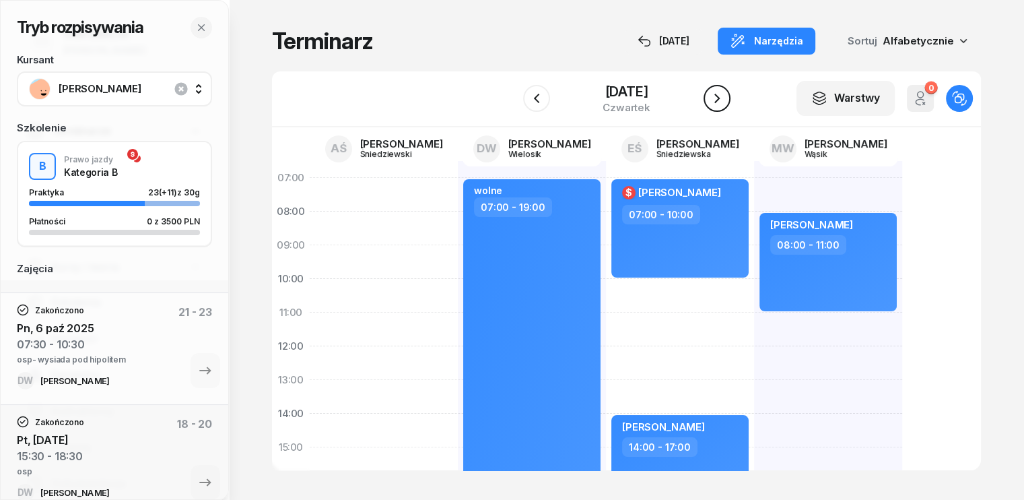
click at [725, 104] on icon "button" at bounding box center [717, 98] width 16 height 16
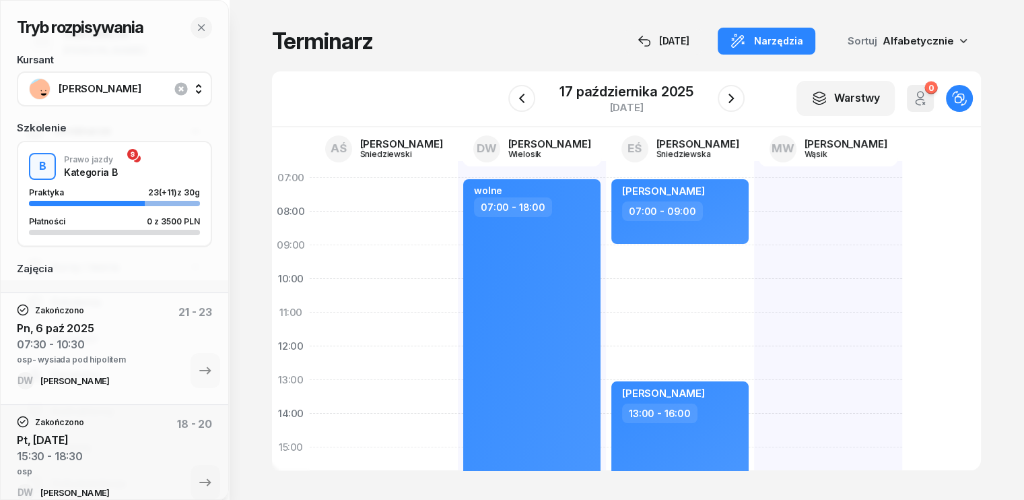
click at [606, 253] on div "[PERSON_NAME] 07:00 - 09:00 [PERSON_NAME] 13:00 - 16:00" at bounding box center [680, 464] width 148 height 606
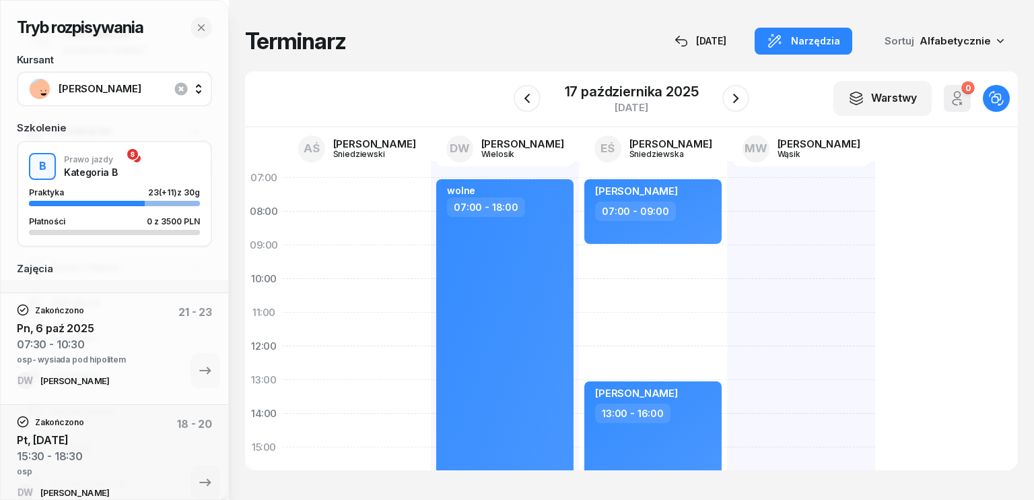
select select "09"
select select "11"
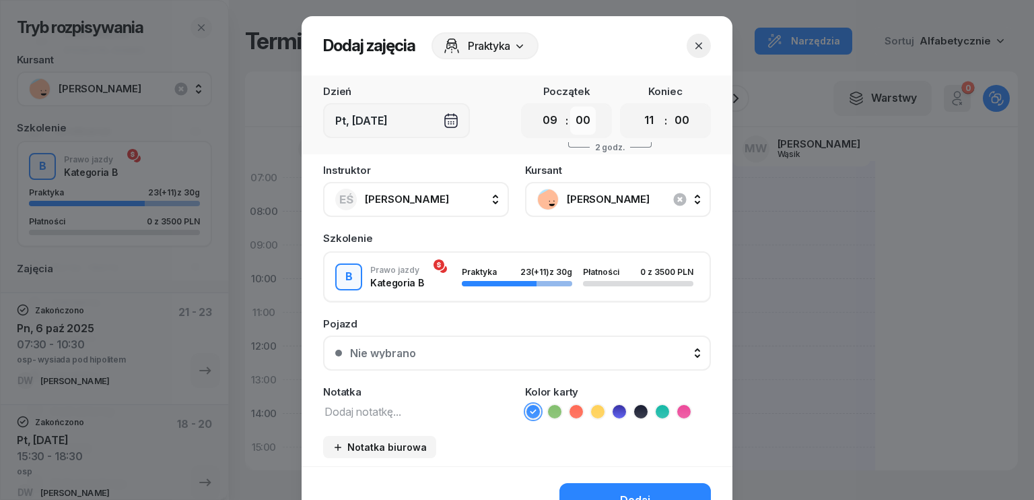
click at [574, 116] on select "00 05 10 15 20 25 30 35 40 45 50 55" at bounding box center [583, 120] width 26 height 28
click at [552, 121] on select "00 01 02 03 04 05 06 07 08 09 10 11 12 13 14 15 16 17 18 19 20 21 22 23" at bounding box center [550, 120] width 26 height 28
select select "10"
click at [537, 106] on select "00 01 02 03 04 05 06 07 08 09 10 11 12 13 14 15 16 17 18 19 20 21 22 23" at bounding box center [550, 120] width 26 height 28
click at [647, 113] on select "00 01 02 03 04 05 06 07 08 09 10 11 12 13 14 15 16 17 18 19 20 21 22 23" at bounding box center [649, 120] width 26 height 28
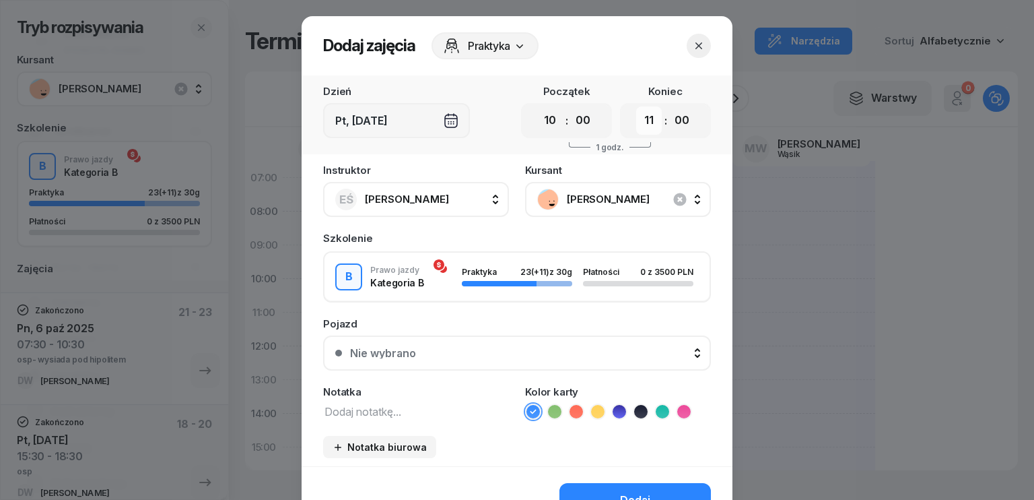
select select "13"
click at [636, 106] on select "00 01 02 03 04 05 06 07 08 09 10 11 12 13 14 15 16 17 18 19 20 21 22 23" at bounding box center [649, 120] width 26 height 28
click at [675, 196] on icon "button" at bounding box center [679, 199] width 13 height 13
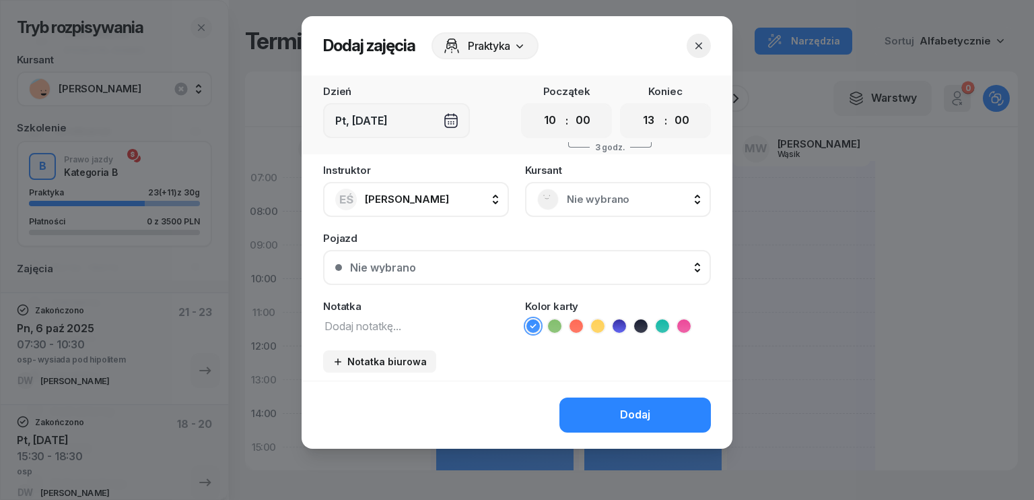
click at [596, 201] on span "Nie wybrano" at bounding box center [633, 200] width 132 height 18
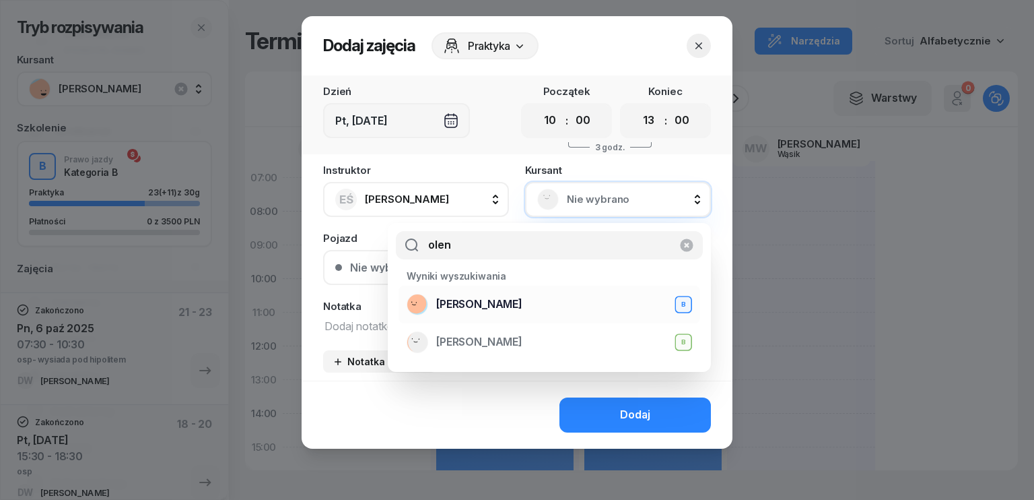
type input "olen"
click at [498, 309] on span "[PERSON_NAME]" at bounding box center [479, 305] width 86 height 18
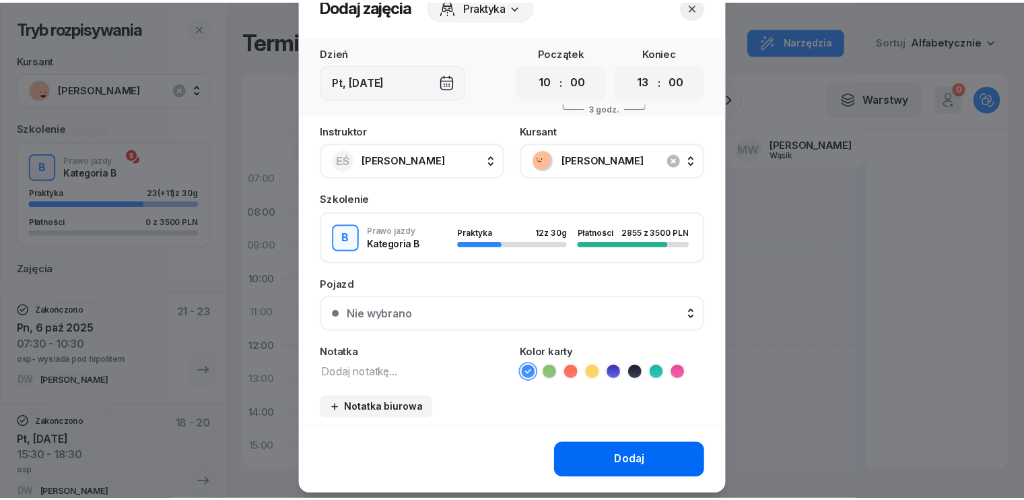
scroll to position [75, 0]
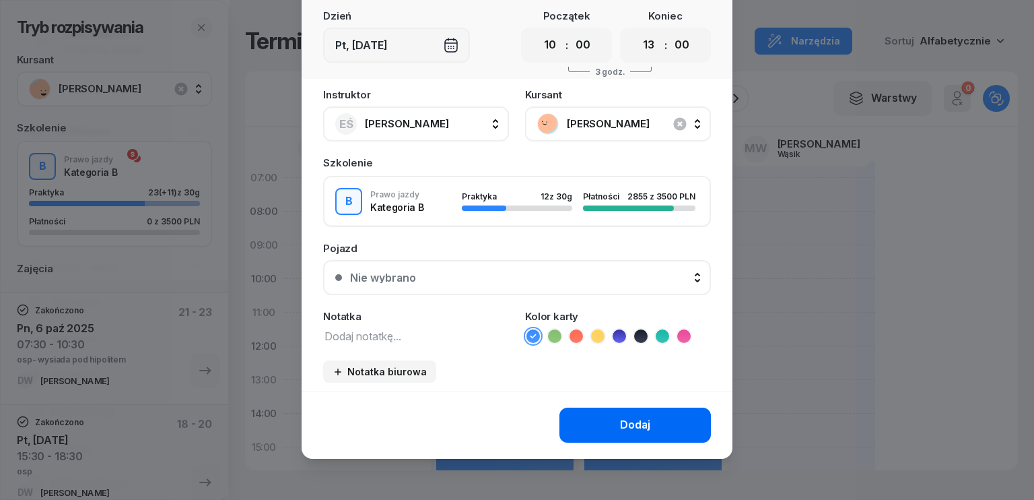
click at [615, 425] on button "Dodaj" at bounding box center [636, 424] width 152 height 35
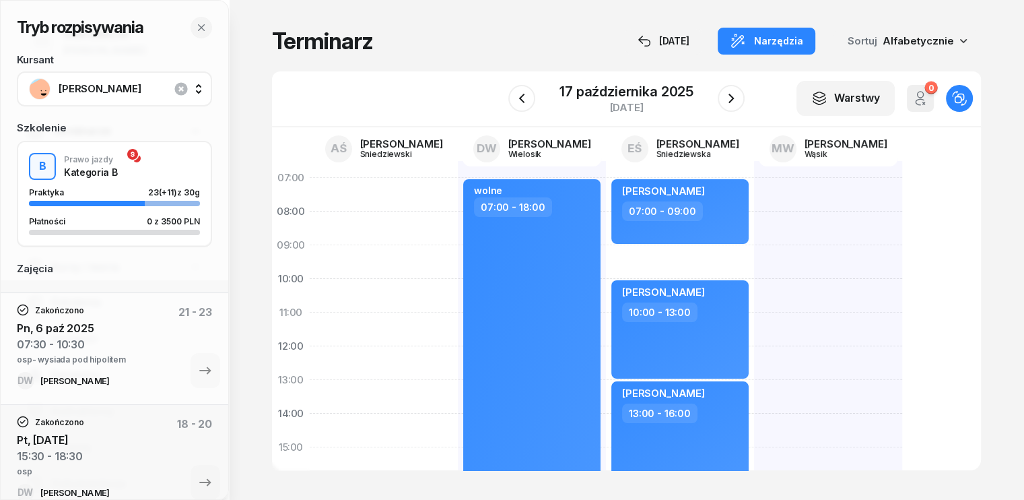
click at [153, 84] on span "[PERSON_NAME]" at bounding box center [129, 89] width 141 height 18
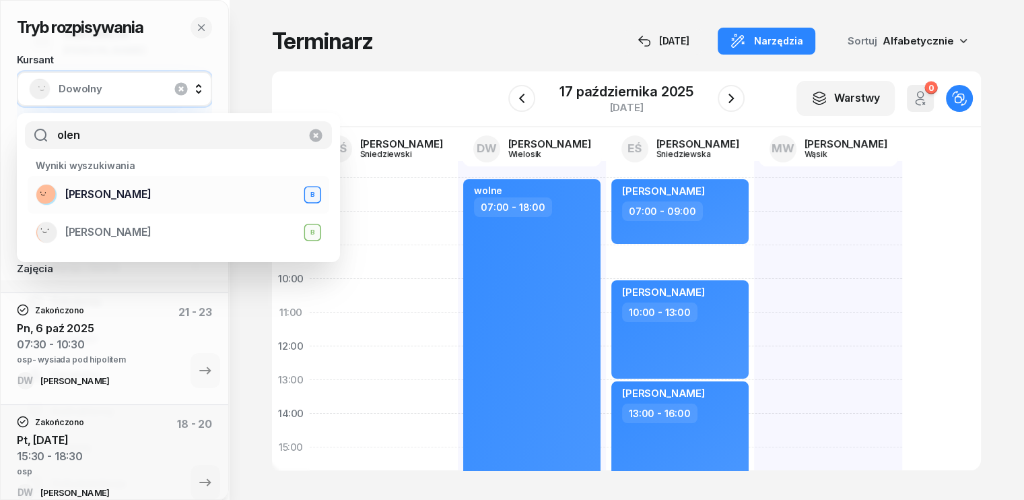
type input "olen"
click at [135, 195] on span "[PERSON_NAME]" at bounding box center [108, 195] width 86 height 18
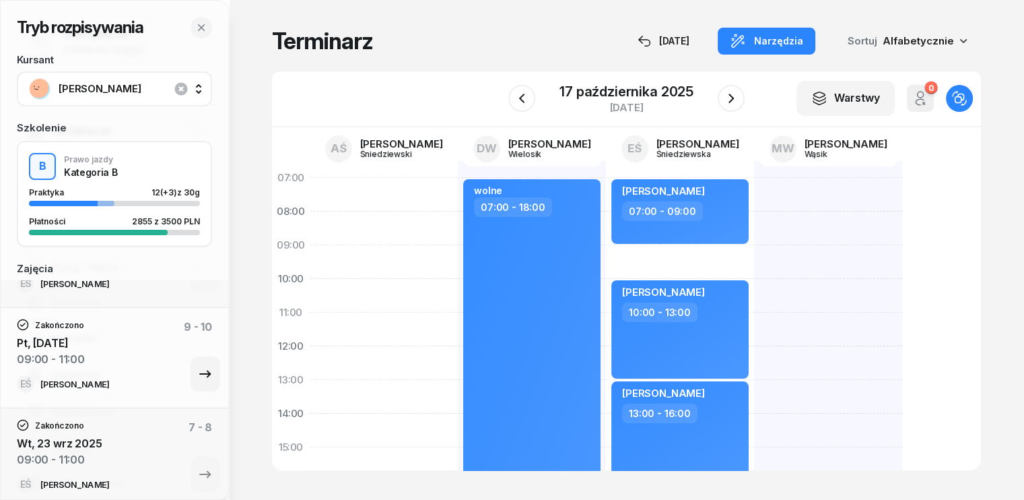
scroll to position [0, 0]
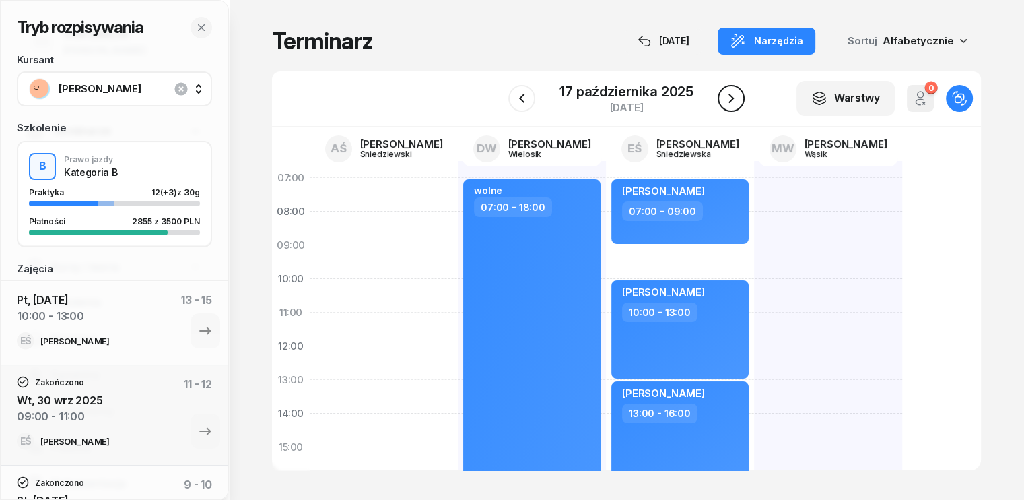
click at [734, 98] on icon "button" at bounding box center [731, 98] width 16 height 16
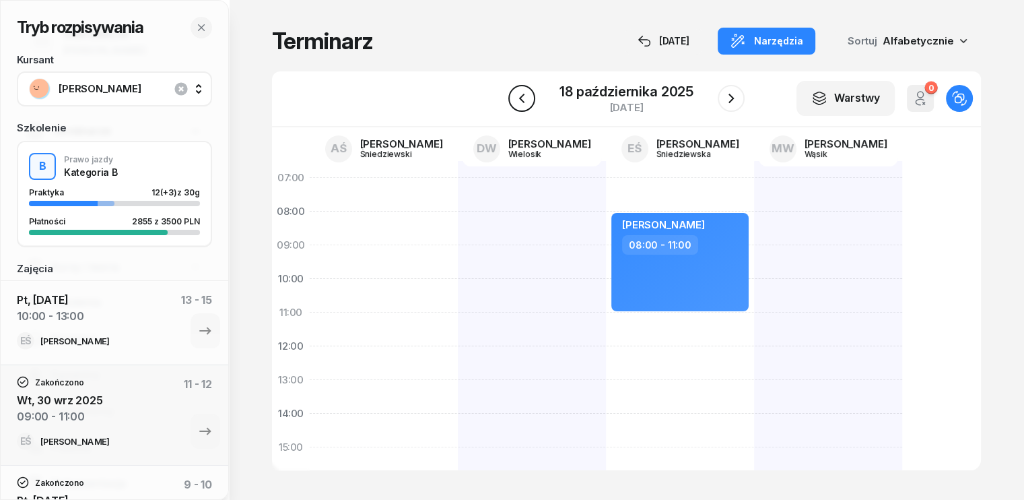
click at [520, 98] on icon "button" at bounding box center [521, 98] width 5 height 9
click at [520, 98] on icon "button" at bounding box center [522, 98] width 16 height 16
click at [533, 98] on icon "button" at bounding box center [535, 98] width 5 height 9
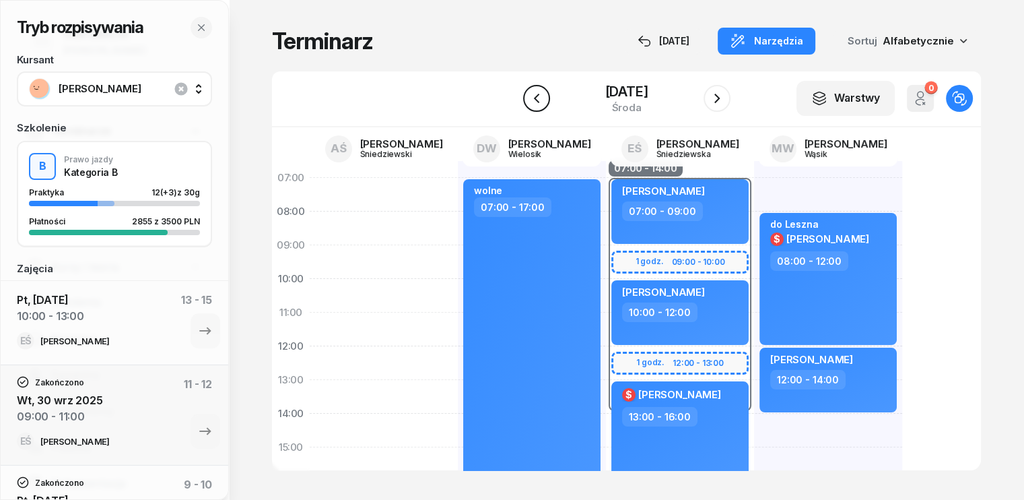
click at [529, 98] on icon "button" at bounding box center [537, 98] width 16 height 16
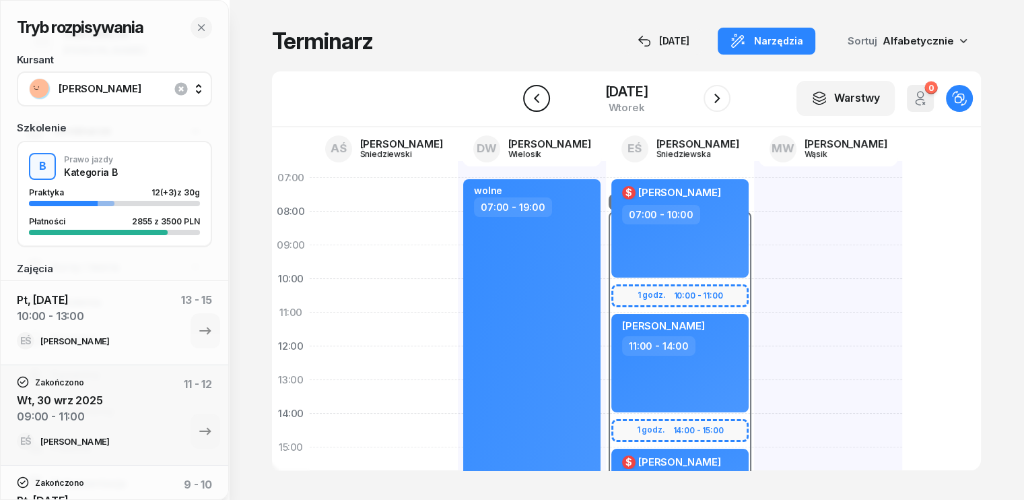
click at [533, 98] on icon "button" at bounding box center [535, 98] width 5 height 9
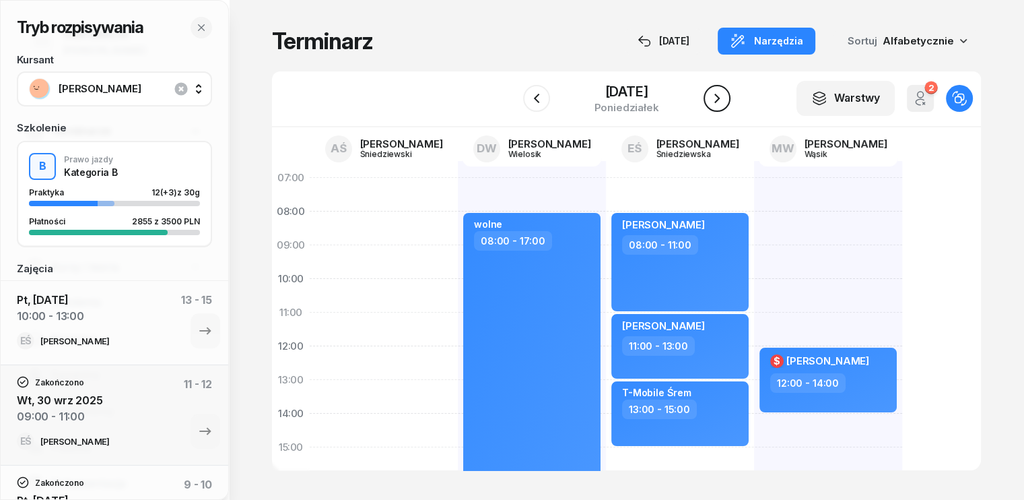
click at [725, 94] on icon "button" at bounding box center [717, 98] width 16 height 16
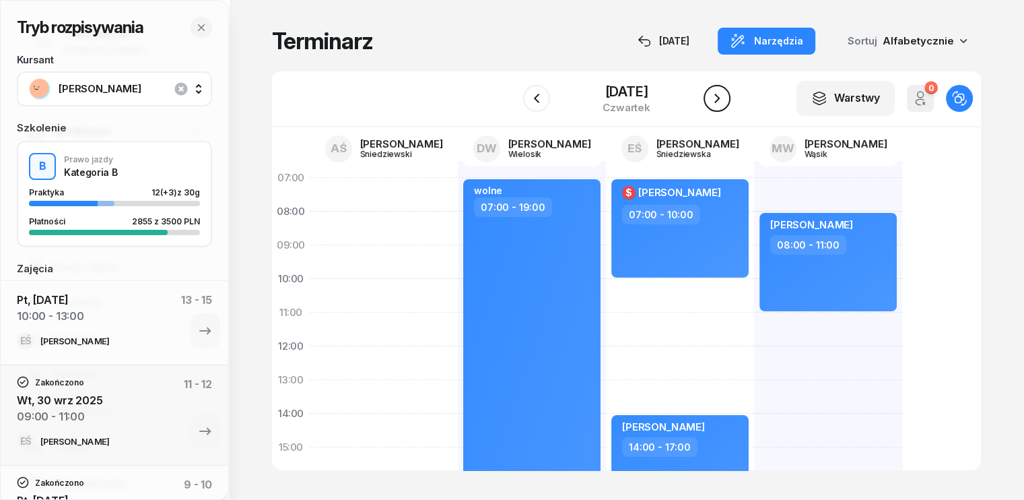
click at [725, 94] on icon "button" at bounding box center [717, 98] width 16 height 16
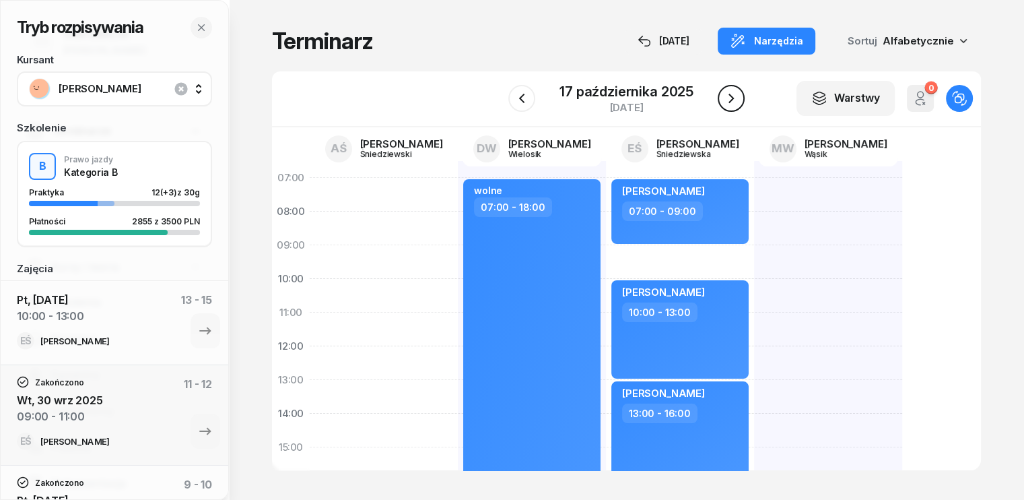
click at [723, 98] on icon "button" at bounding box center [731, 98] width 16 height 16
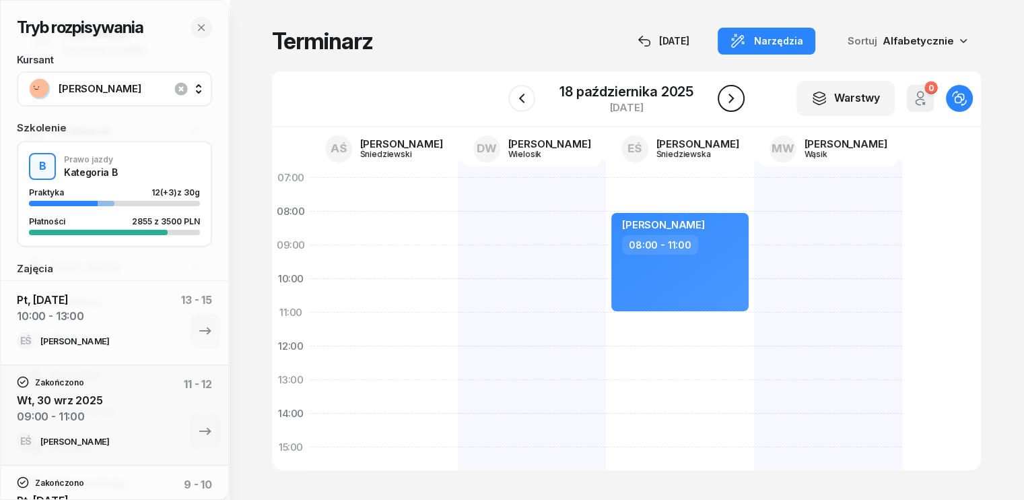
click at [734, 107] on button "button" at bounding box center [731, 98] width 27 height 27
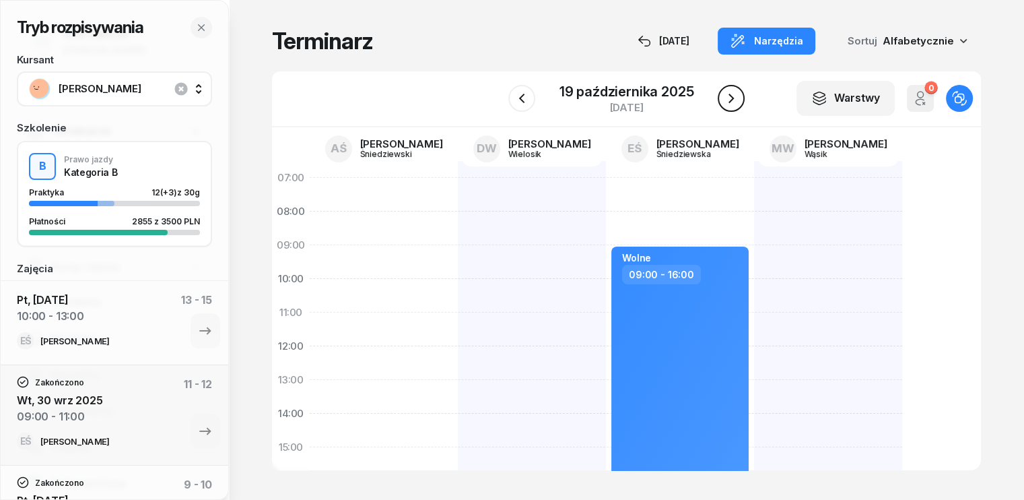
click at [734, 107] on button "button" at bounding box center [731, 98] width 27 height 27
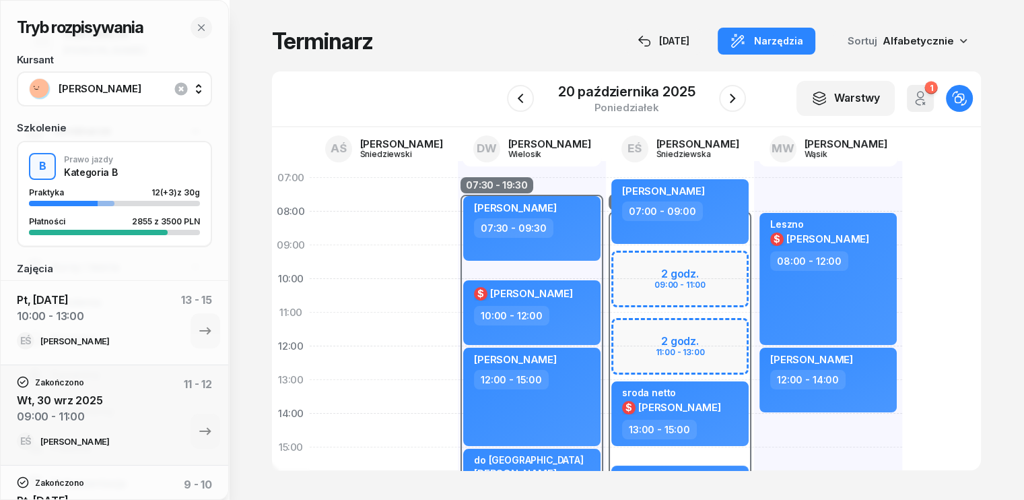
click at [606, 256] on div "08:00 - 17:00" at bounding box center [680, 362] width 148 height 303
select select "08"
select select "17"
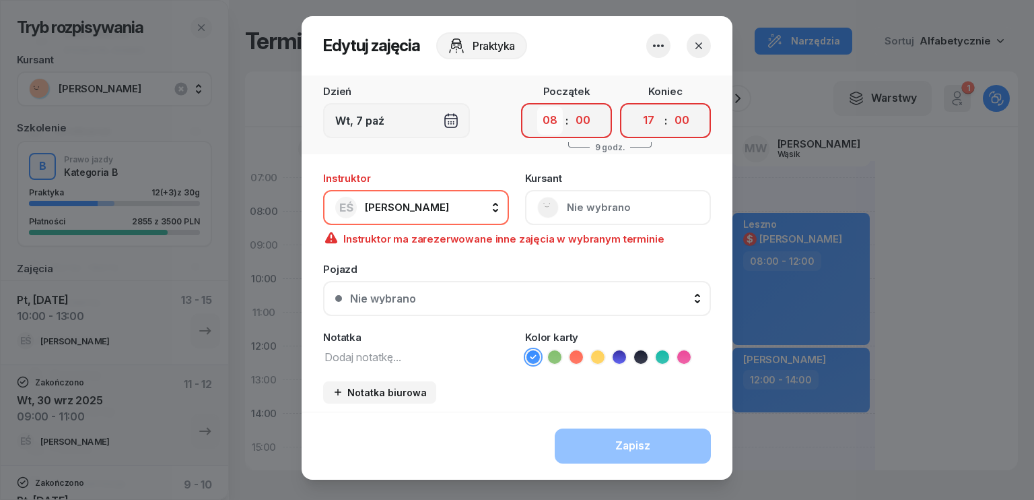
click at [549, 122] on select "00 01 02 03 04 05 06 07 08 09 10 11 12 13 14 15 16 17 18 19 20 21 22 23" at bounding box center [550, 120] width 26 height 28
select select "09"
click at [537, 106] on select "00 01 02 03 04 05 06 07 08 09 10 11 12 13 14 15 16 17 18 19 20 21 22 23" at bounding box center [550, 120] width 26 height 28
click at [695, 46] on icon "button" at bounding box center [698, 45] width 13 height 13
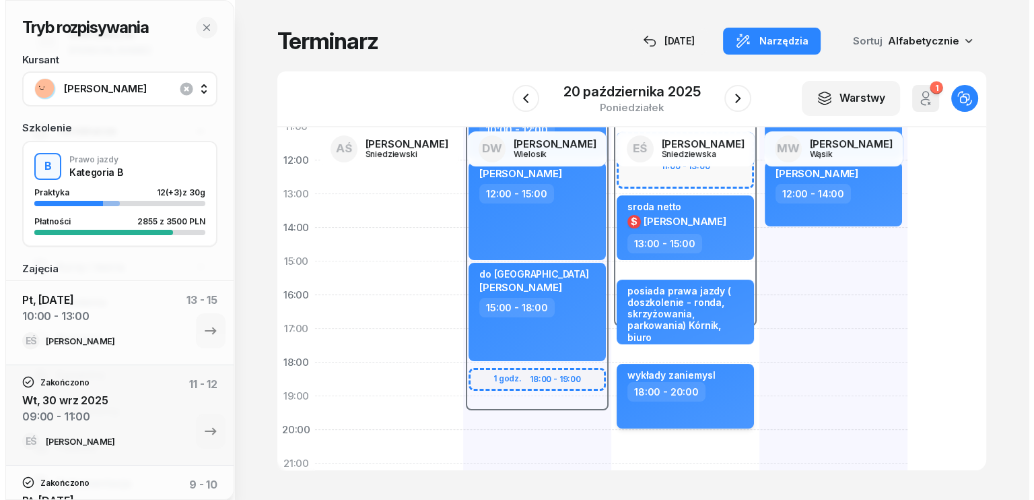
scroll to position [269, 0]
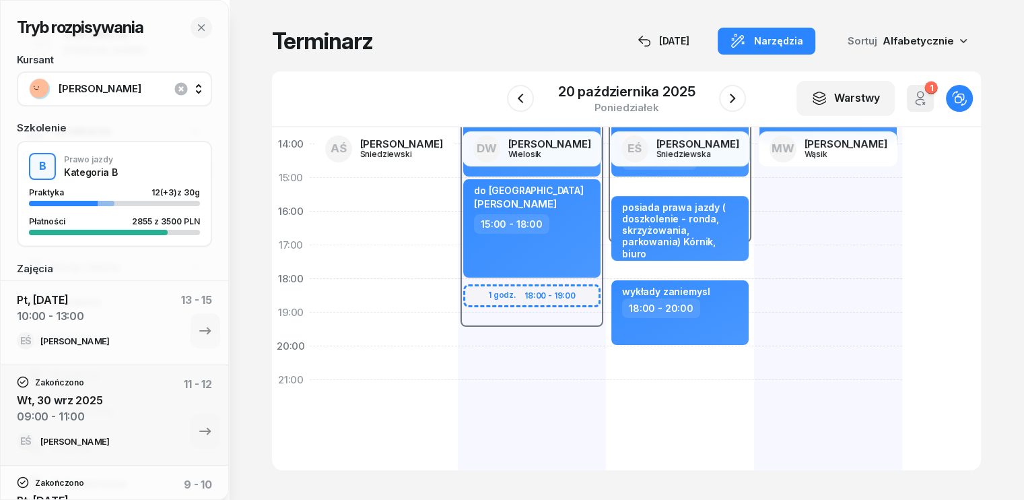
click at [617, 360] on div "08:00 - 17:00 2 godz. 09:00 - 11:00 2 godz. 11:00 - 13:00 [PERSON_NAME] 07:00 -…" at bounding box center [680, 195] width 148 height 606
select select "20"
select select "22"
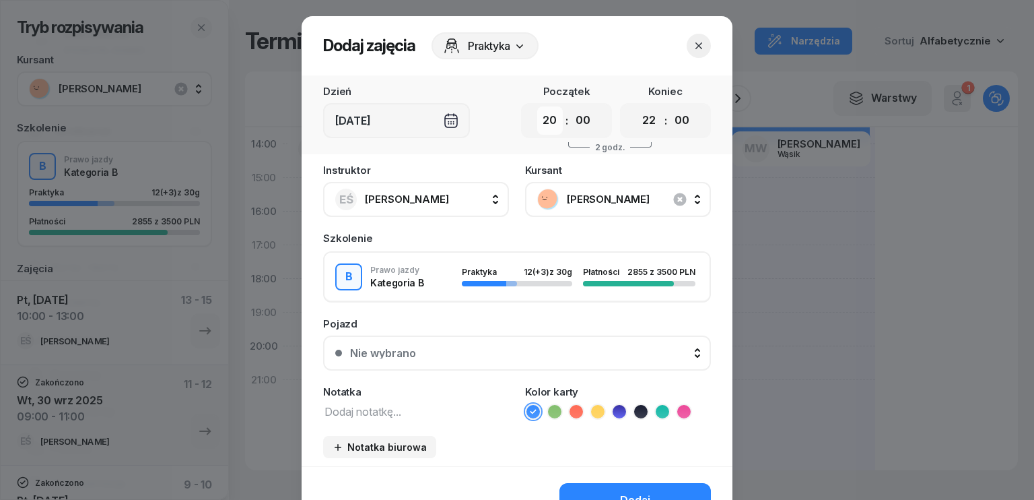
click at [552, 120] on select "00 01 02 03 04 05 06 07 08 09 10 11 12 13 14 15 16 17 18 19 20 21 22 23" at bounding box center [550, 120] width 26 height 28
select select "09"
click at [537, 106] on select "00 01 02 03 04 05 06 07 08 09 10 11 12 13 14 15 16 17 18 19 20 21 22 23" at bounding box center [550, 120] width 26 height 28
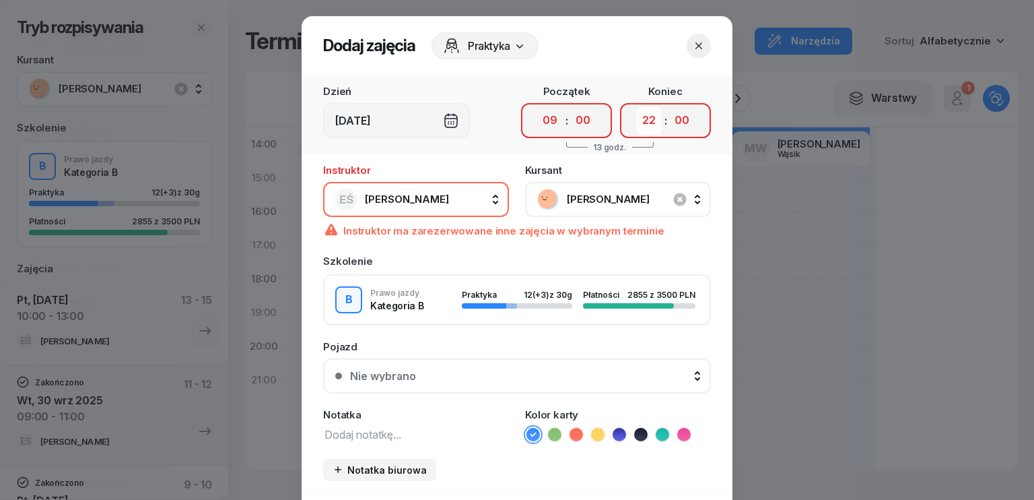
drag, startPoint x: 642, startPoint y: 123, endPoint x: 646, endPoint y: 132, distance: 9.6
click at [642, 123] on select "00 01 02 03 04 05 06 07 08 09 10 11 12 13 14 15 16 17 18 19 20 21 22 23" at bounding box center [649, 120] width 26 height 28
select select "12"
click at [636, 106] on select "00 01 02 03 04 05 06 07 08 09 10 11 12 13 14 15 16 17 18 19 20 21 22 23" at bounding box center [649, 120] width 26 height 28
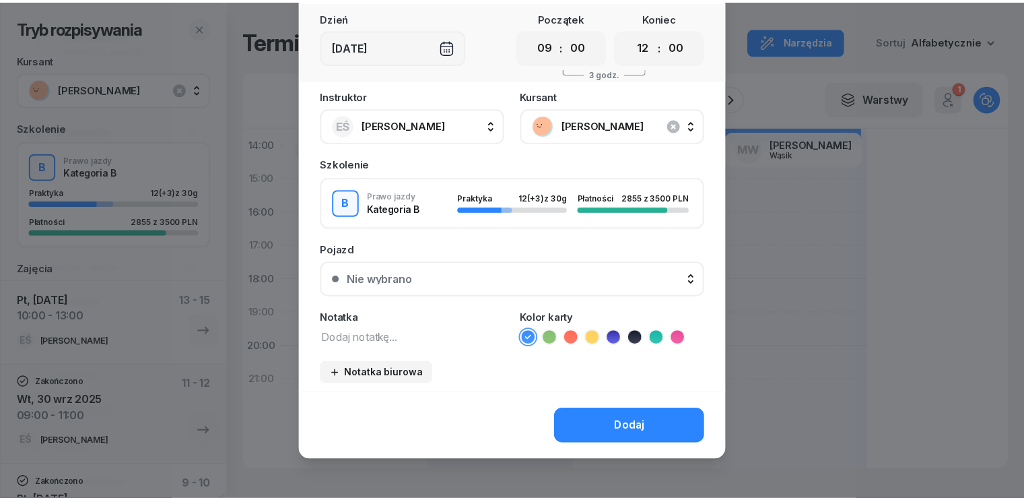
scroll to position [75, 0]
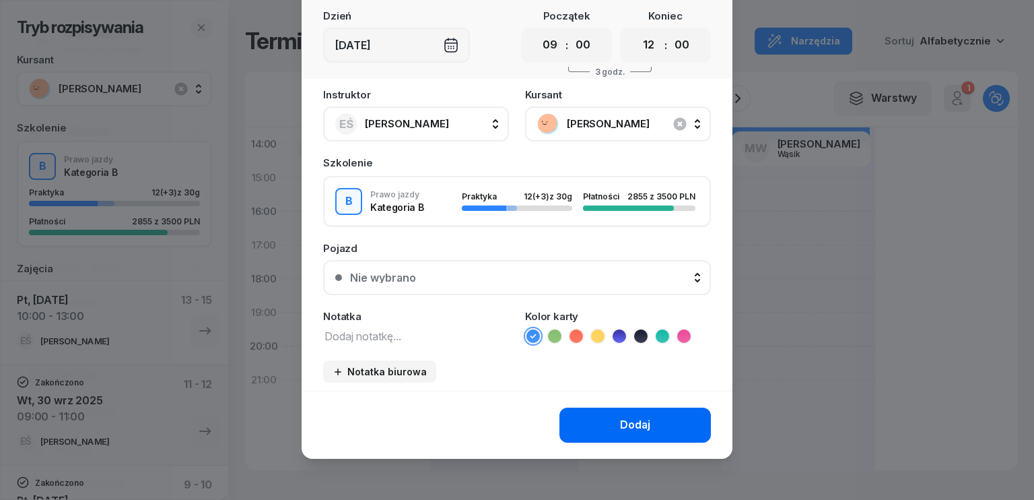
click at [644, 419] on div "Dodaj" at bounding box center [635, 425] width 30 height 18
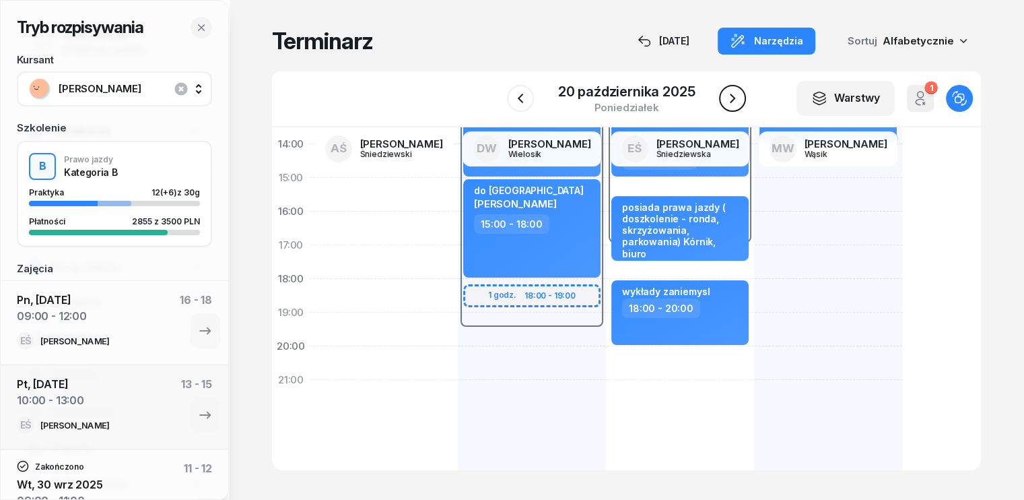
click at [733, 96] on icon "button" at bounding box center [733, 98] width 16 height 16
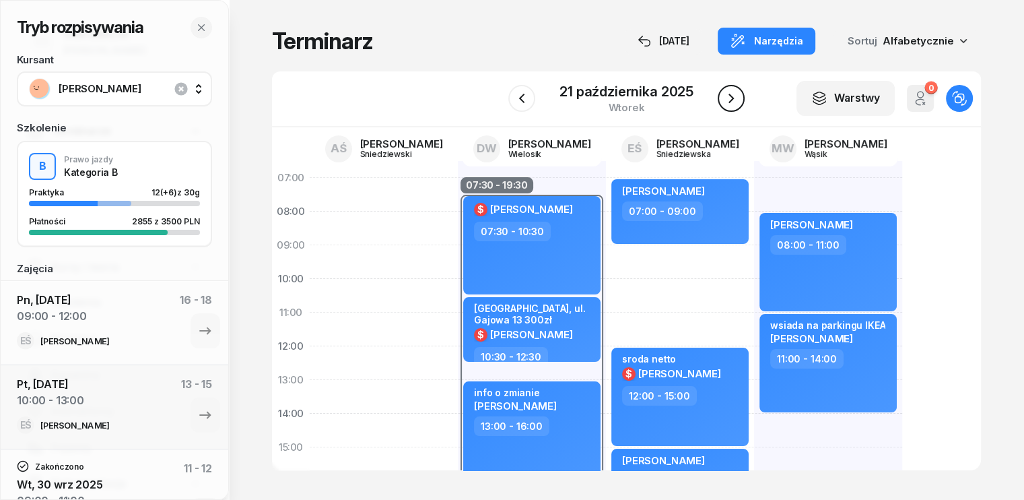
click at [731, 99] on icon "button" at bounding box center [731, 98] width 16 height 16
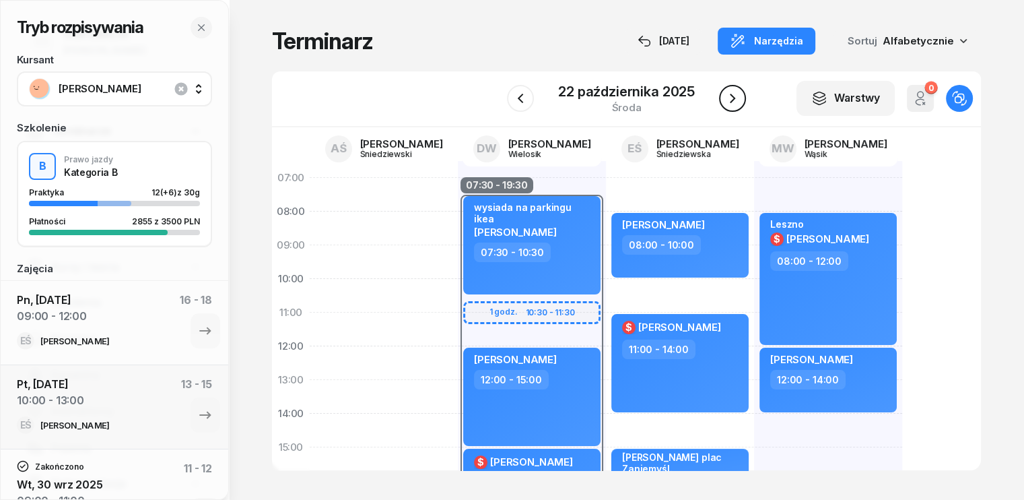
click at [735, 98] on icon "button" at bounding box center [733, 98] width 16 height 16
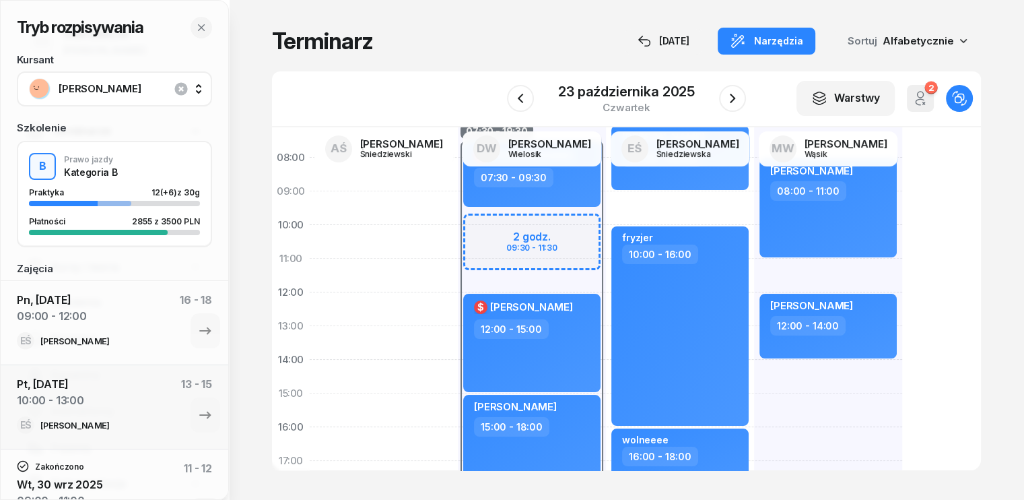
scroll to position [135, 0]
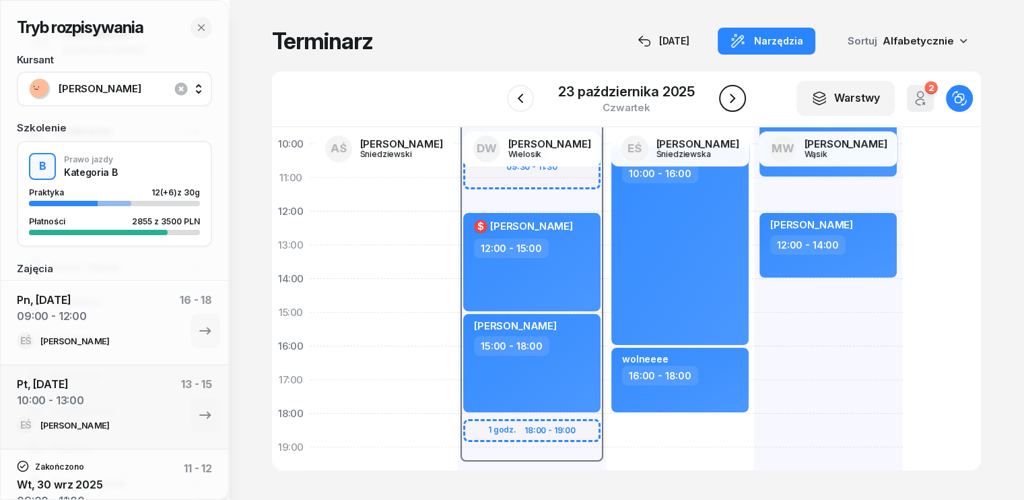
click at [728, 97] on icon "button" at bounding box center [733, 98] width 16 height 16
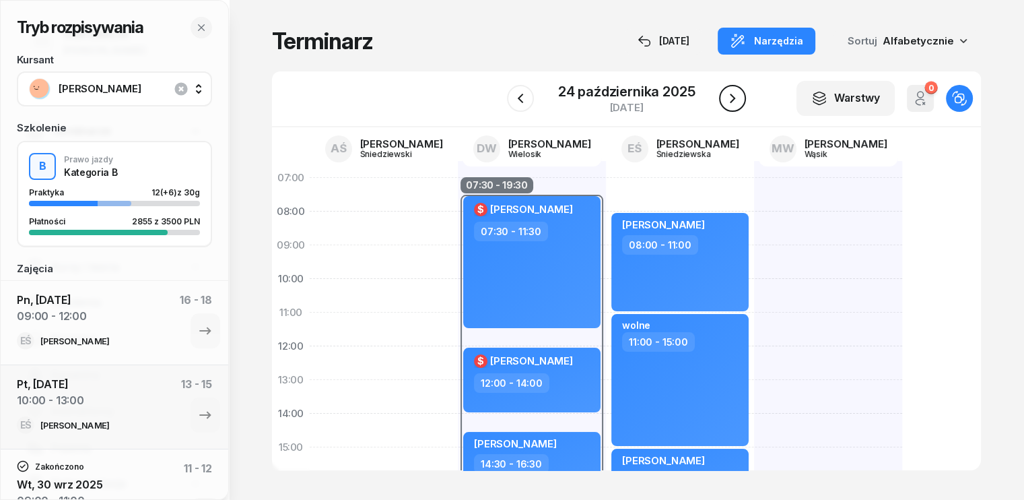
click at [731, 99] on icon "button" at bounding box center [733, 98] width 16 height 16
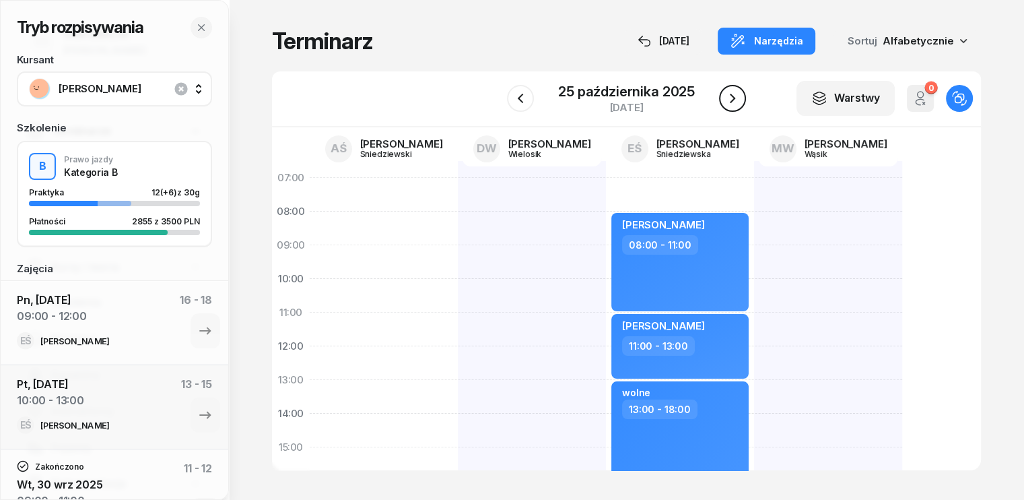
click at [731, 99] on icon "button" at bounding box center [733, 98] width 16 height 16
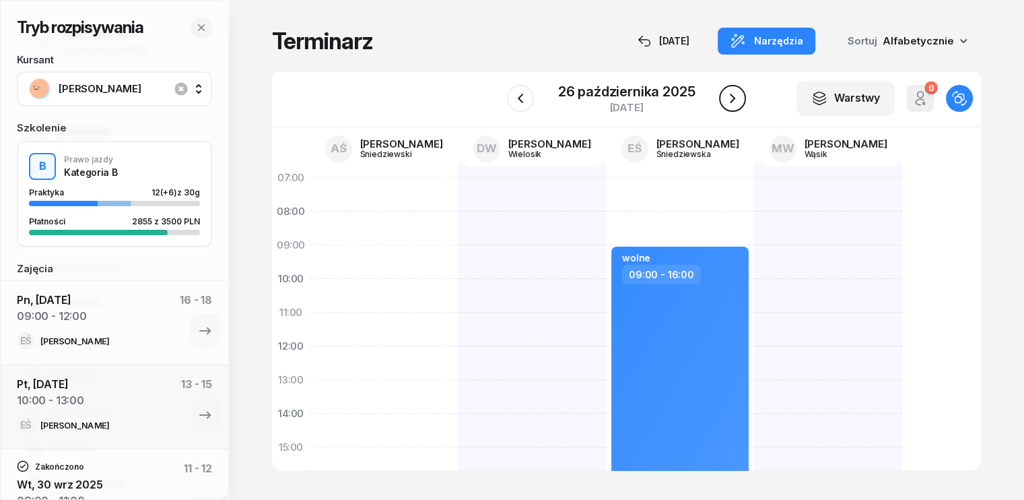
click at [731, 99] on icon "button" at bounding box center [733, 98] width 16 height 16
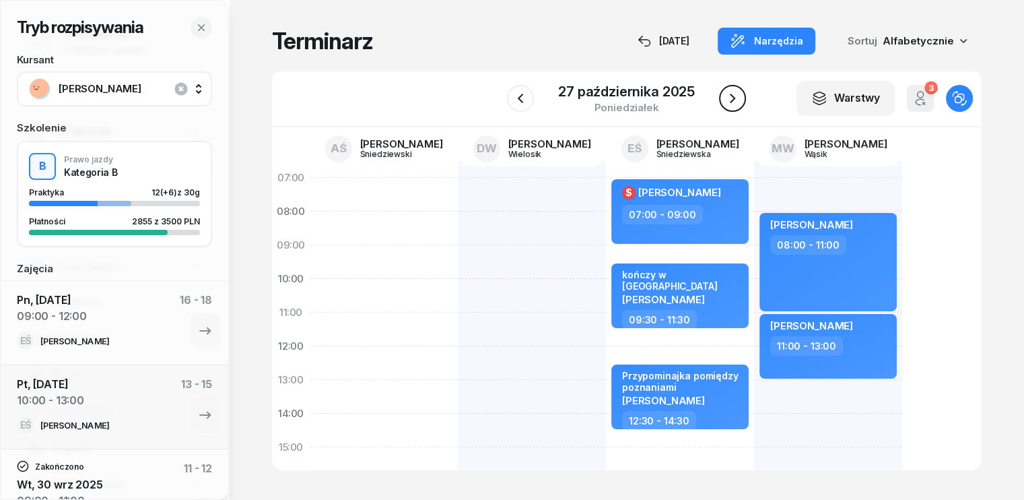
click at [731, 99] on icon "button" at bounding box center [733, 98] width 16 height 16
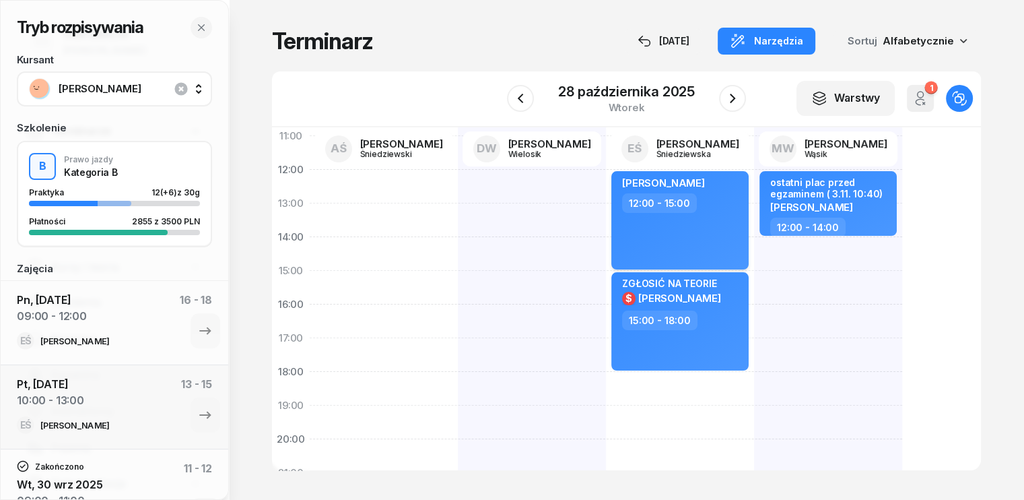
scroll to position [202, 0]
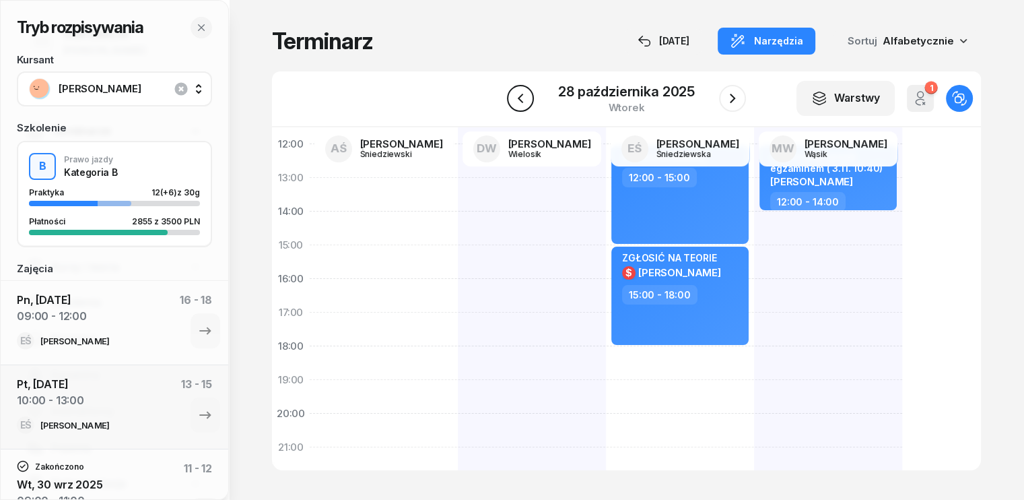
click at [525, 94] on icon "button" at bounding box center [520, 98] width 16 height 16
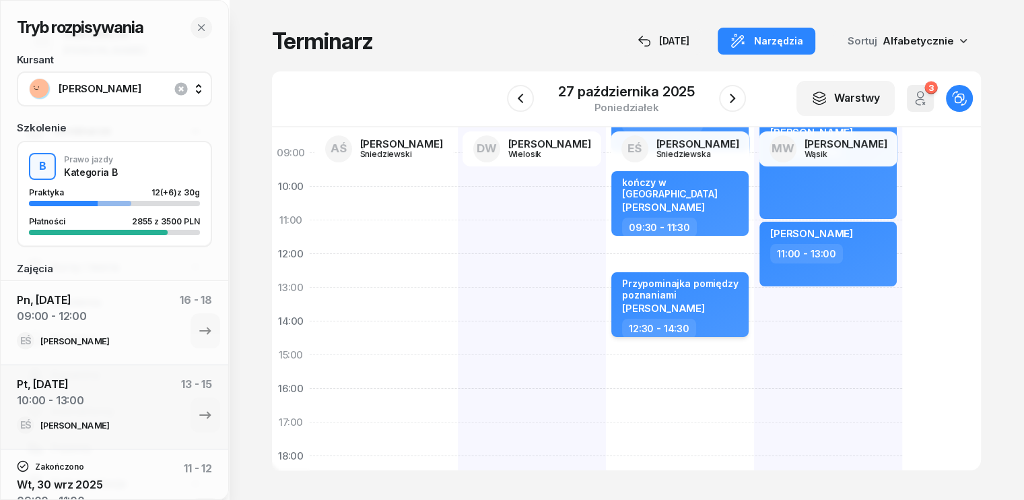
scroll to position [135, 0]
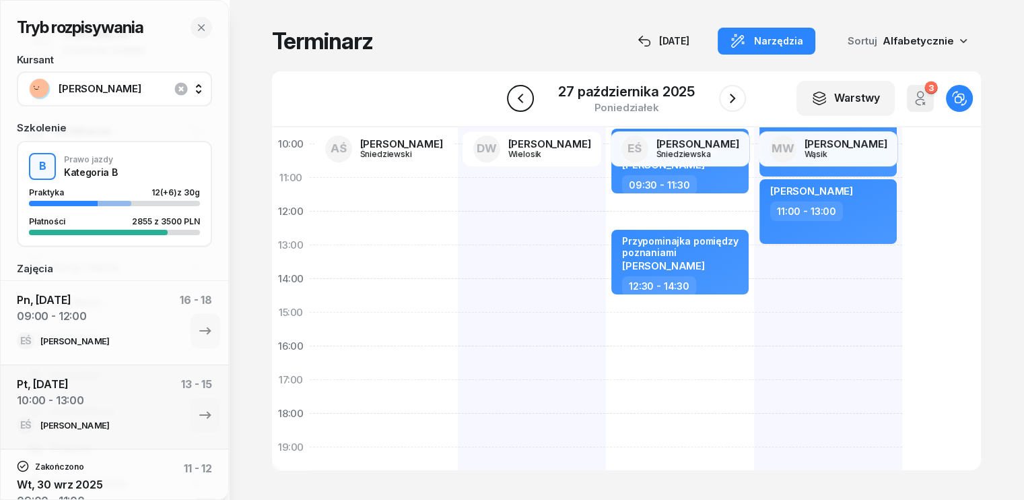
click at [517, 104] on icon "button" at bounding box center [520, 98] width 16 height 16
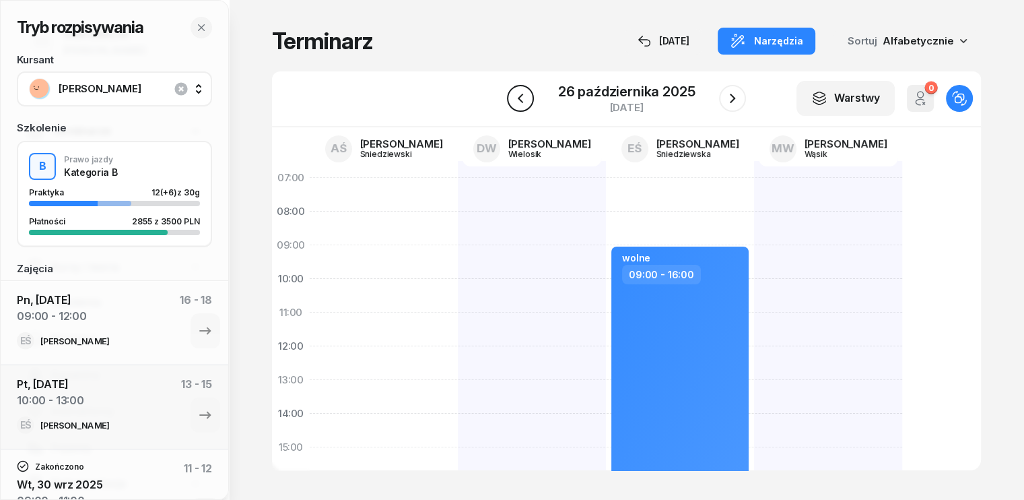
click at [526, 99] on icon "button" at bounding box center [520, 98] width 16 height 16
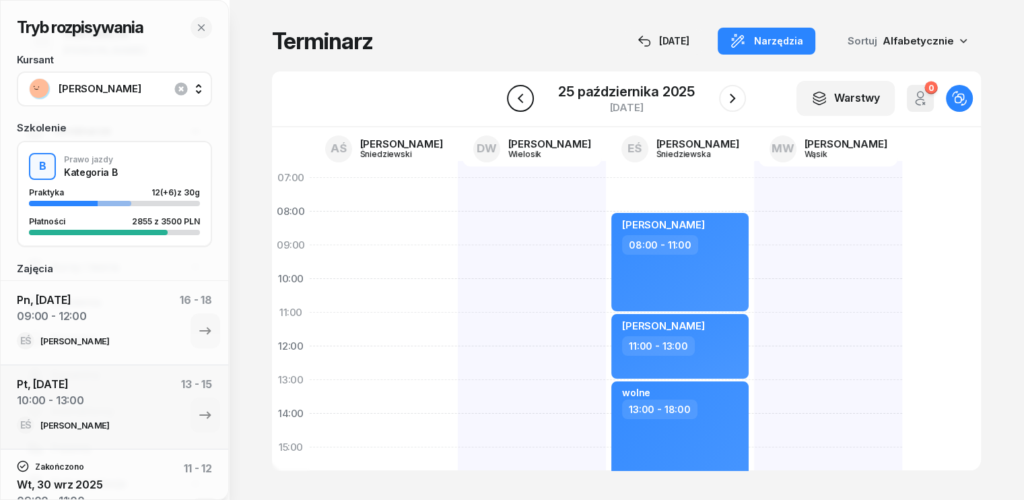
click at [526, 99] on icon "button" at bounding box center [520, 98] width 16 height 16
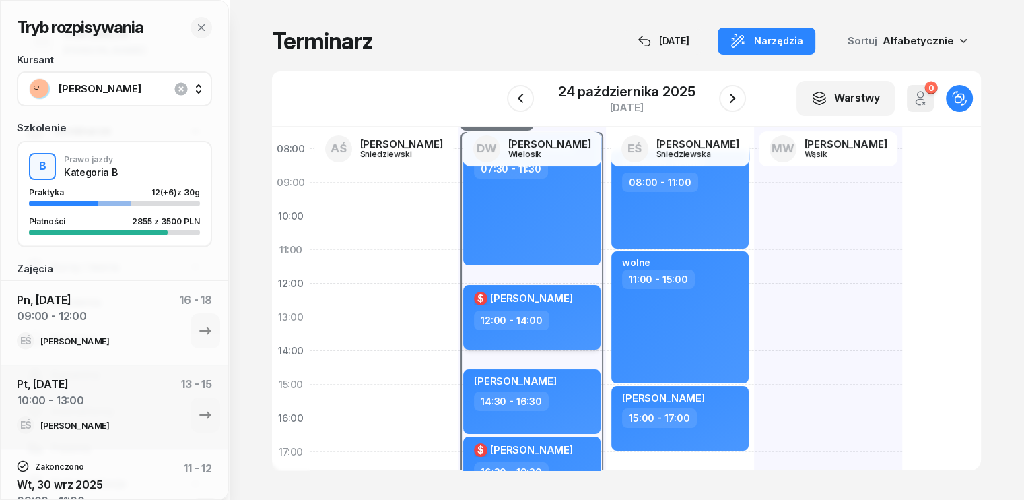
scroll to position [135, 0]
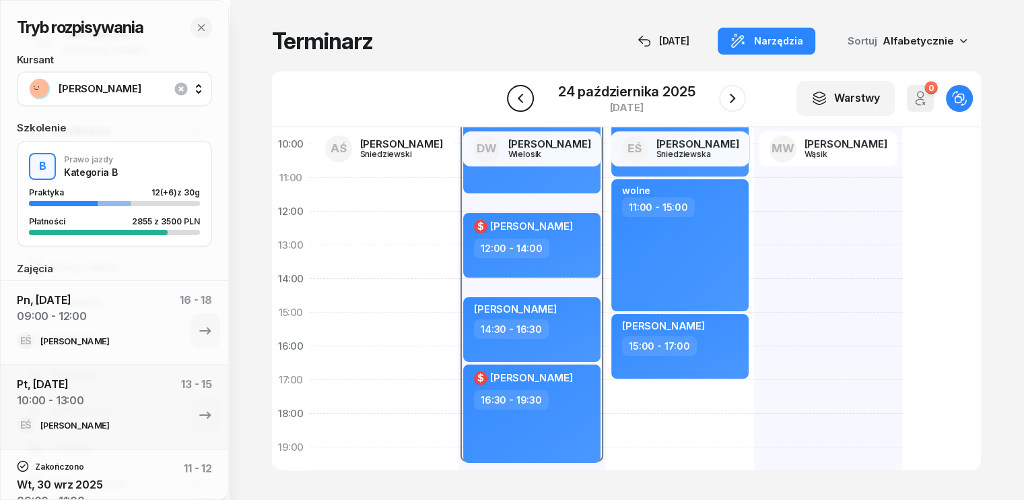
click at [525, 99] on icon "button" at bounding box center [520, 98] width 16 height 16
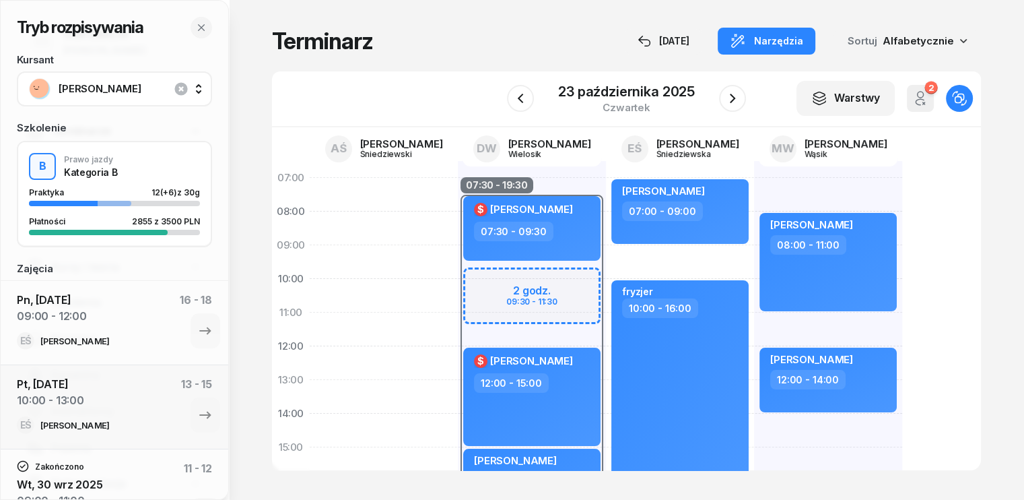
scroll to position [67, 0]
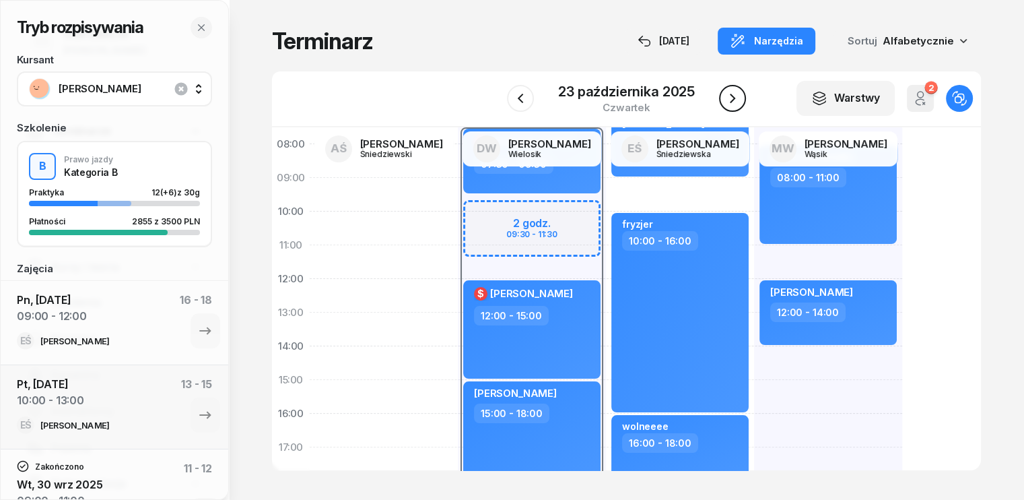
click at [733, 100] on icon "button" at bounding box center [732, 98] width 5 height 9
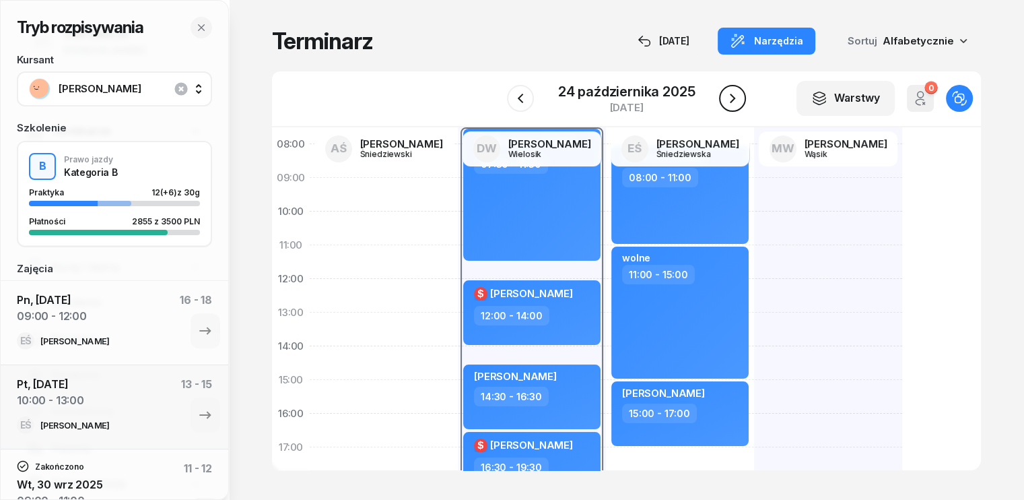
click at [733, 100] on icon "button" at bounding box center [732, 98] width 5 height 9
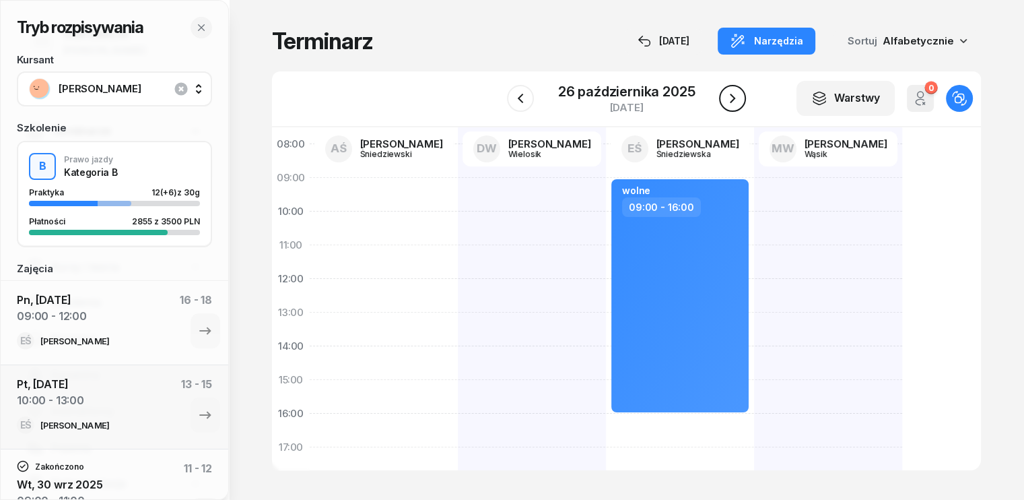
click at [733, 100] on icon "button" at bounding box center [732, 98] width 5 height 9
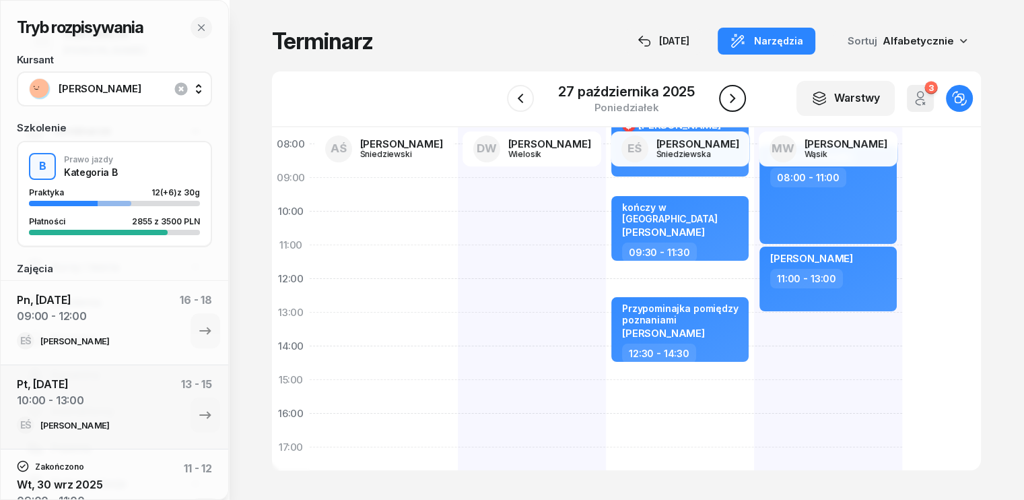
click at [733, 100] on icon "button" at bounding box center [732, 98] width 5 height 9
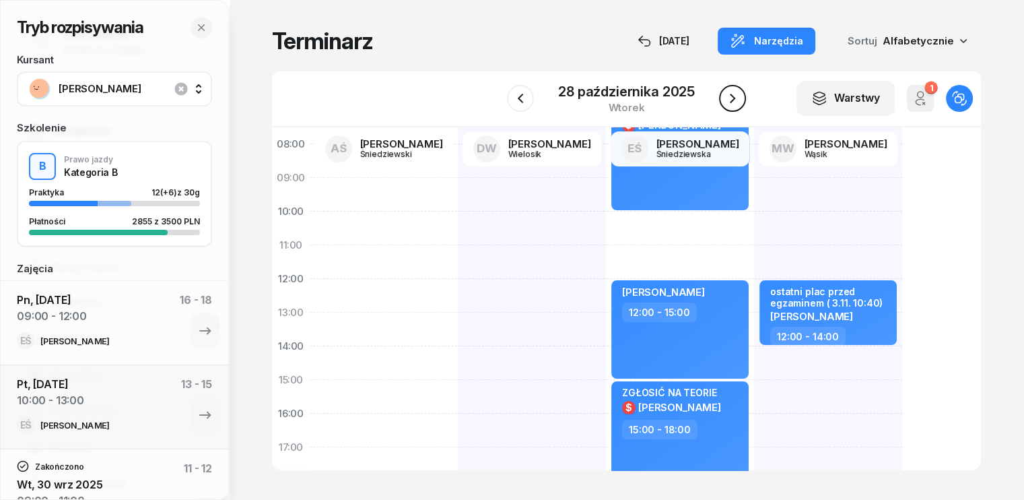
click at [733, 100] on icon "button" at bounding box center [732, 98] width 5 height 9
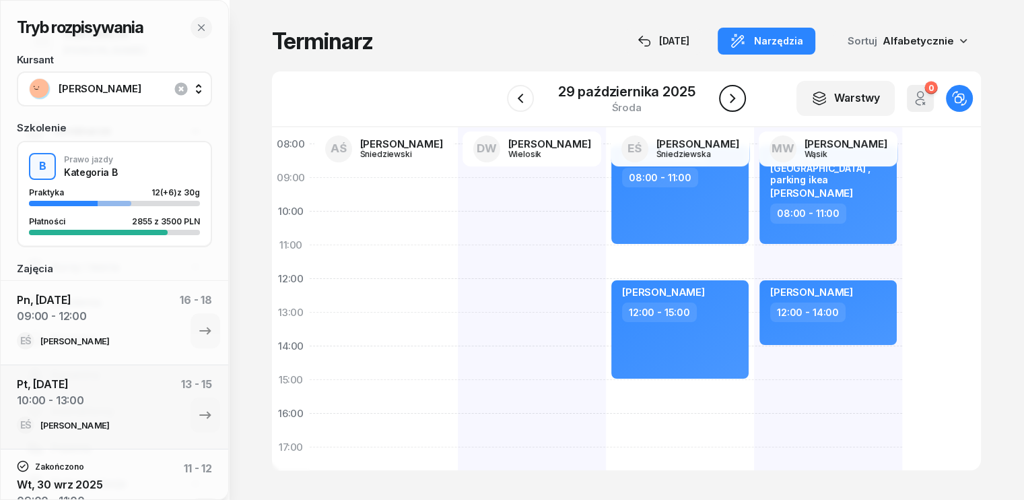
click at [730, 98] on icon "button" at bounding box center [733, 98] width 16 height 16
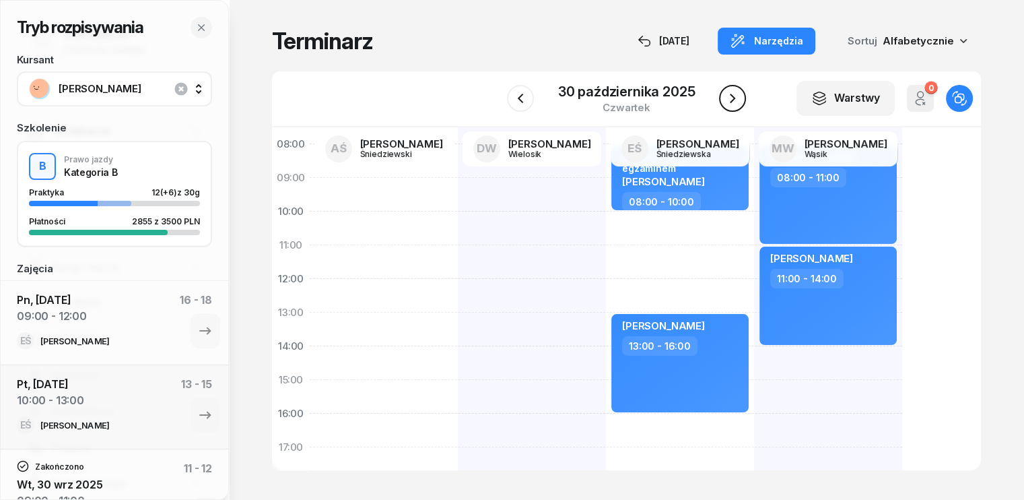
click at [730, 98] on icon "button" at bounding box center [733, 98] width 16 height 16
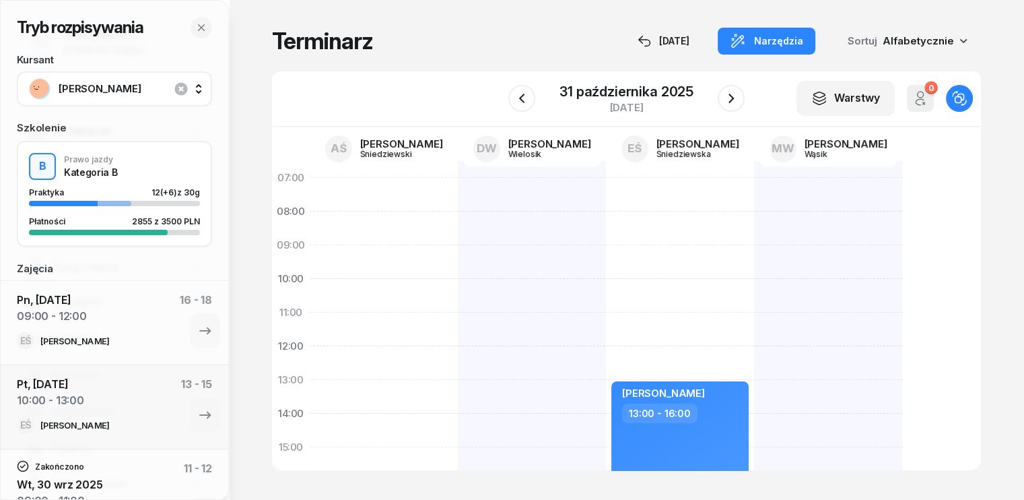
click at [606, 180] on div "[PERSON_NAME] 13:00 - 16:00" at bounding box center [680, 464] width 148 height 606
select select "07"
select select "09"
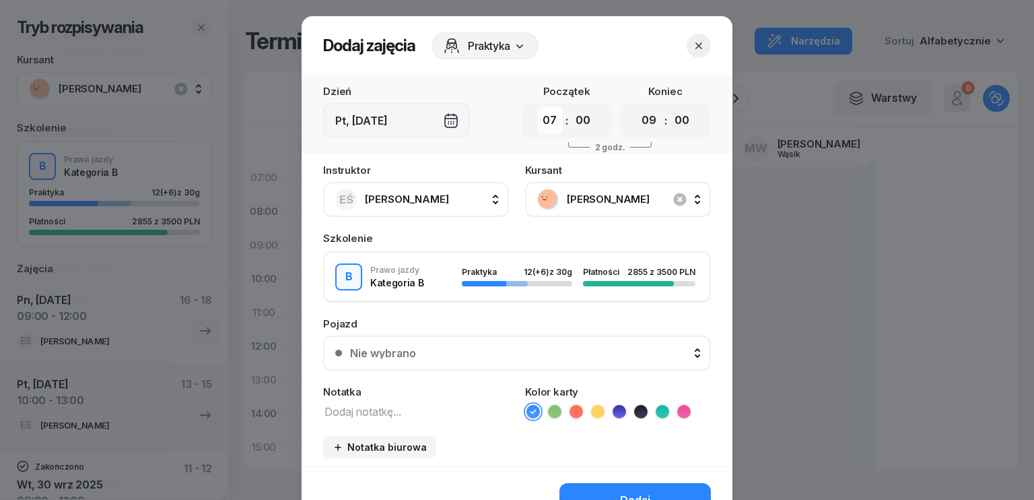
click at [544, 124] on select "00 01 02 03 04 05 06 07 08 09 10 11 12 13 14 15 16 17 18 19 20 21 22 23" at bounding box center [550, 120] width 26 height 28
select select "09"
click at [537, 106] on select "00 01 02 03 04 05 06 07 08 09 10 11 12 13 14 15 16 17 18 19 20 21 22 23" at bounding box center [550, 120] width 26 height 28
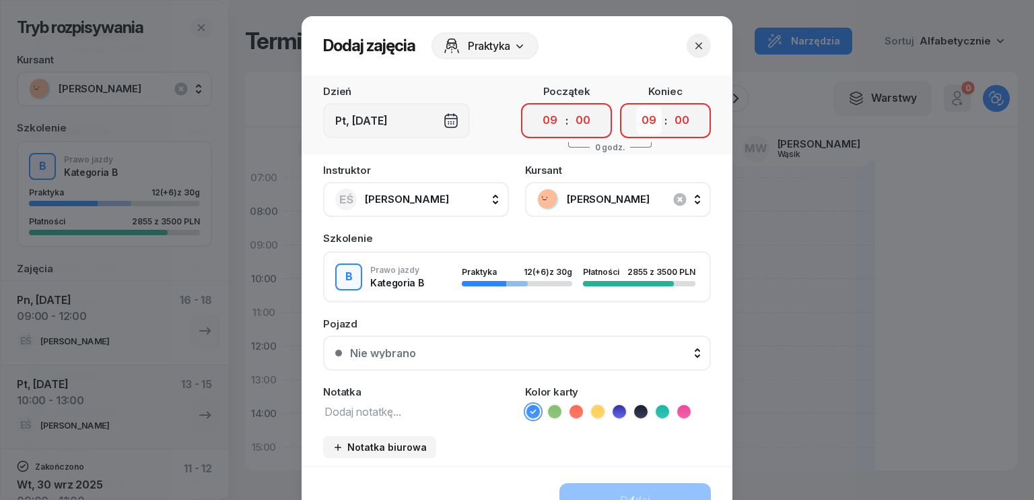
click at [638, 118] on select "00 01 02 03 04 05 06 07 08 09 10 11 12 13 14 15 16 17 18 19 20 21 22 23" at bounding box center [649, 120] width 26 height 28
select select "12"
click at [636, 106] on select "00 01 02 03 04 05 06 07 08 09 10 11 12 13 14 15 16 17 18 19 20 21 22 23" at bounding box center [649, 120] width 26 height 28
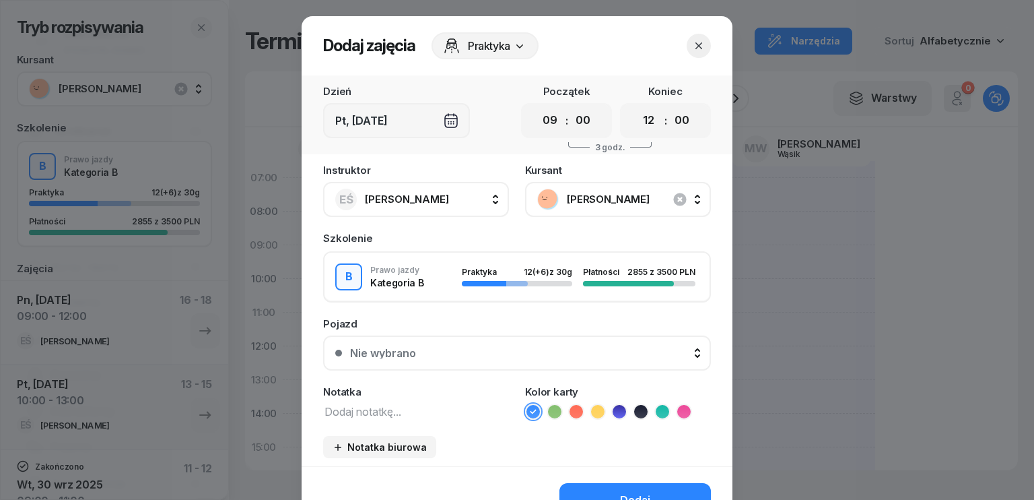
scroll to position [75, 0]
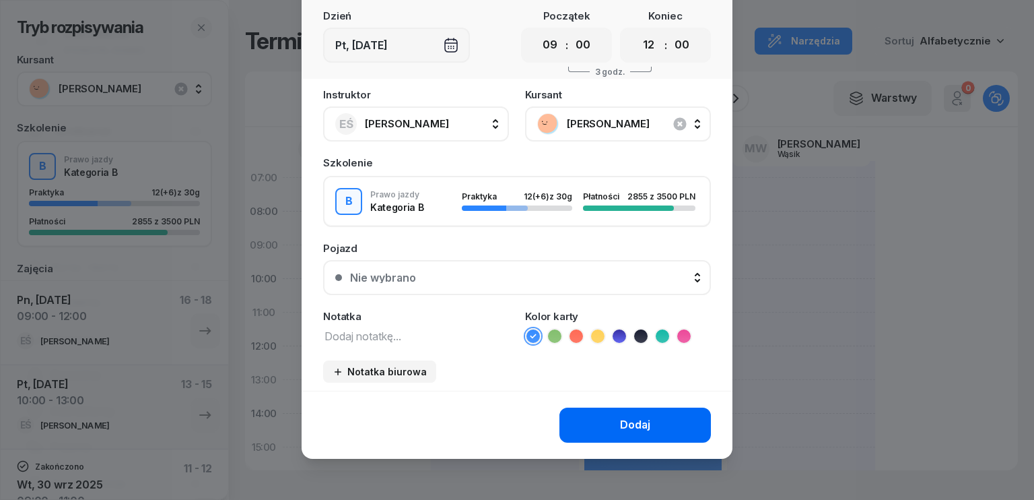
click at [622, 428] on div "Dodaj" at bounding box center [635, 425] width 30 height 18
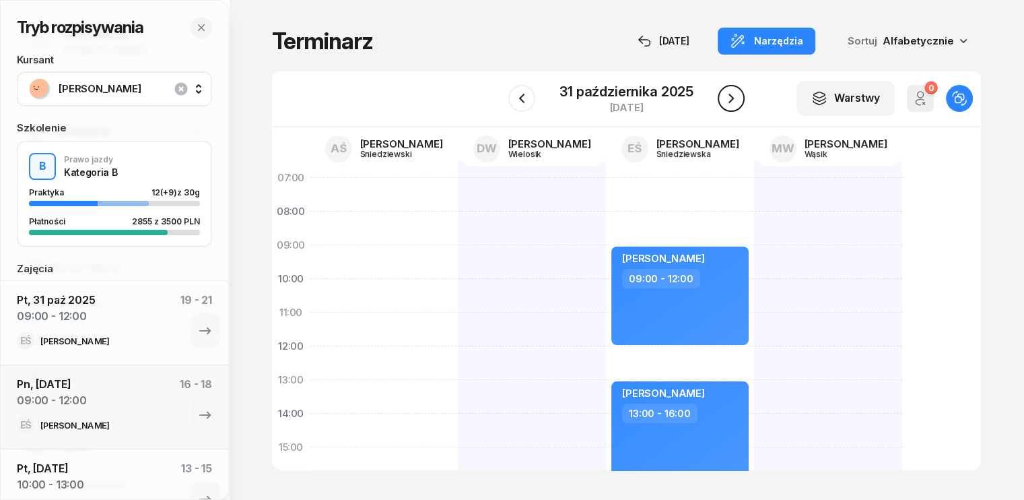
click at [734, 104] on icon "button" at bounding box center [731, 98] width 16 height 16
click at [734, 104] on div "W Wybierz AŚ [PERSON_NAME] DW [PERSON_NAME] EŚ [PERSON_NAME] MW [PERSON_NAME] […" at bounding box center [626, 99] width 709 height 56
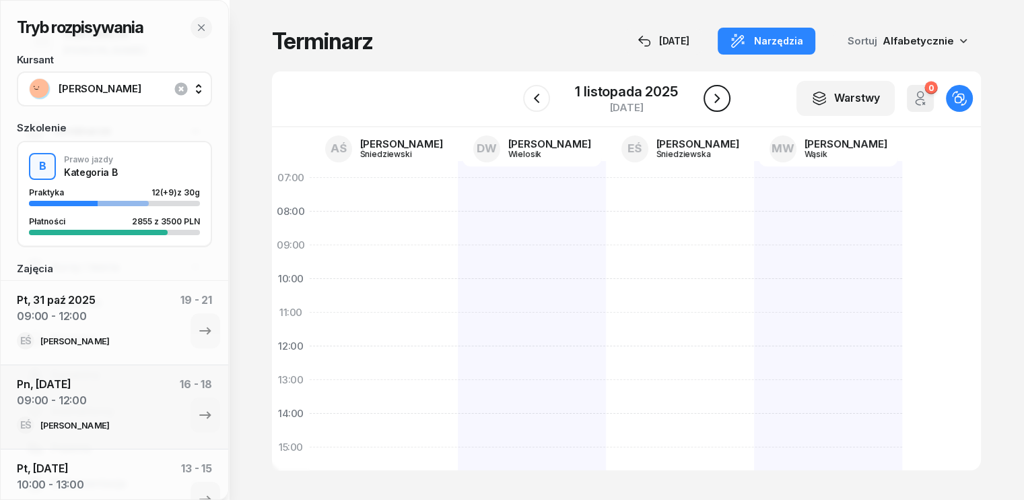
click at [714, 90] on icon "button" at bounding box center [717, 98] width 16 height 16
click at [714, 92] on icon "button" at bounding box center [717, 98] width 16 height 16
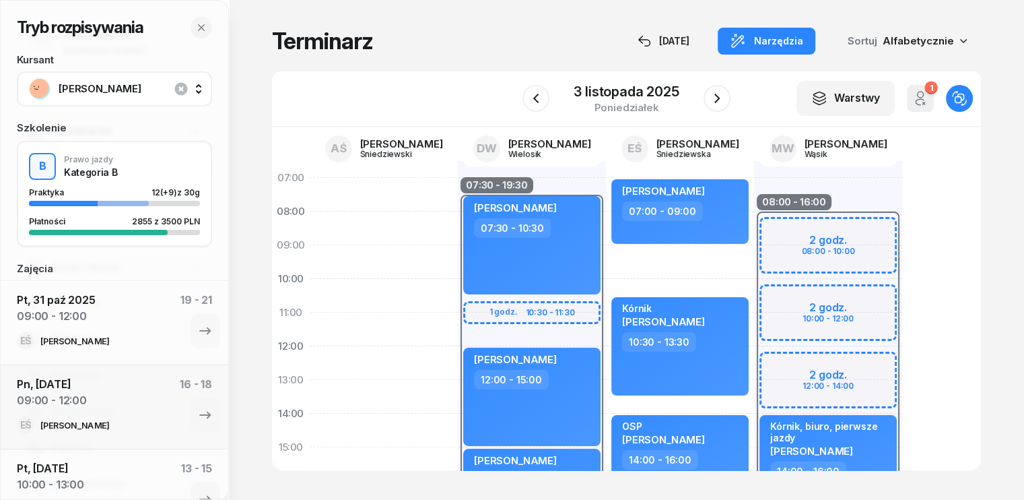
click at [822, 199] on div "08:00 - 16:00 2 godz. 08:00 - 10:00 2 godz. 10:00 - 12:00 2 godz. 12:00 - 14:00…" at bounding box center [828, 464] width 148 height 606
select select "07"
select select "09"
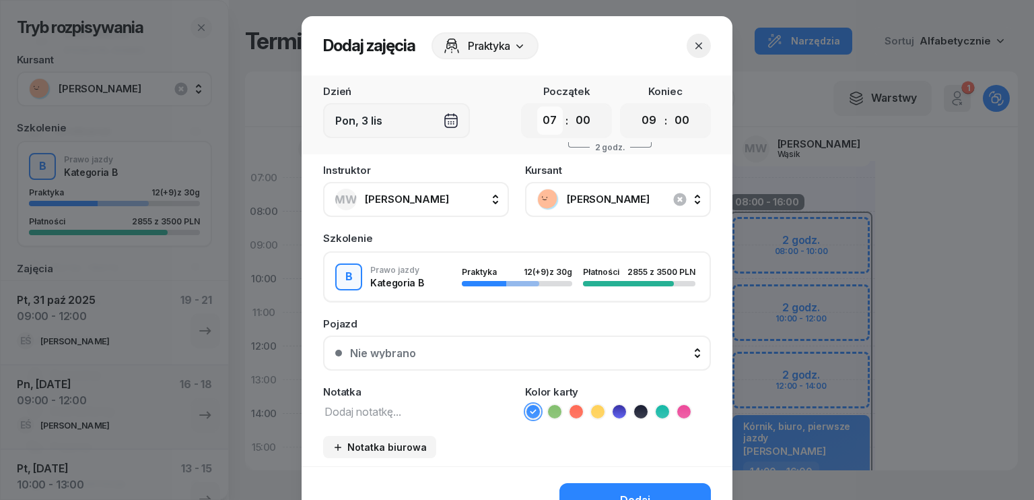
drag, startPoint x: 550, startPoint y: 122, endPoint x: 551, endPoint y: 129, distance: 6.8
click at [550, 122] on select "00 01 02 03 04 05 06 07 08 09 10 11 12 13 14 15 16 17 18 19 20 21 22 23" at bounding box center [550, 120] width 26 height 28
select select "11"
click at [537, 106] on select "00 01 02 03 04 05 06 07 08 09 10 11 12 13 14 15 16 17 18 19 20 21 22 23" at bounding box center [550, 120] width 26 height 28
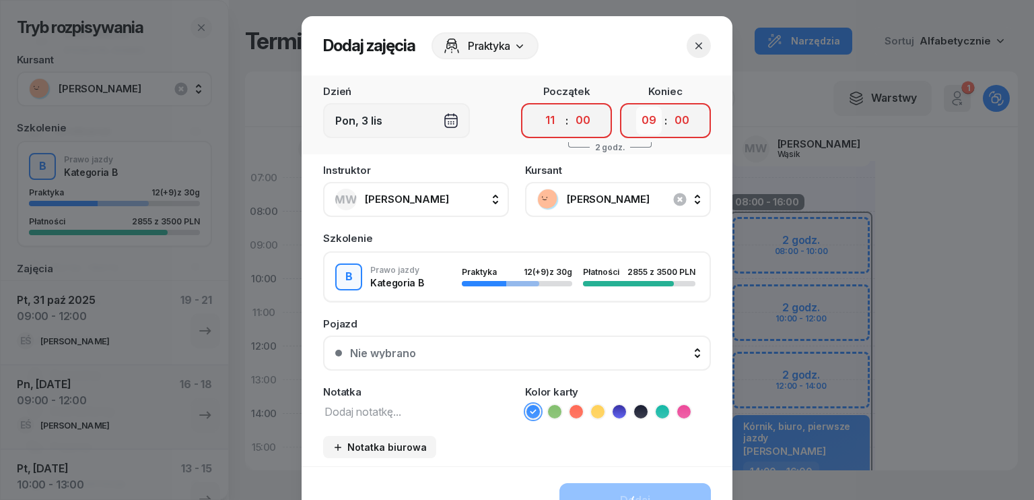
click at [653, 118] on select "00 01 02 03 04 05 06 07 08 09 10 11 12 13 14 15 16 17 18 19 20 21 22 23" at bounding box center [649, 120] width 26 height 28
select select "14"
click at [636, 106] on select "00 01 02 03 04 05 06 07 08 09 10 11 12 13 14 15 16 17 18 19 20 21 22 23" at bounding box center [649, 120] width 26 height 28
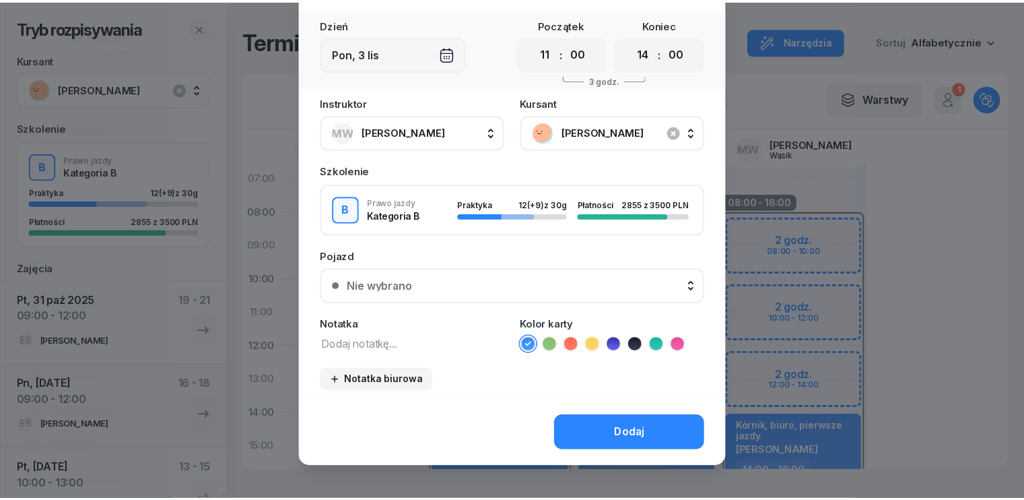
scroll to position [75, 0]
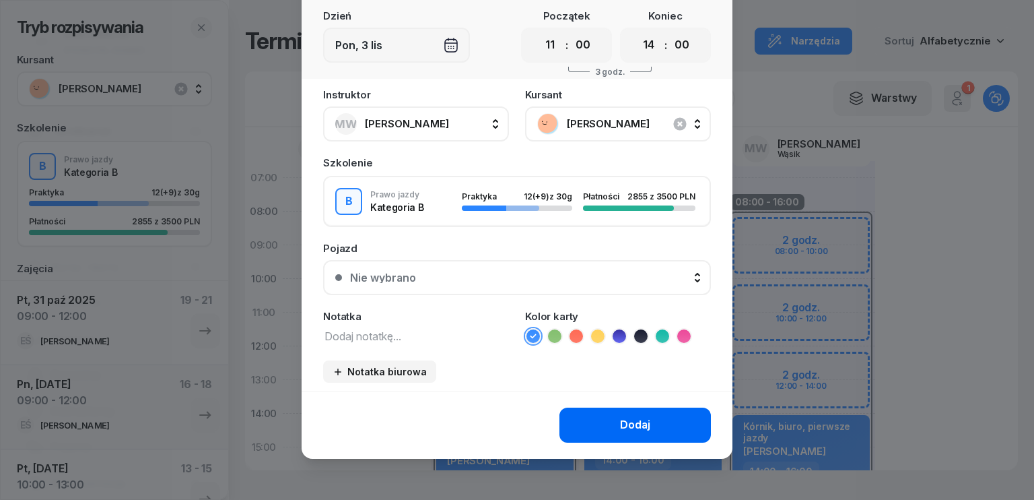
click at [634, 428] on div "Dodaj" at bounding box center [635, 425] width 30 height 18
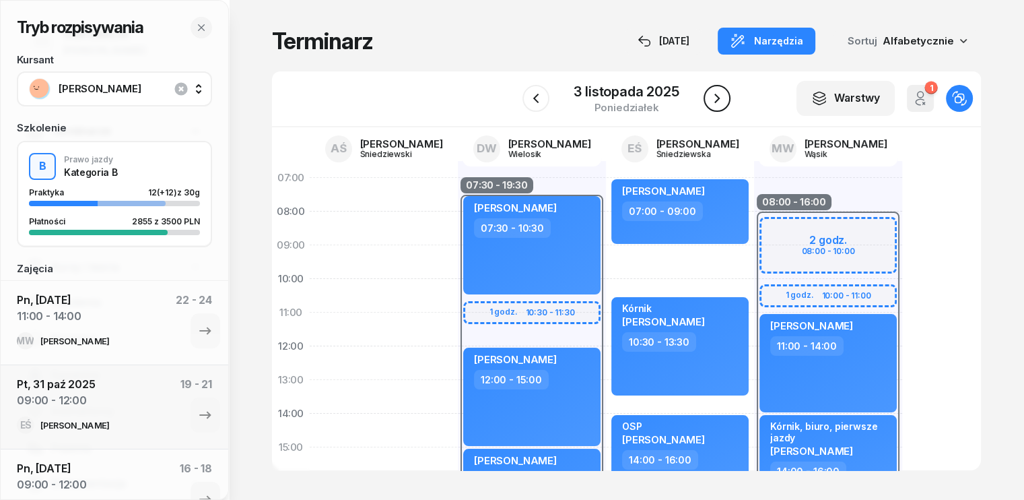
click at [713, 102] on icon "button" at bounding box center [717, 98] width 16 height 16
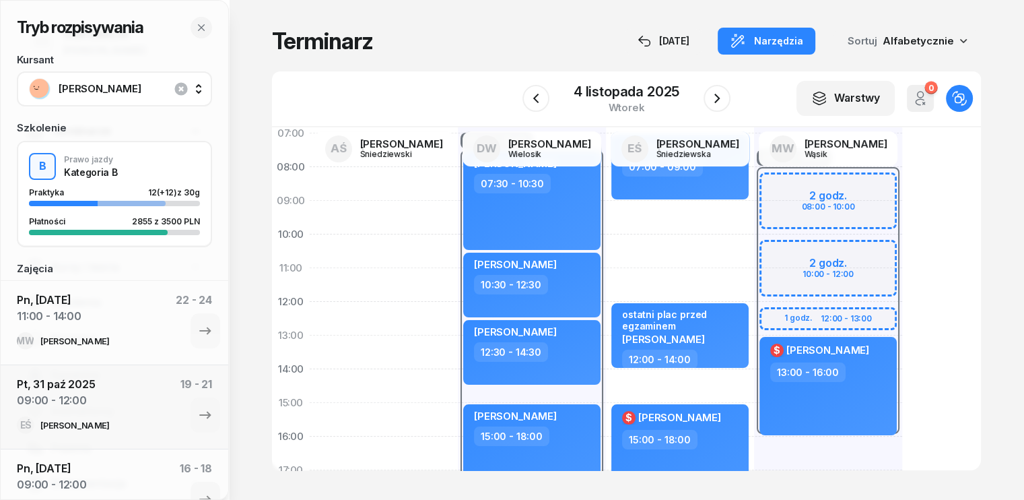
scroll to position [67, 0]
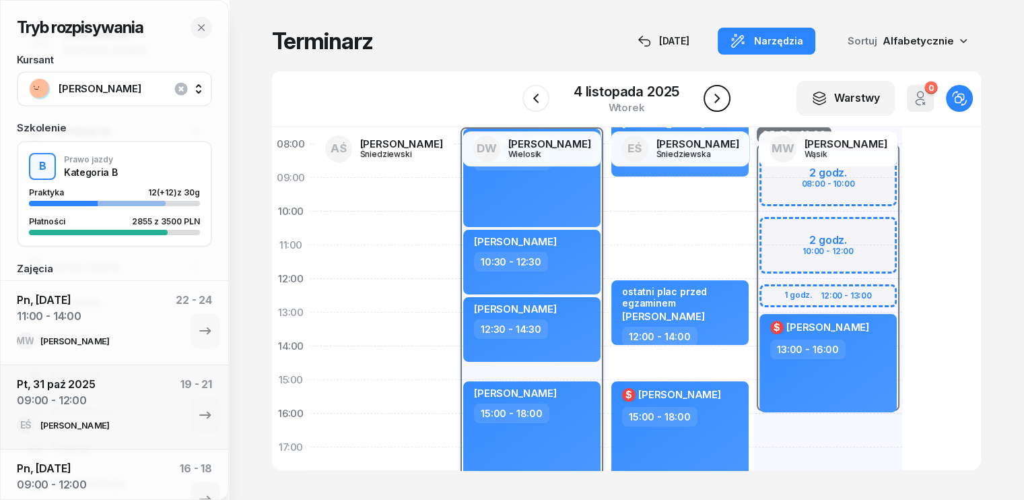
click at [720, 96] on icon "button" at bounding box center [717, 98] width 16 height 16
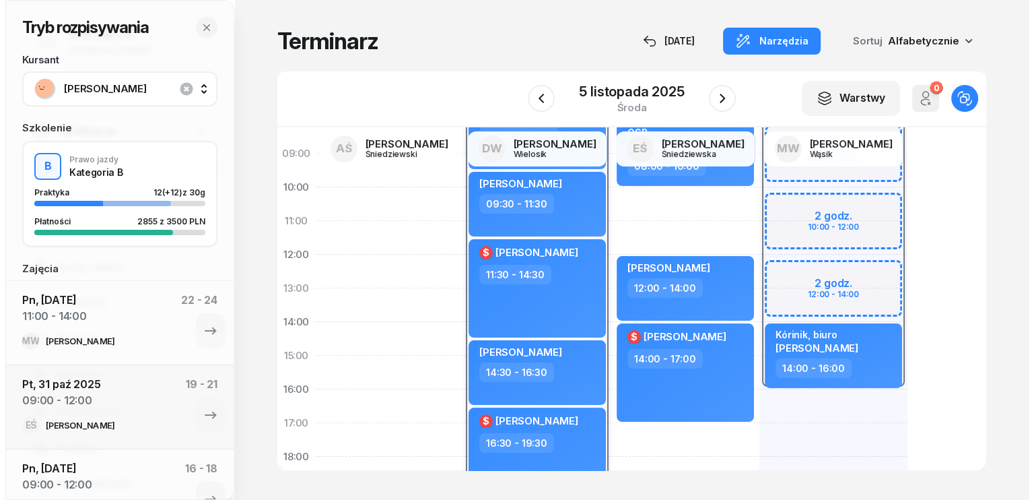
scroll to position [269, 0]
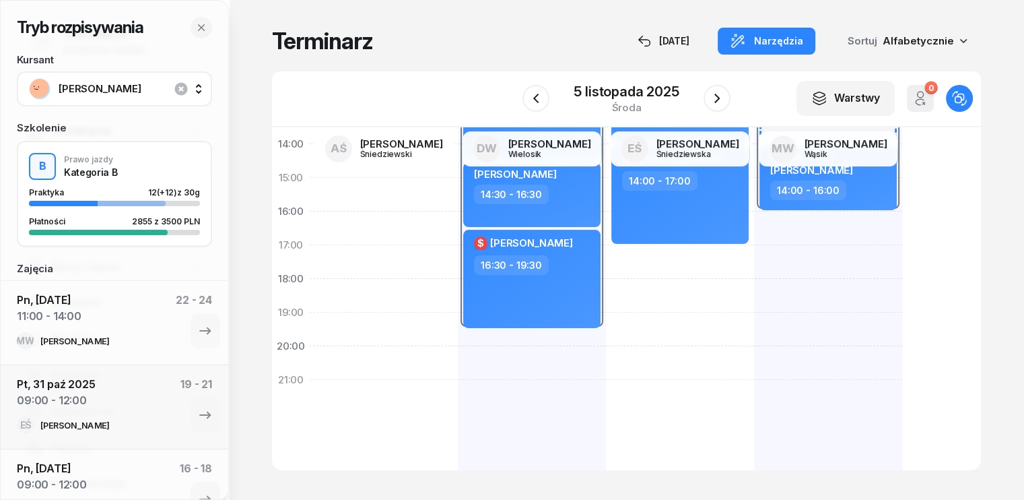
click at [771, 263] on div "08:00 - 16:00 2 godz. 08:00 - 10:00 2 godz. 10:00 - 12:00 2 godz. 12:00 - 14:00…" at bounding box center [828, 195] width 148 height 606
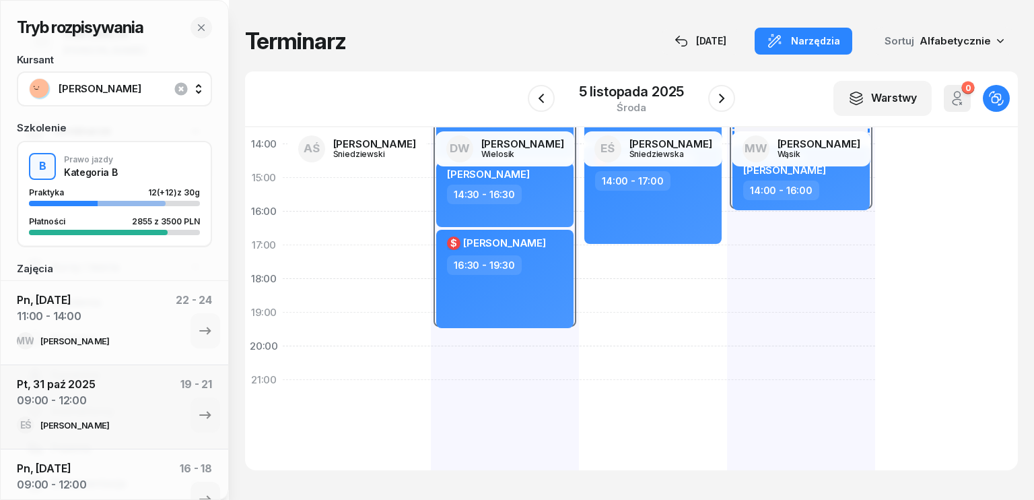
select select "17"
select select "19"
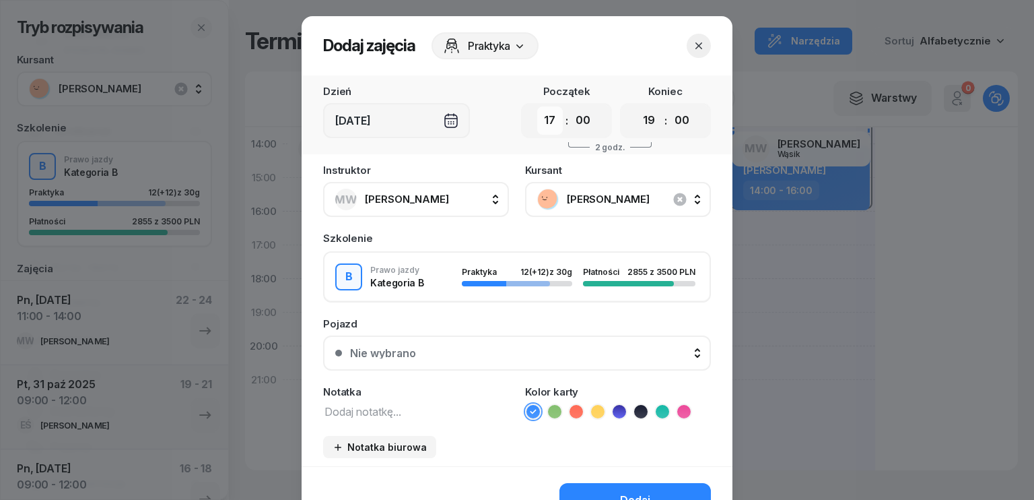
click at [553, 120] on select "00 01 02 03 04 05 06 07 08 09 10 11 12 13 14 15 16 17 18 19 20 21 22 23" at bounding box center [550, 120] width 26 height 28
select select "11"
click at [537, 106] on select "00 01 02 03 04 05 06 07 08 09 10 11 12 13 14 15 16 17 18 19 20 21 22 23" at bounding box center [550, 120] width 26 height 28
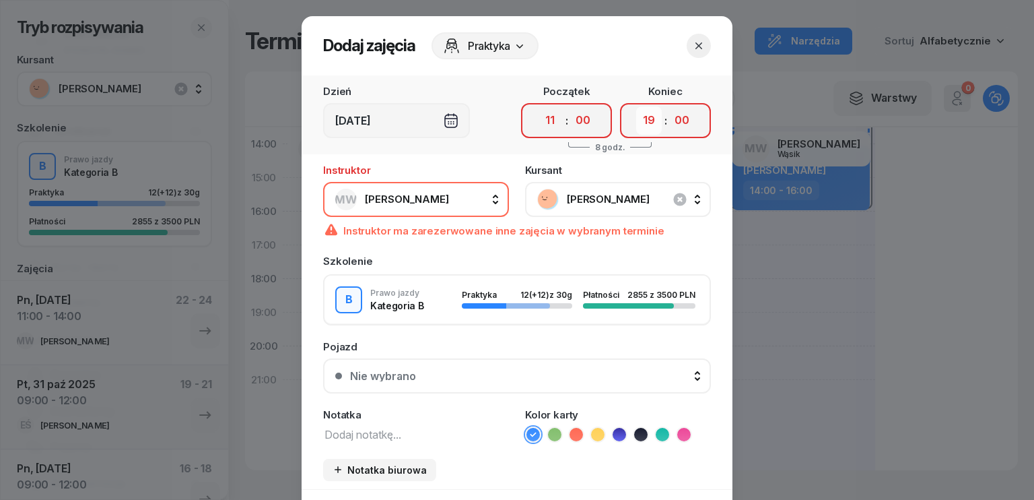
click at [638, 122] on select "00 01 02 03 04 05 06 07 08 09 10 11 12 13 14 15 16 17 18 19 20 21 22 23" at bounding box center [649, 120] width 26 height 28
select select "14"
click at [636, 106] on select "00 01 02 03 04 05 06 07 08 09 10 11 12 13 14 15 16 17 18 19 20 21 22 23" at bounding box center [649, 120] width 26 height 28
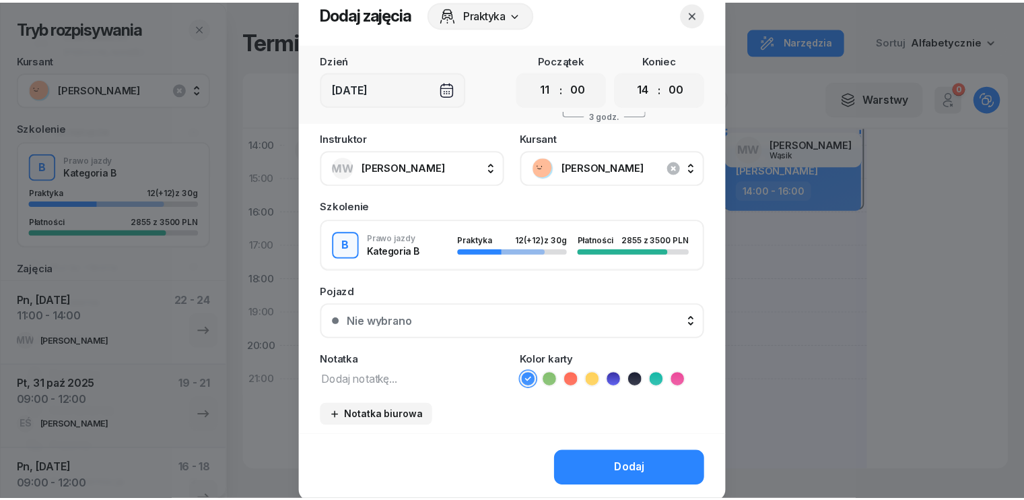
scroll to position [75, 0]
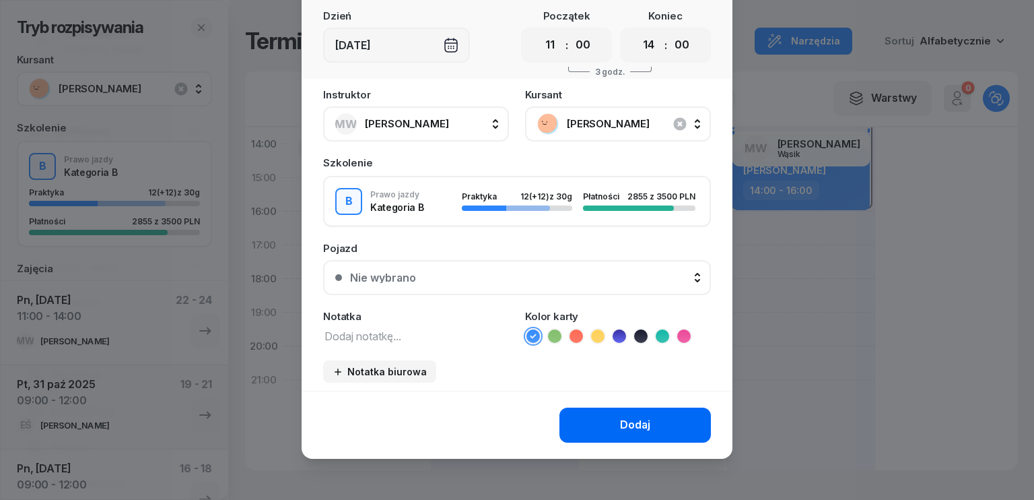
click at [639, 420] on div "Dodaj" at bounding box center [635, 425] width 30 height 18
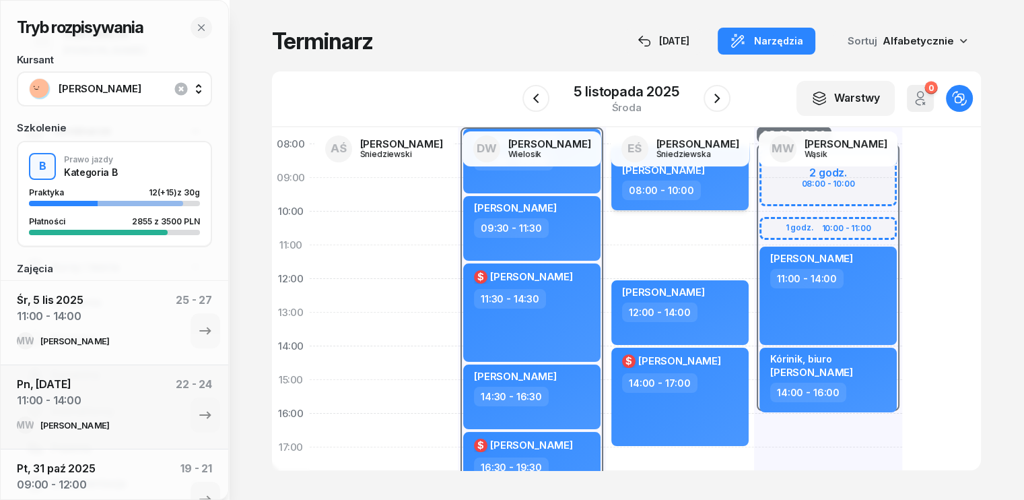
scroll to position [0, 0]
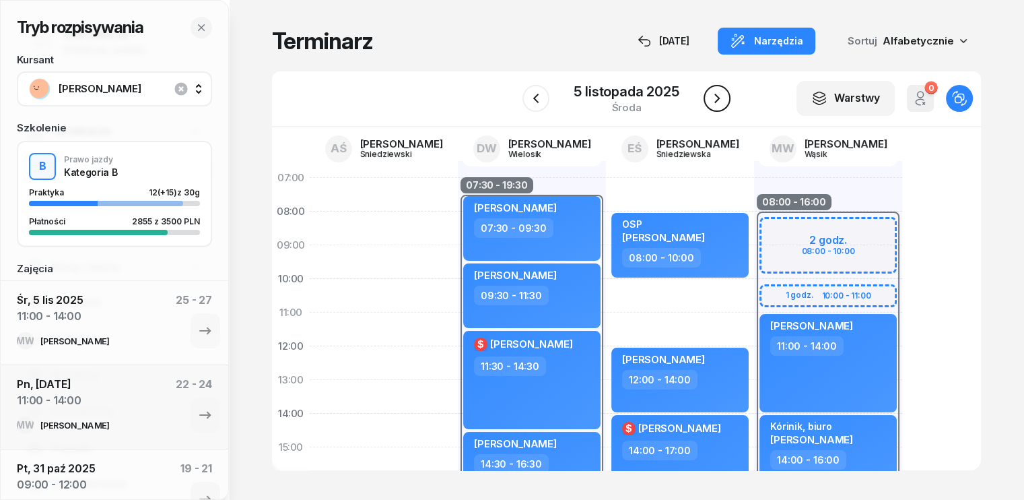
click at [721, 100] on icon "button" at bounding box center [717, 98] width 16 height 16
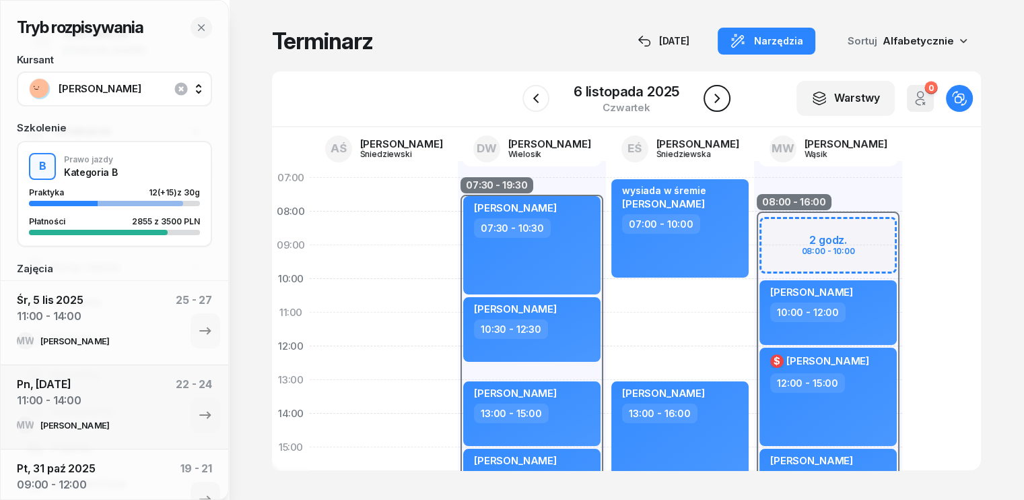
click at [720, 98] on icon "button" at bounding box center [717, 98] width 16 height 16
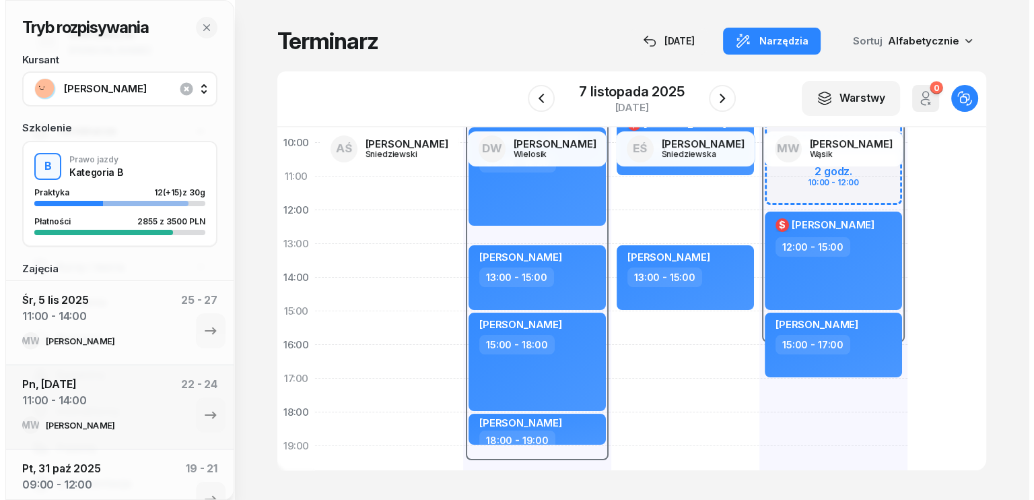
scroll to position [202, 0]
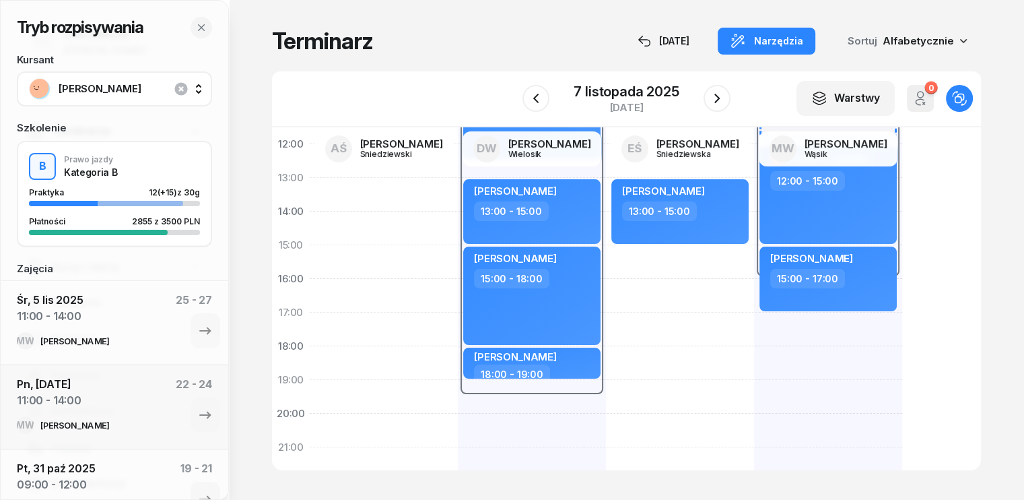
click at [760, 347] on div "08:00 - 16:00 2 godz. 08:00 - 10:00 2 godz. 10:00 - 12:00 $ [PERSON_NAME] 12:00…" at bounding box center [828, 262] width 148 height 606
select select "18"
select select "20"
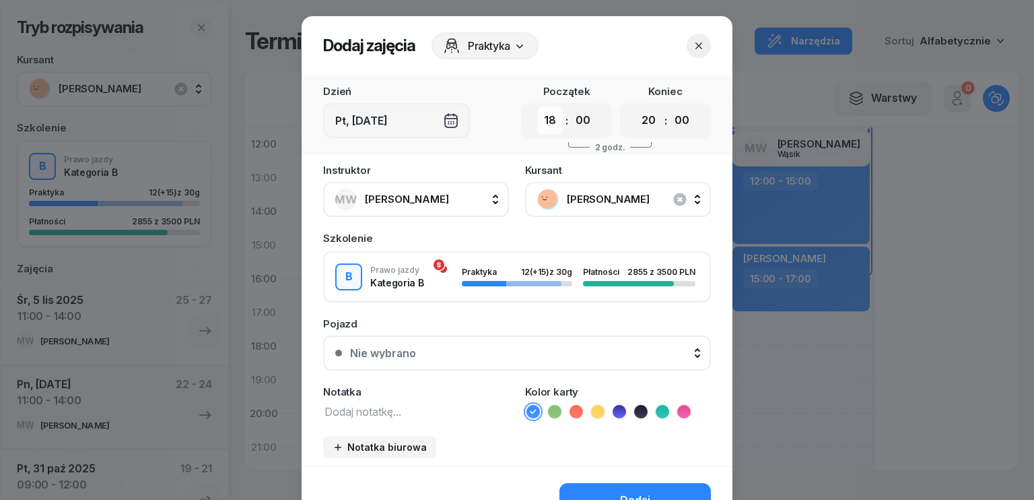
click at [551, 119] on select "00 01 02 03 04 05 06 07 08 09 10 11 12 13 14 15 16 17 18 19 20 21 22 23" at bounding box center [550, 120] width 26 height 28
select select "09"
click at [537, 106] on select "00 01 02 03 04 05 06 07 08 09 10 11 12 13 14 15 16 17 18 19 20 21 22 23" at bounding box center [550, 120] width 26 height 28
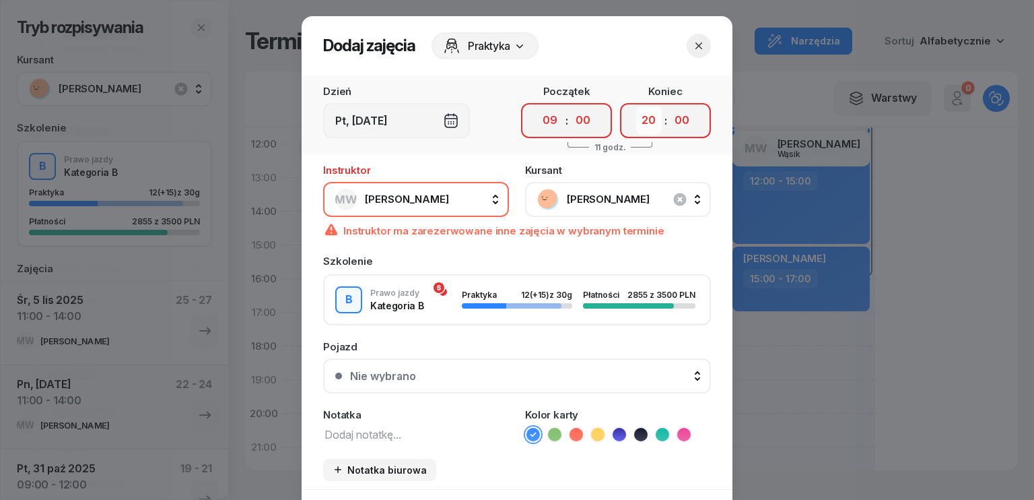
click at [643, 129] on select "00 01 02 03 04 05 06 07 08 09 10 11 12 13 14 15 16 17 18 19 20 21 22 23" at bounding box center [649, 120] width 26 height 28
select select "12"
click at [636, 106] on select "00 01 02 03 04 05 06 07 08 09 10 11 12 13 14 15 16 17 18 19 20 21 22 23" at bounding box center [649, 120] width 26 height 28
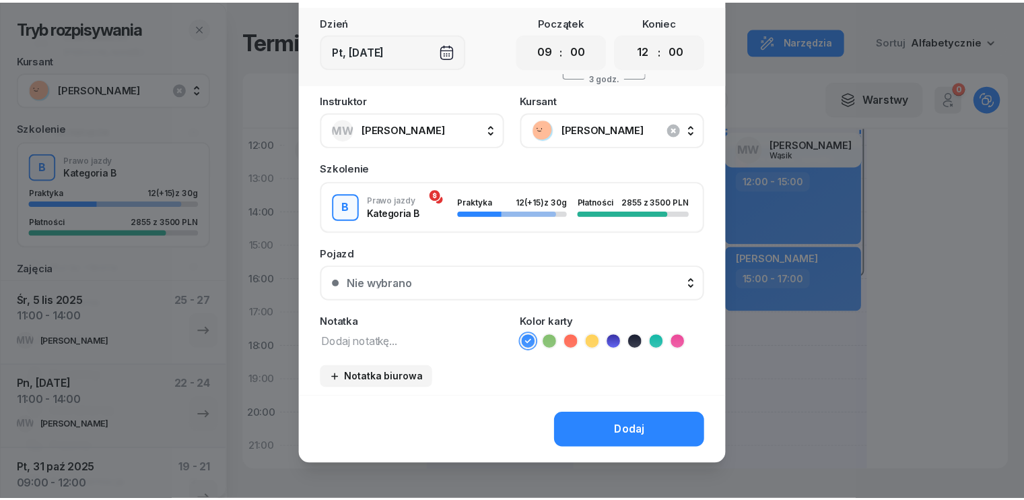
scroll to position [75, 0]
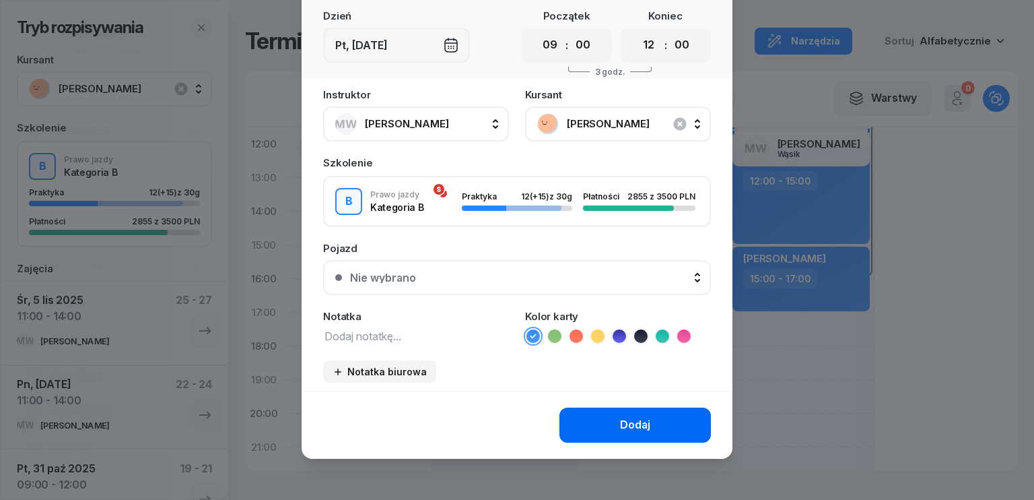
click at [657, 423] on button "Dodaj" at bounding box center [636, 424] width 152 height 35
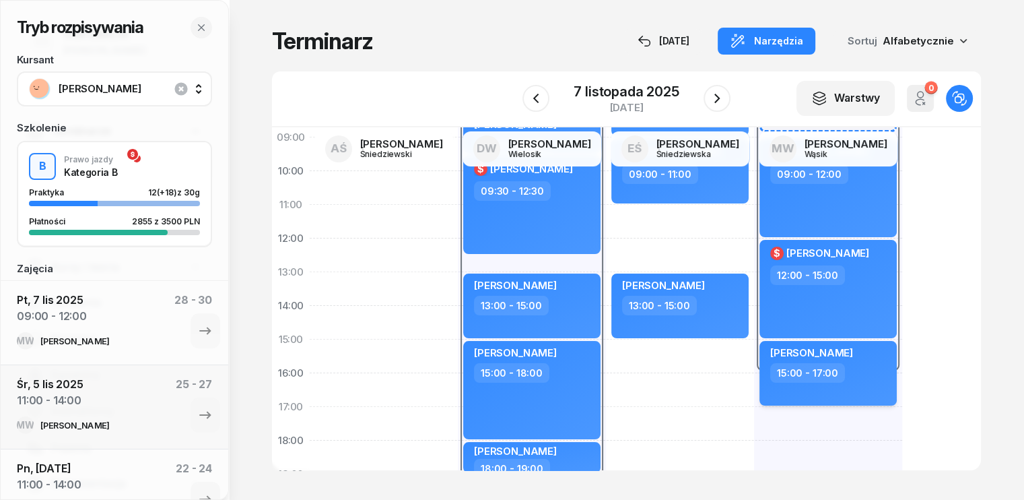
scroll to position [0, 0]
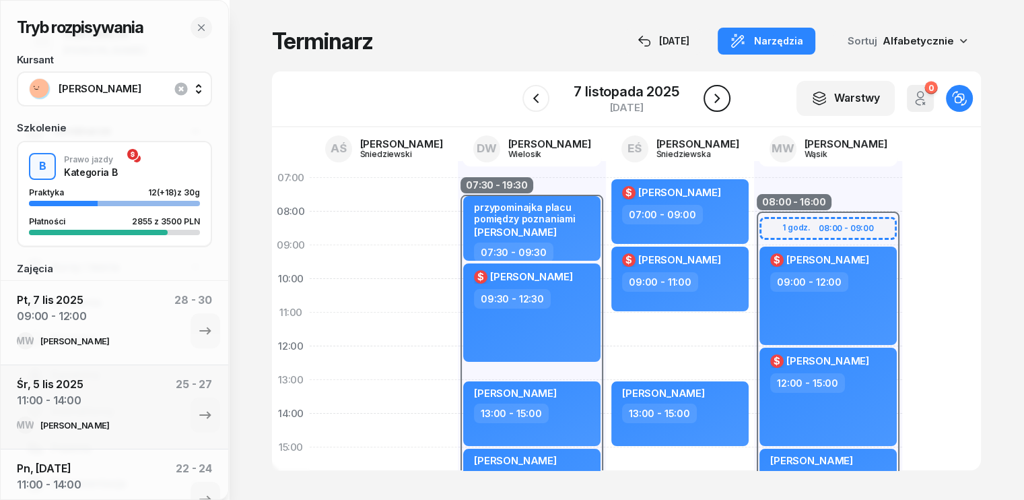
click at [721, 94] on icon "button" at bounding box center [717, 98] width 16 height 16
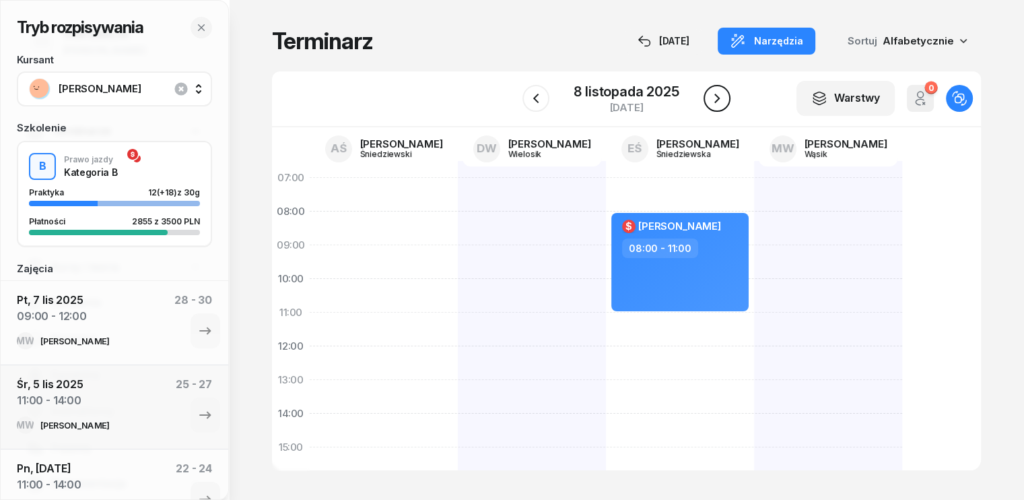
click at [717, 98] on icon "button" at bounding box center [717, 98] width 16 height 16
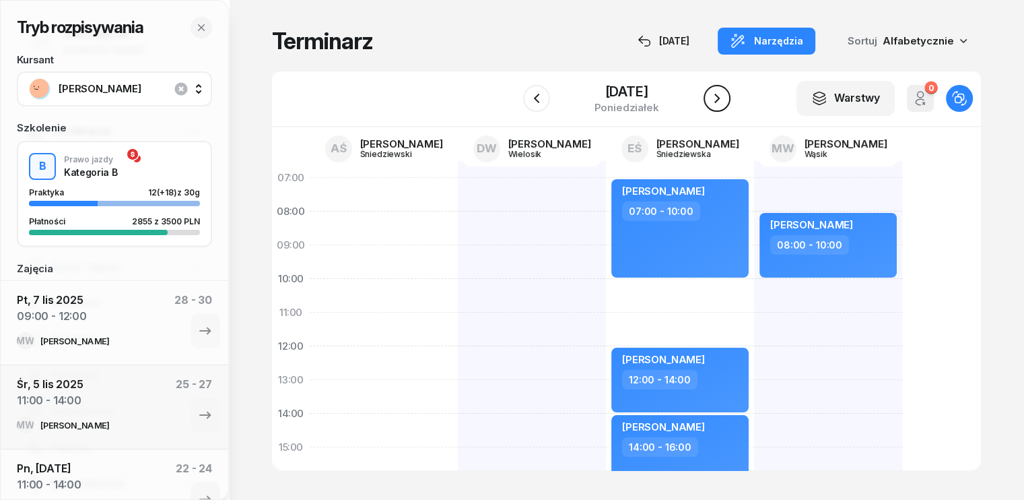
click at [717, 98] on icon "button" at bounding box center [717, 98] width 16 height 16
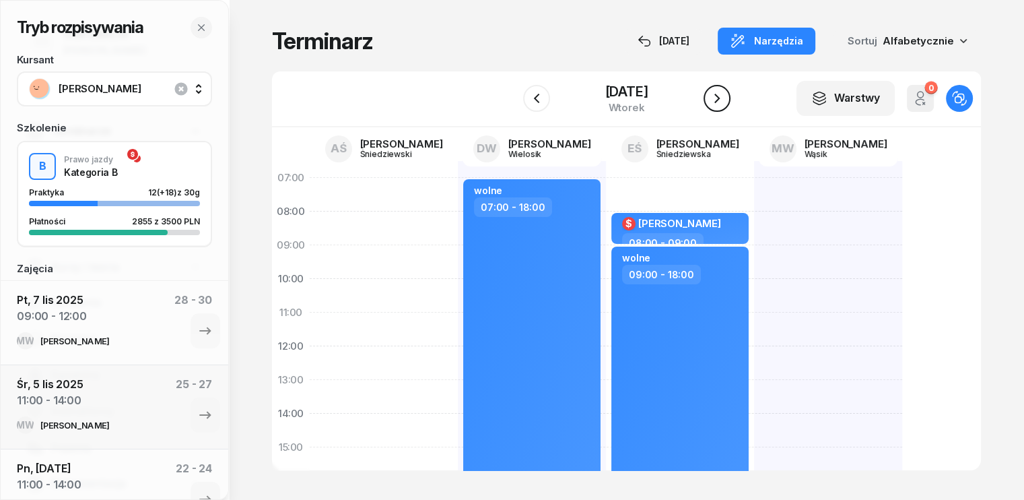
click at [716, 99] on icon "button" at bounding box center [717, 98] width 16 height 16
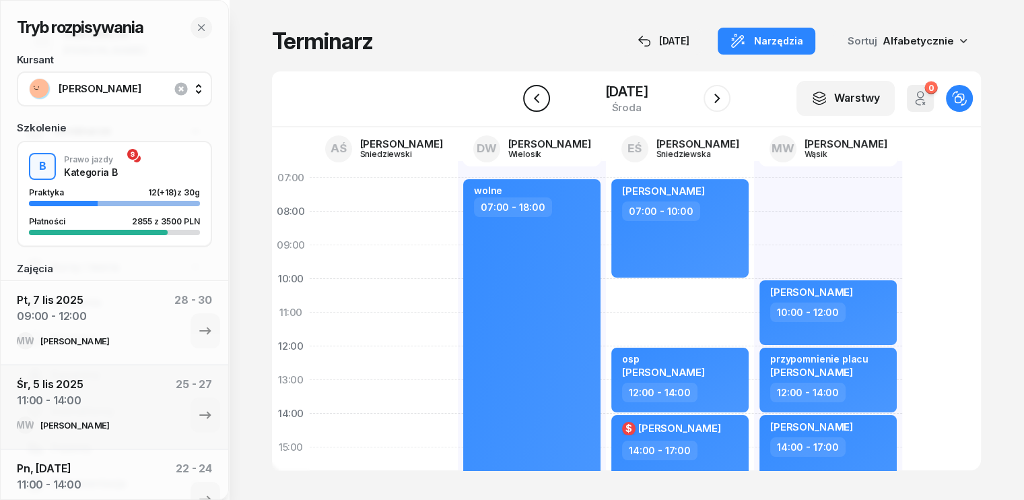
click at [537, 98] on icon "button" at bounding box center [537, 98] width 16 height 16
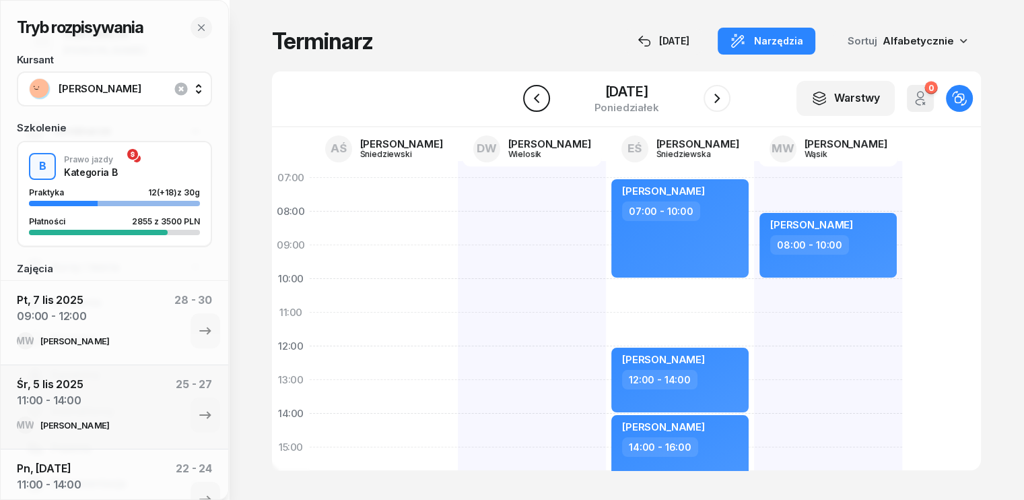
click at [537, 98] on icon "button" at bounding box center [537, 98] width 16 height 16
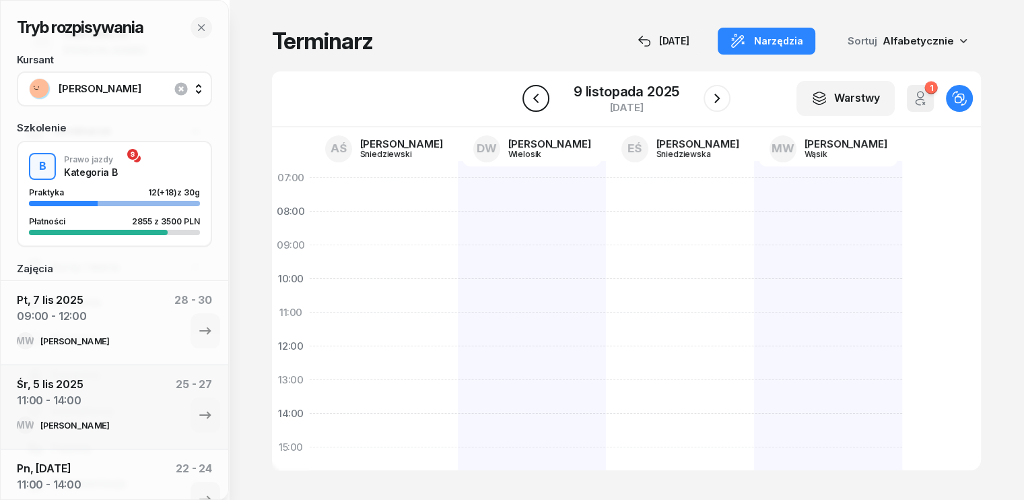
click at [537, 98] on icon "button" at bounding box center [536, 98] width 16 height 16
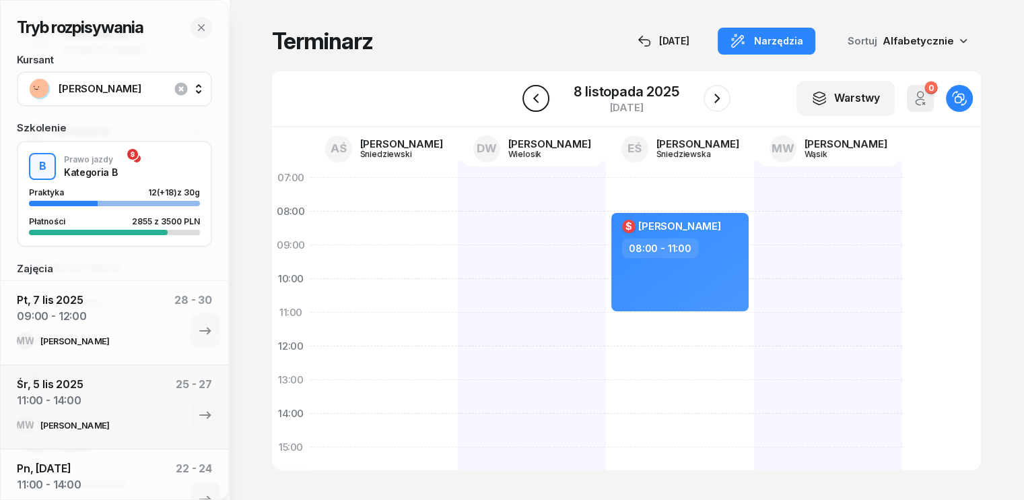
click at [537, 98] on icon "button" at bounding box center [536, 98] width 16 height 16
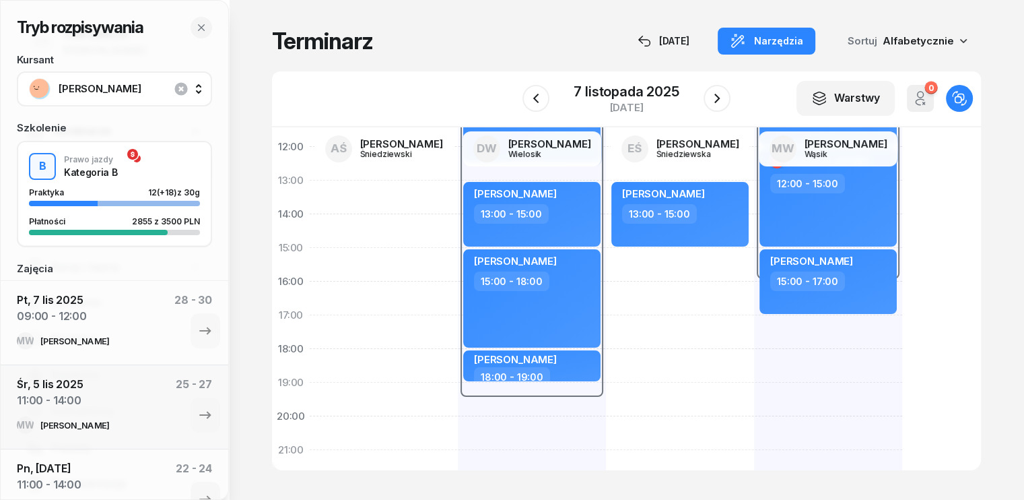
scroll to position [202, 0]
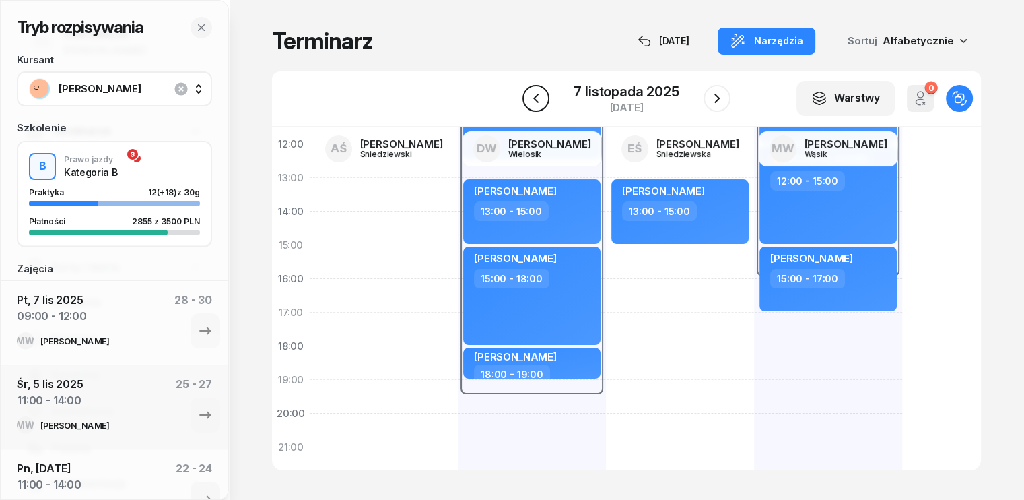
click at [536, 100] on icon "button" at bounding box center [535, 98] width 5 height 9
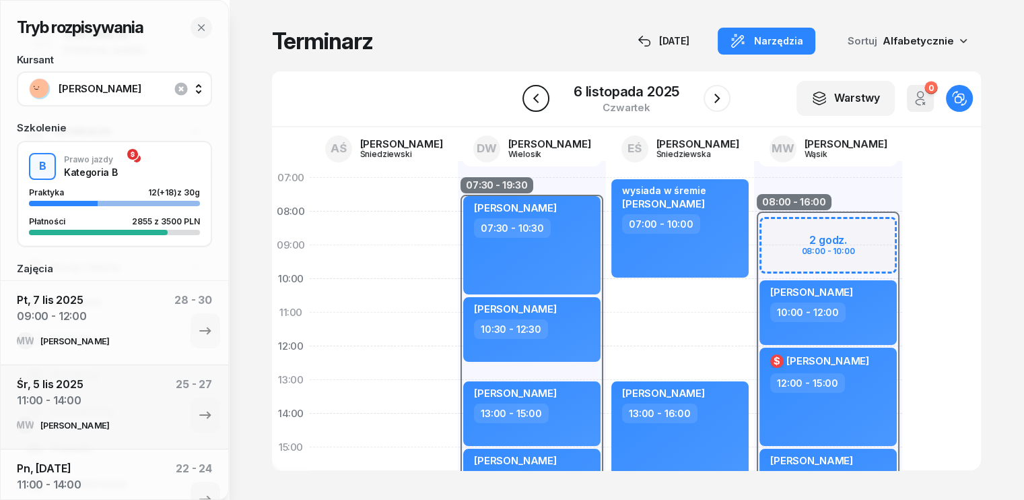
click at [537, 108] on button "button" at bounding box center [536, 98] width 27 height 27
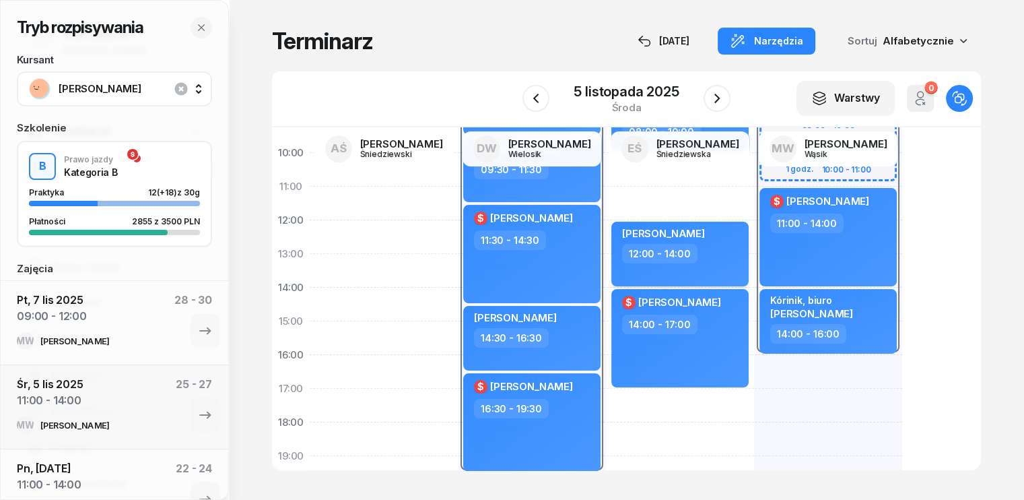
scroll to position [135, 0]
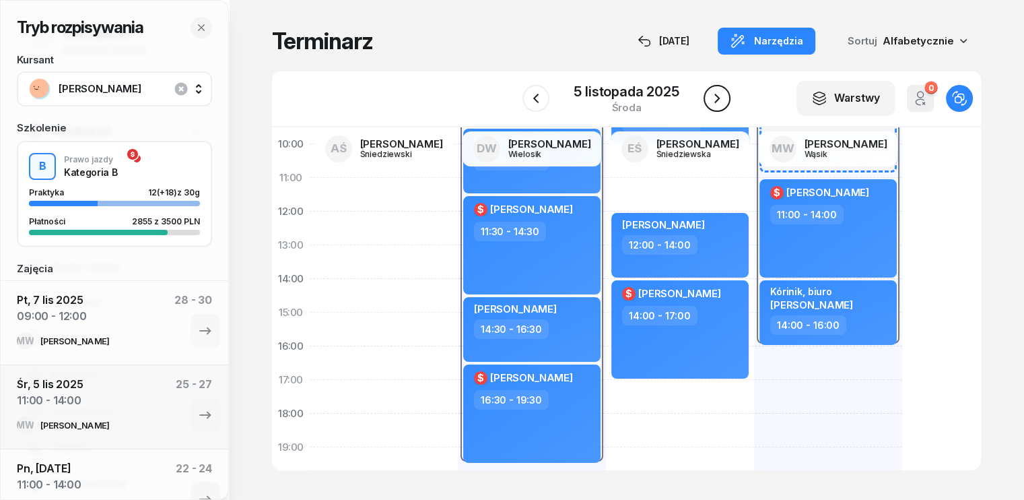
click at [720, 102] on icon "button" at bounding box center [717, 98] width 16 height 16
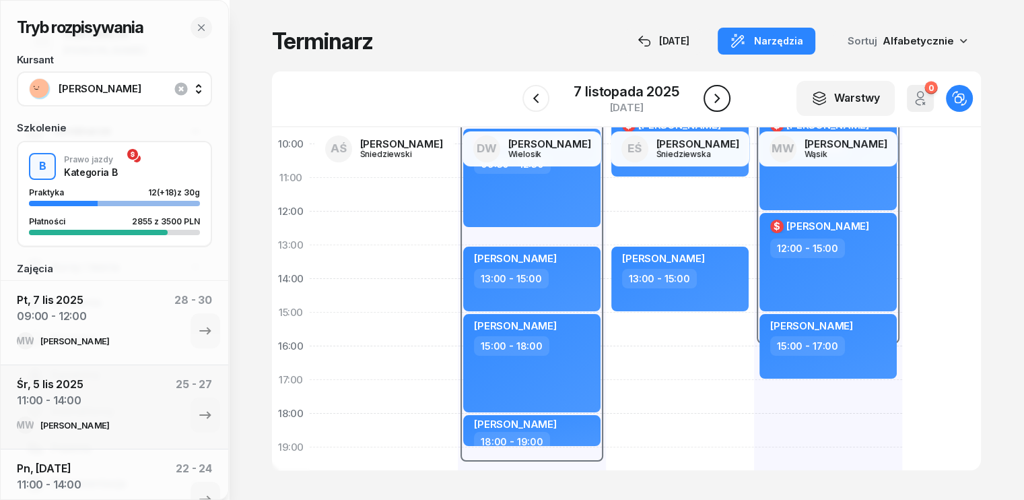
click at [720, 102] on icon "button" at bounding box center [717, 98] width 16 height 16
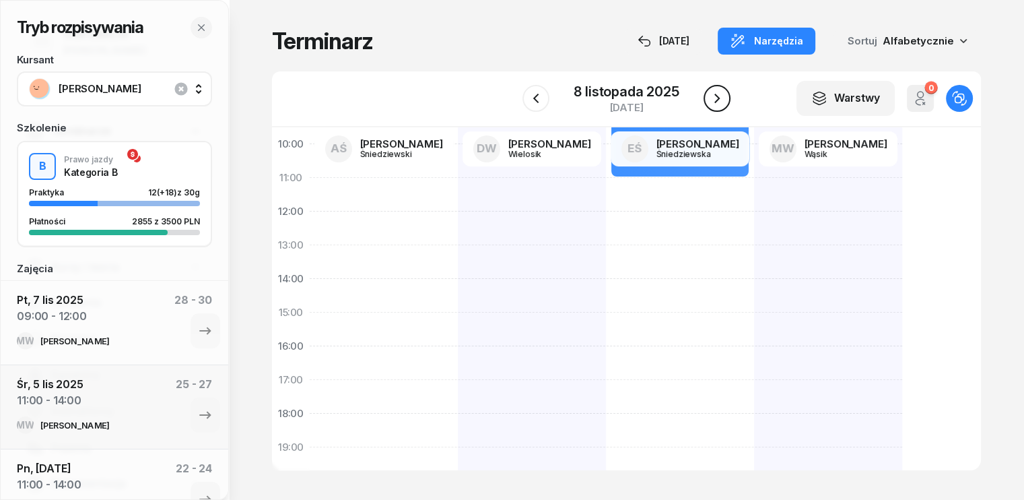
click at [720, 102] on icon "button" at bounding box center [717, 98] width 16 height 16
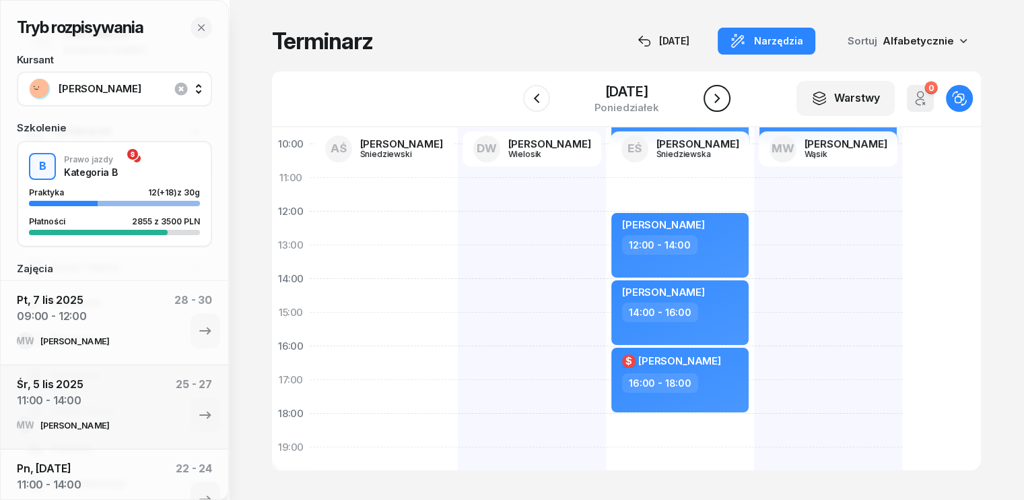
click at [720, 102] on icon "button" at bounding box center [717, 98] width 16 height 16
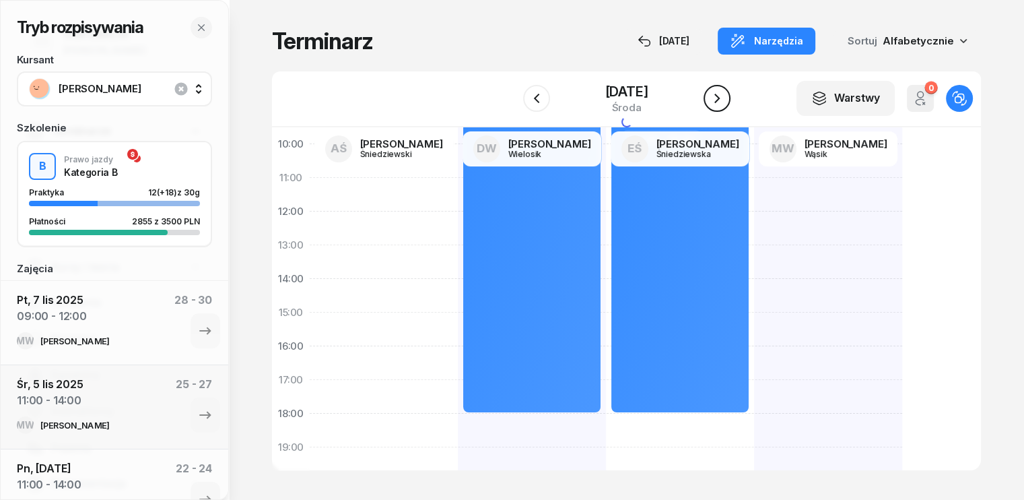
click at [720, 102] on icon "button" at bounding box center [717, 98] width 16 height 16
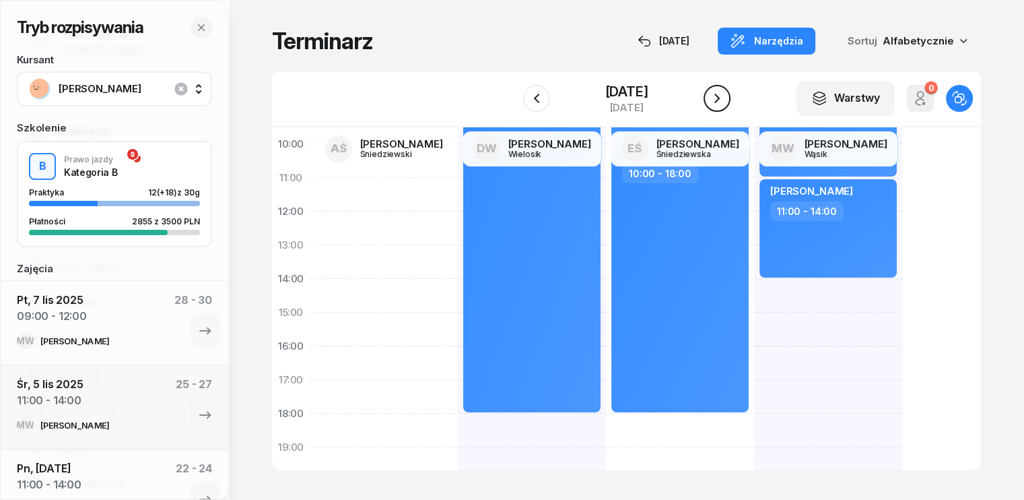
click at [720, 102] on icon "button" at bounding box center [717, 98] width 16 height 16
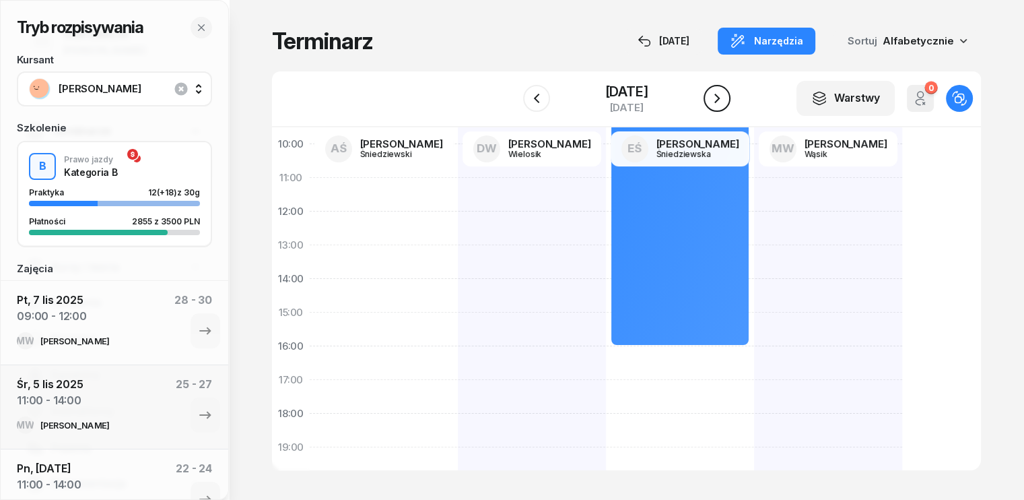
click at [720, 102] on icon "button" at bounding box center [717, 98] width 16 height 16
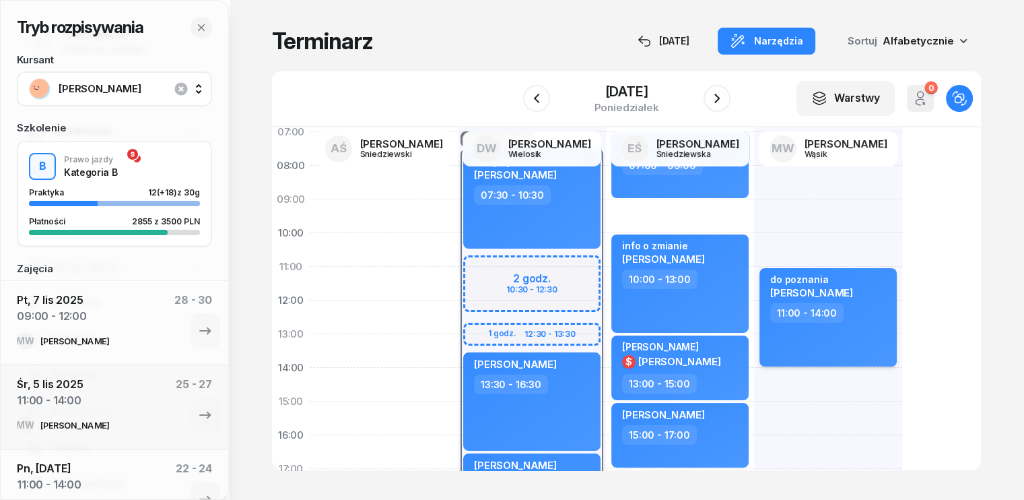
scroll to position [67, 0]
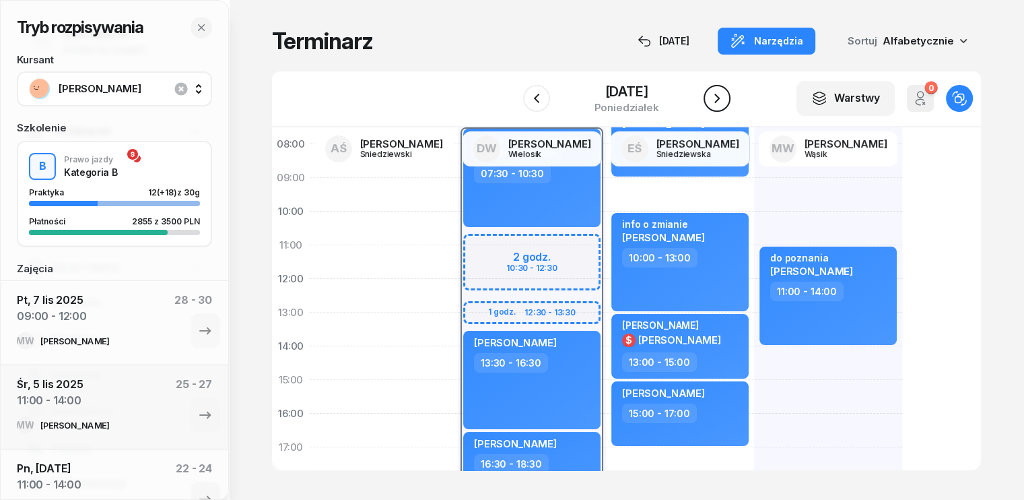
click at [715, 96] on icon "button" at bounding box center [717, 98] width 16 height 16
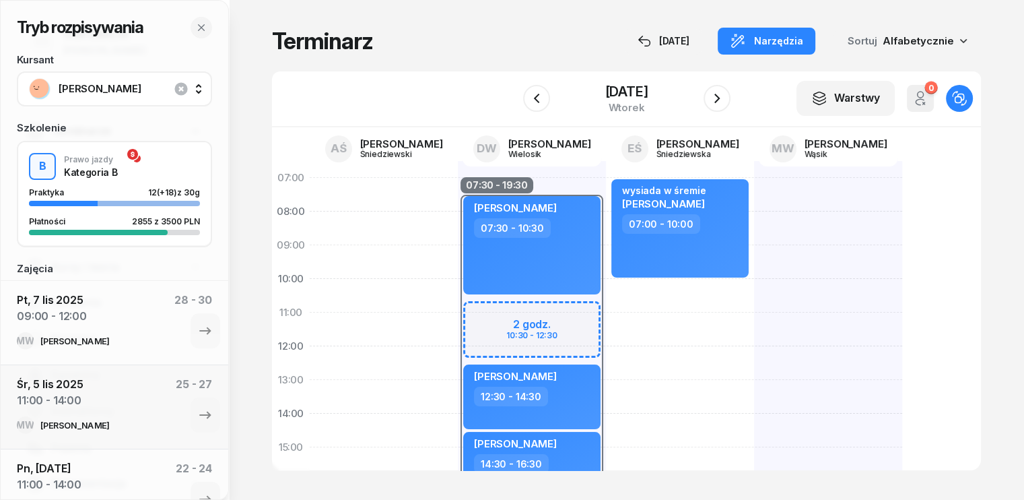
click at [754, 218] on div at bounding box center [828, 464] width 148 height 606
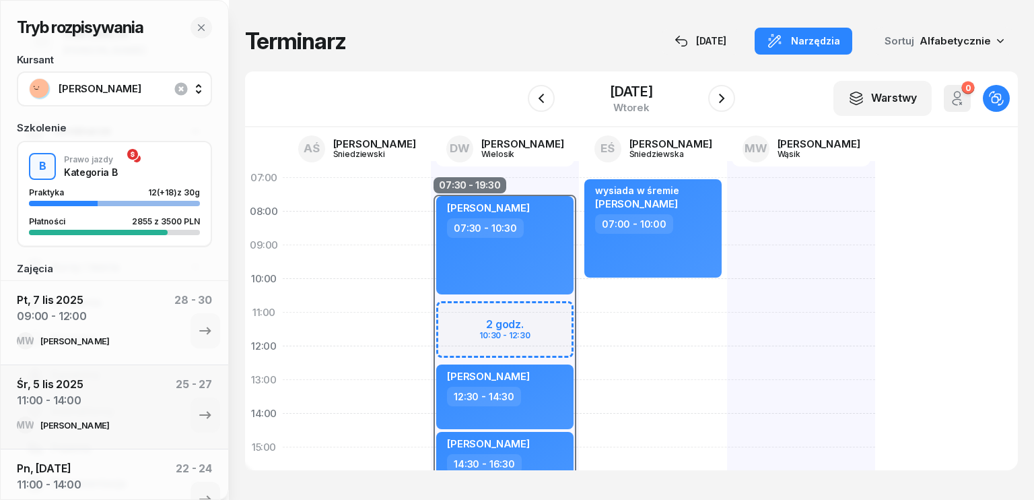
select select "08"
select select "10"
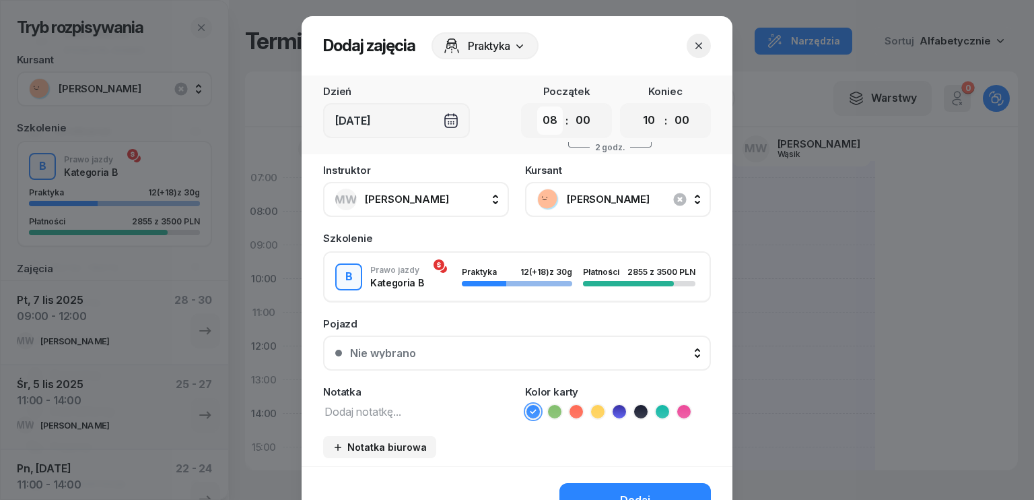
click at [555, 114] on select "00 01 02 03 04 05 06 07 08 09 10 11 12 13 14 15 16 17 18 19 20 21 22 23" at bounding box center [550, 120] width 26 height 28
select select "09"
click at [537, 106] on select "00 01 02 03 04 05 06 07 08 09 10 11 12 13 14 15 16 17 18 19 20 21 22 23" at bounding box center [550, 120] width 26 height 28
click at [638, 123] on select "00 01 02 03 04 05 06 07 08 09 10 11 12 13 14 15 16 17 18 19 20 21 22 23" at bounding box center [649, 120] width 26 height 28
select select "12"
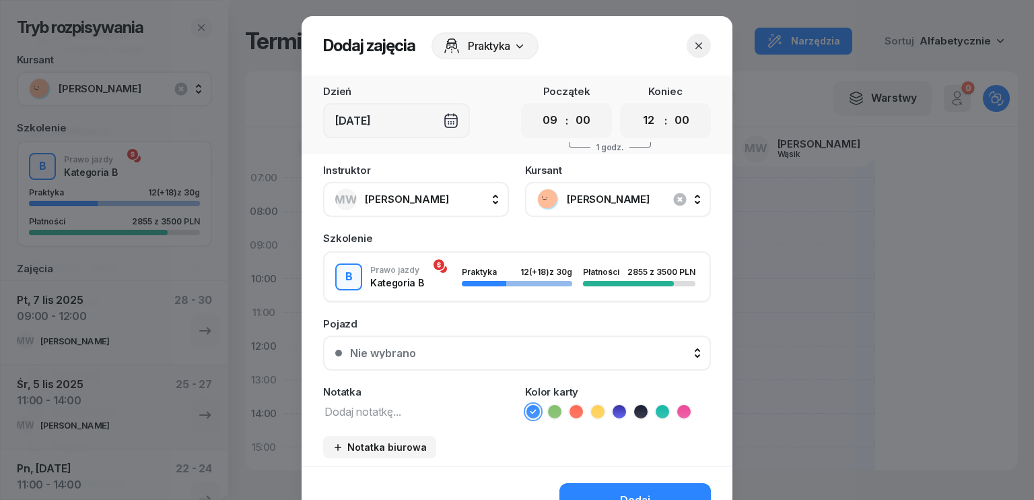
click at [636, 106] on select "00 01 02 03 04 05 06 07 08 09 10 11 12 13 14 15 16 17 18 19 20 21 22 23" at bounding box center [649, 120] width 26 height 28
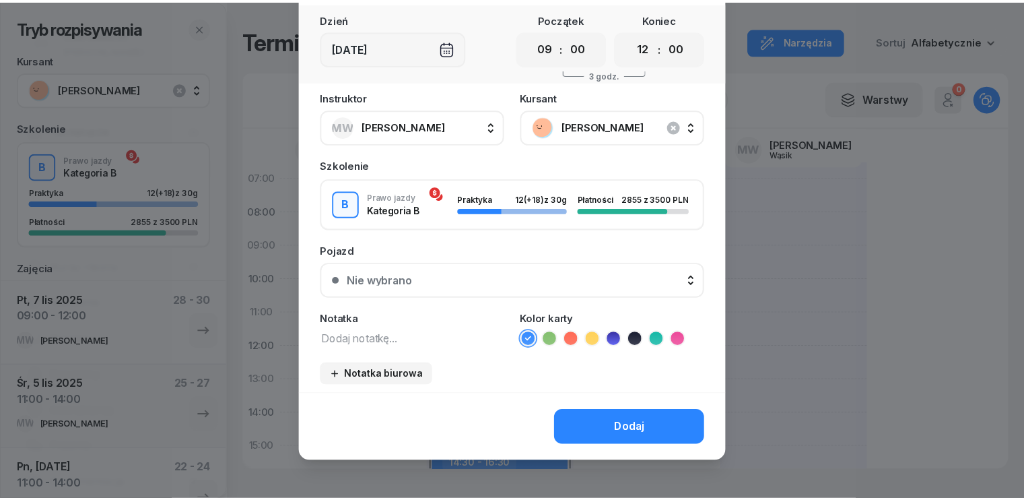
scroll to position [75, 0]
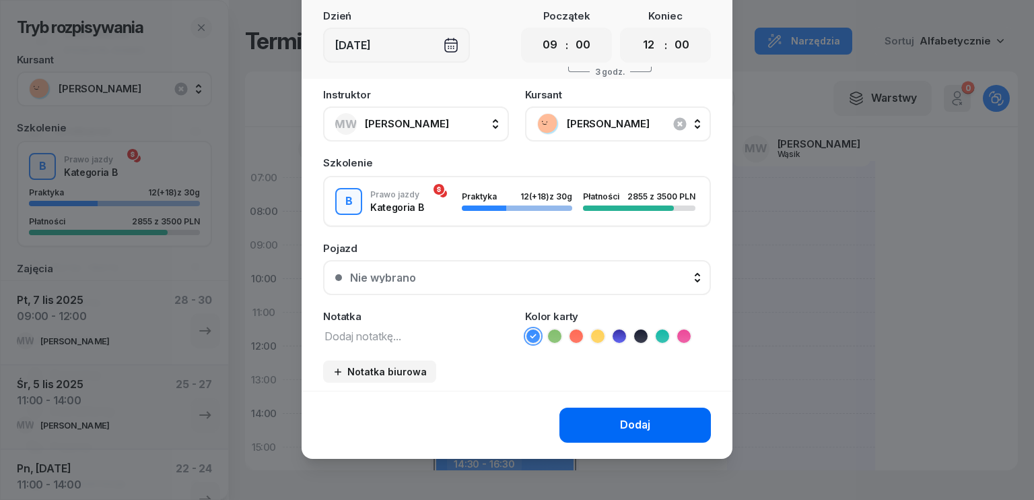
click at [638, 427] on div "Dodaj" at bounding box center [635, 425] width 30 height 18
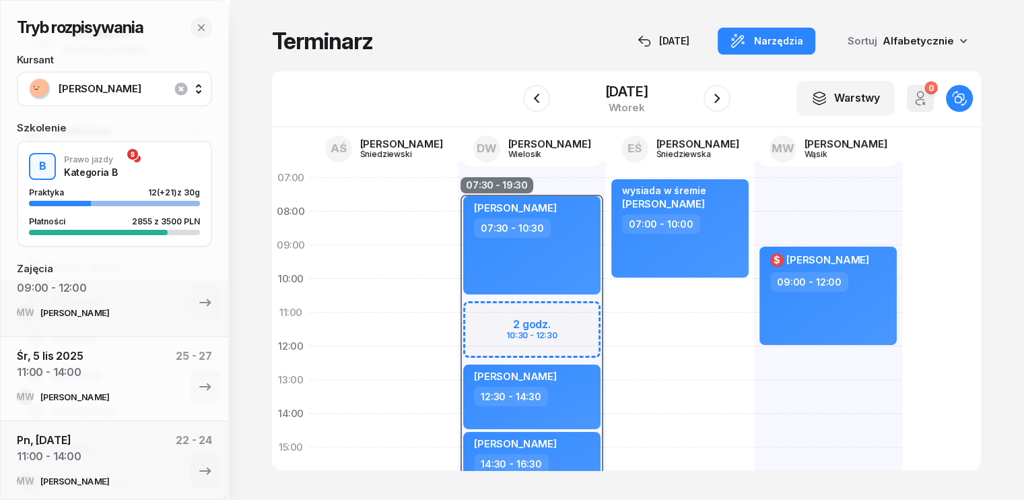
scroll to position [0, 0]
